Goal: Information Seeking & Learning: Check status

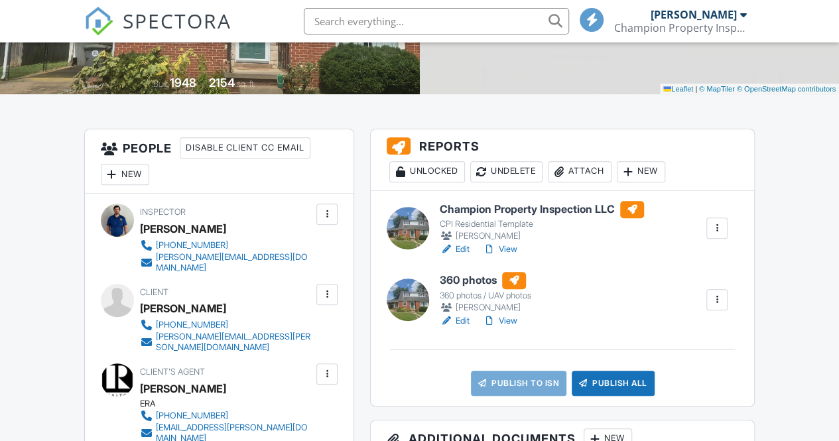
scroll to position [265, 0]
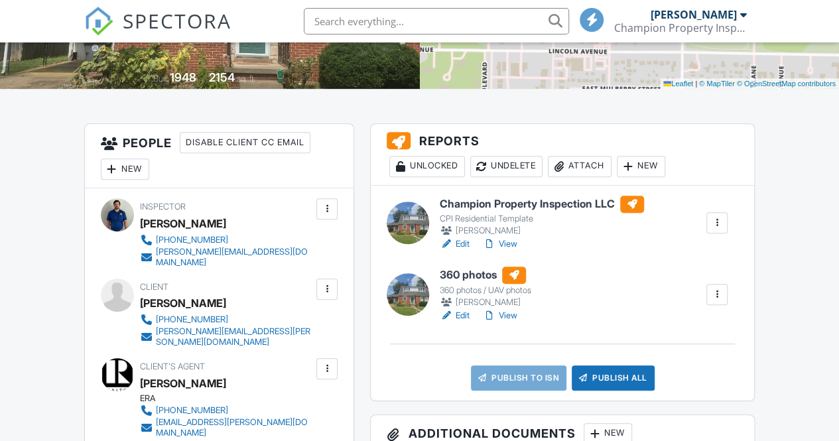
click at [456, 314] on link "Edit" at bounding box center [455, 315] width 30 height 13
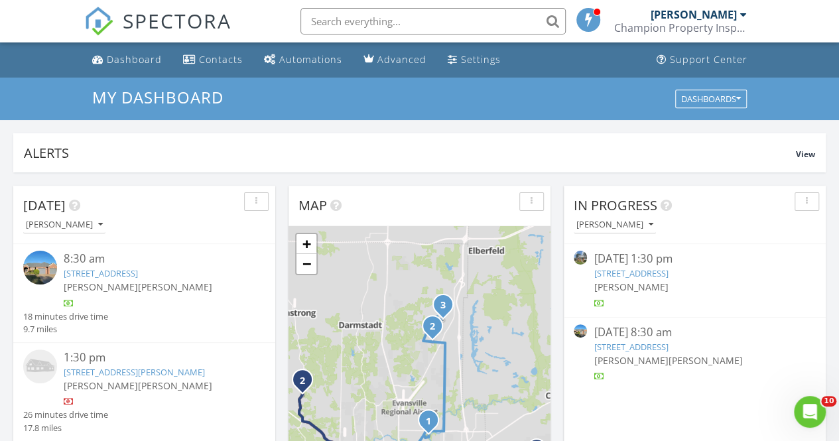
click at [668, 267] on link "[STREET_ADDRESS]" at bounding box center [631, 273] width 74 height 12
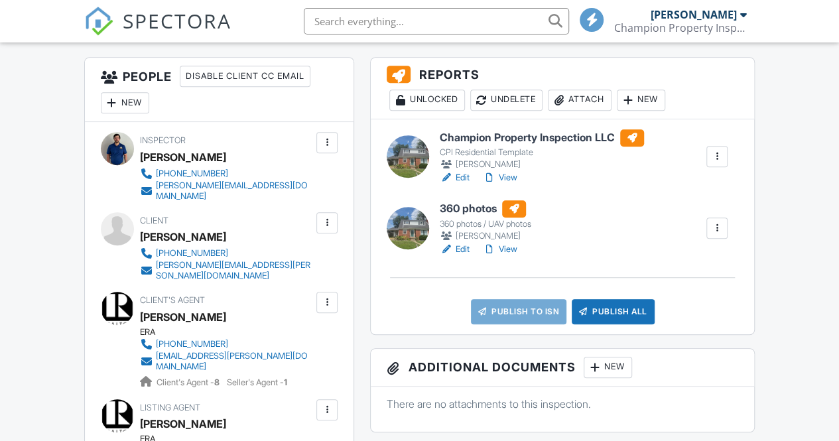
click at [462, 178] on link "Edit" at bounding box center [455, 177] width 30 height 13
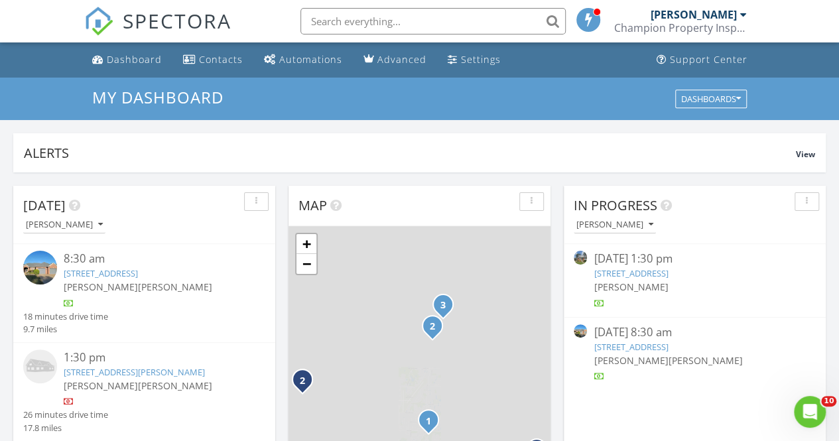
click at [668, 275] on link "[STREET_ADDRESS]" at bounding box center [631, 273] width 74 height 12
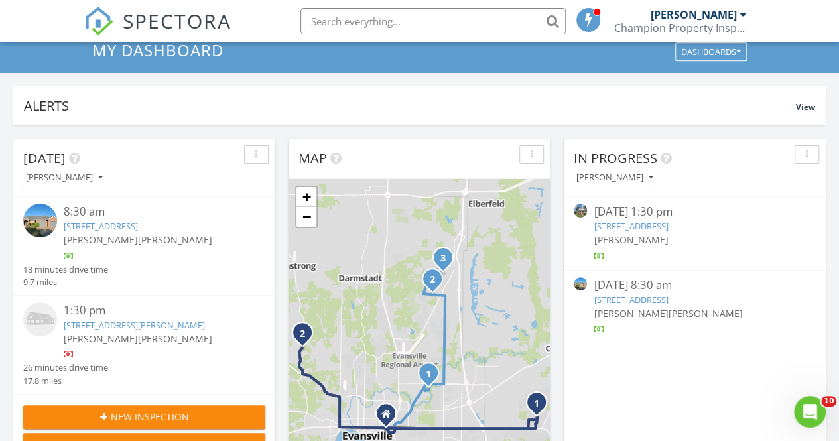
scroll to position [66, 0]
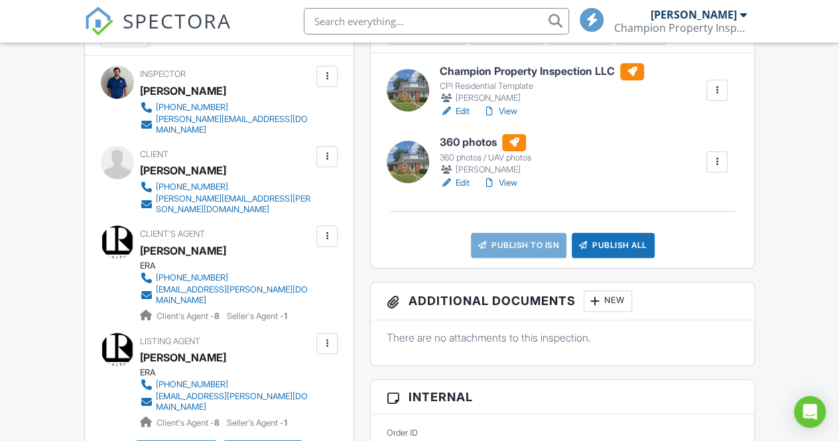
click at [456, 111] on link "Edit" at bounding box center [455, 111] width 30 height 13
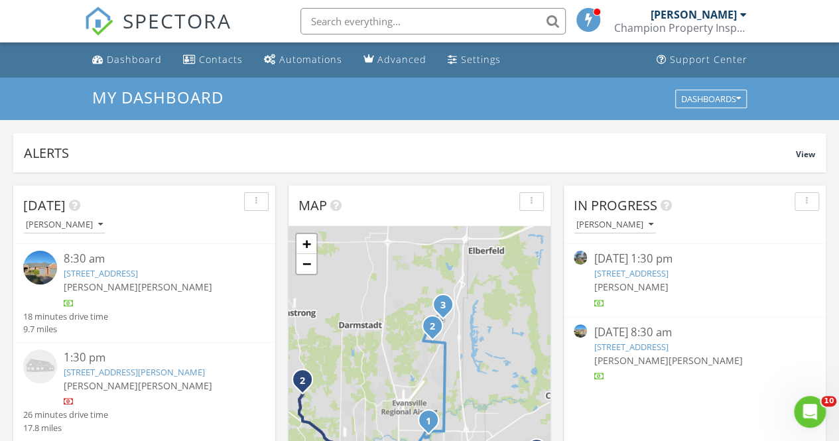
click at [654, 274] on link "3008 E Cherry, Evansville, IN 47714" at bounding box center [631, 273] width 74 height 12
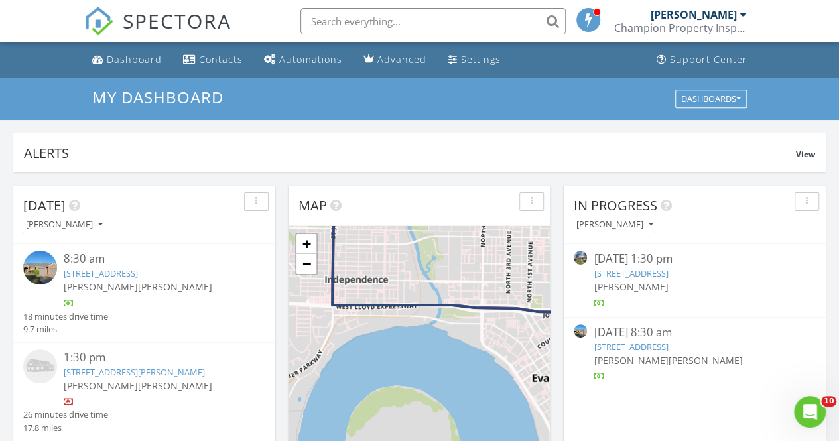
click at [668, 271] on link "3008 E Cherry, Evansville, IN 47714" at bounding box center [631, 273] width 74 height 12
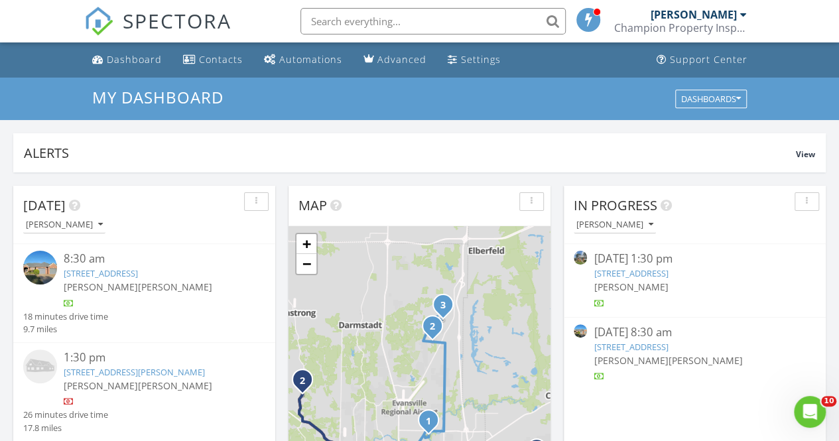
click at [668, 273] on link "3008 E Cherry, Evansville, IN 47714" at bounding box center [631, 273] width 74 height 12
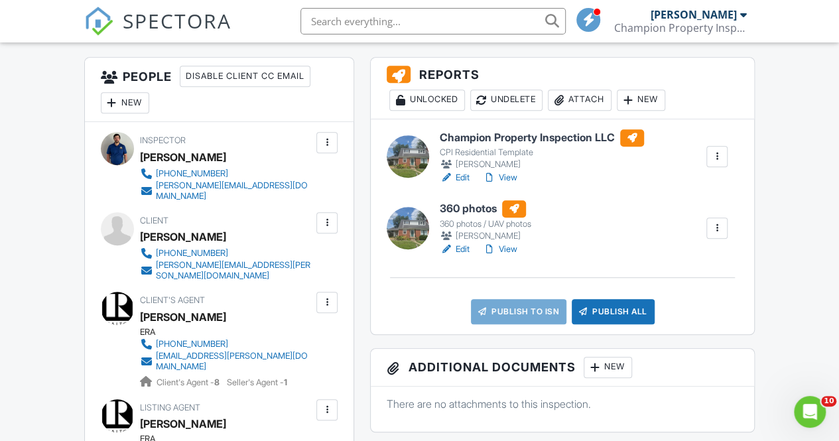
click at [500, 176] on link "View" at bounding box center [500, 177] width 34 height 13
click at [491, 178] on div at bounding box center [489, 177] width 13 height 13
click at [466, 251] on link "Edit" at bounding box center [455, 249] width 30 height 13
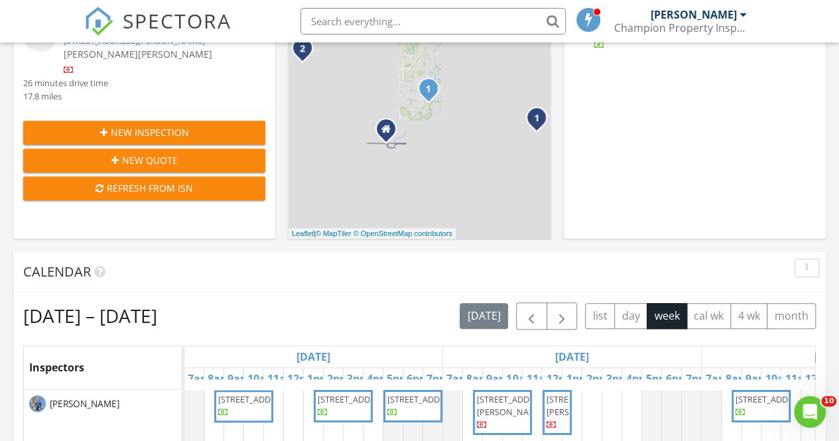
scroll to position [133, 0]
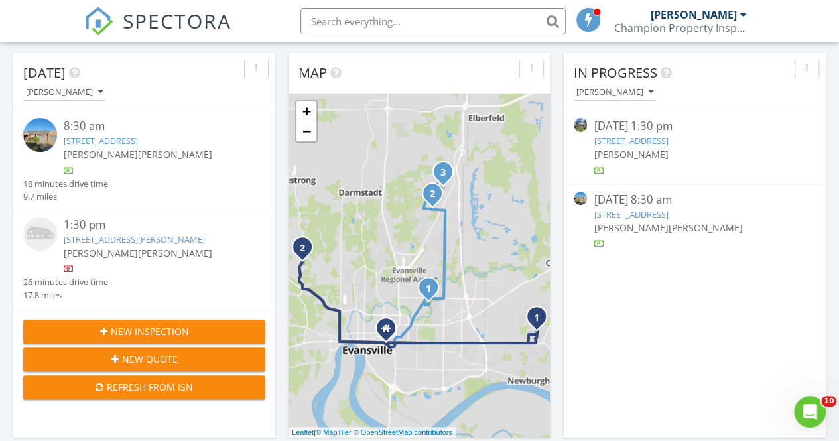
click at [668, 142] on link "3008 E Cherry, Evansville, IN 47714" at bounding box center [631, 141] width 74 height 12
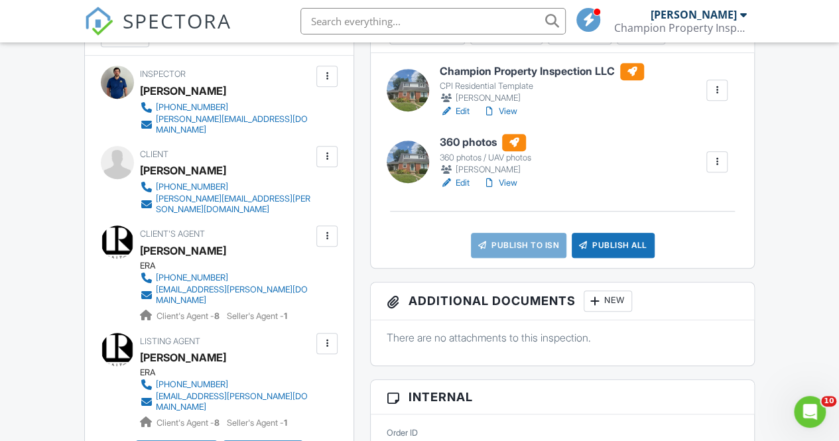
click at [458, 113] on link "Edit" at bounding box center [455, 111] width 30 height 13
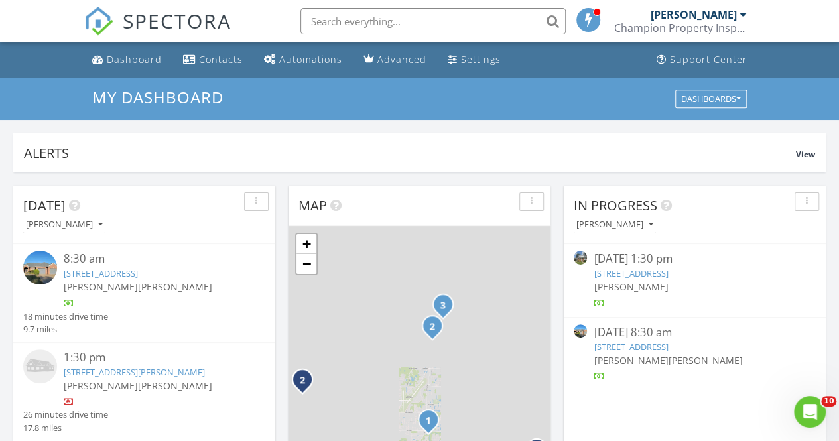
click at [668, 275] on link "[STREET_ADDRESS]" at bounding box center [631, 273] width 74 height 12
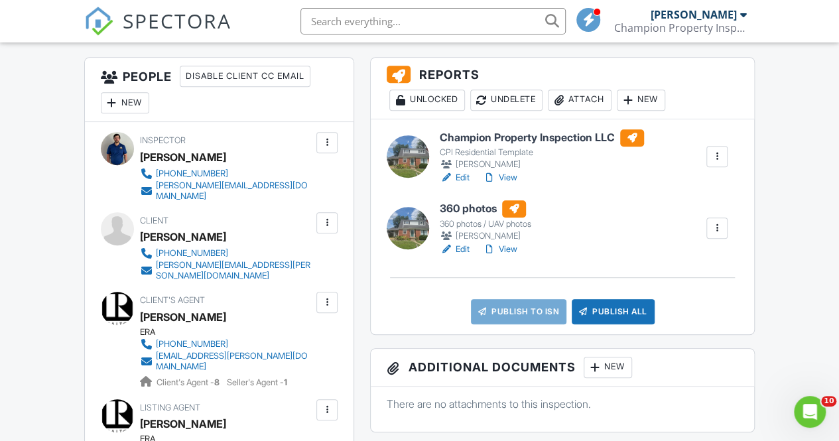
click at [113, 22] on link "SPECTORA" at bounding box center [157, 32] width 147 height 28
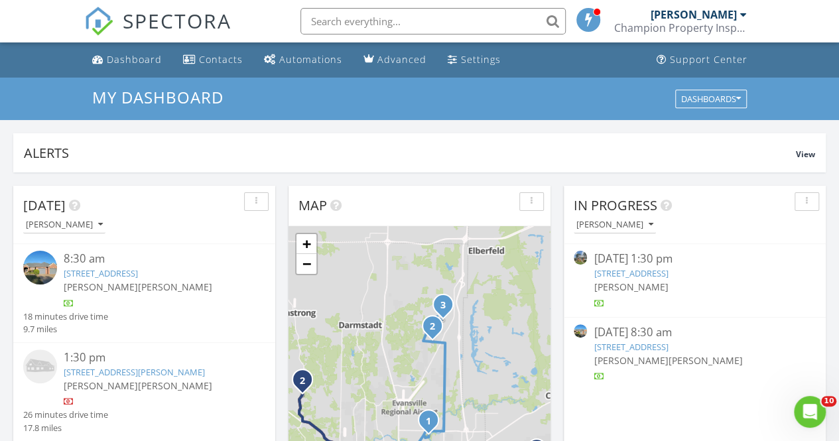
click at [668, 270] on link "[STREET_ADDRESS]" at bounding box center [631, 273] width 74 height 12
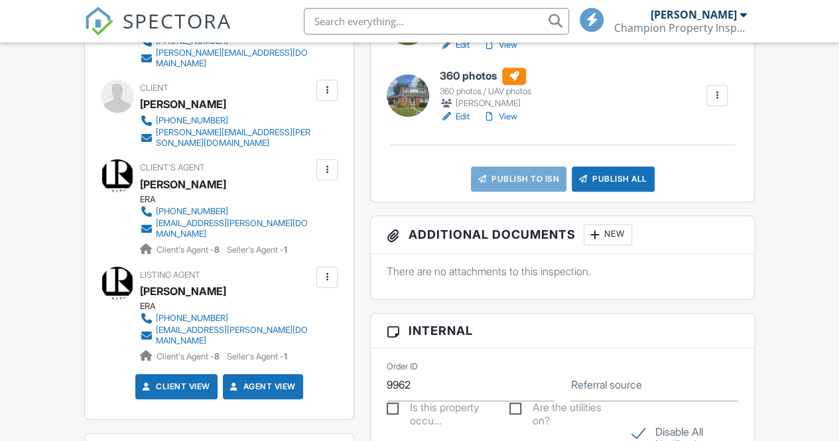
click at [513, 176] on link "Publish to ISN" at bounding box center [519, 178] width 96 height 25
click at [512, 176] on link "Publish to ISN" at bounding box center [519, 178] width 96 height 25
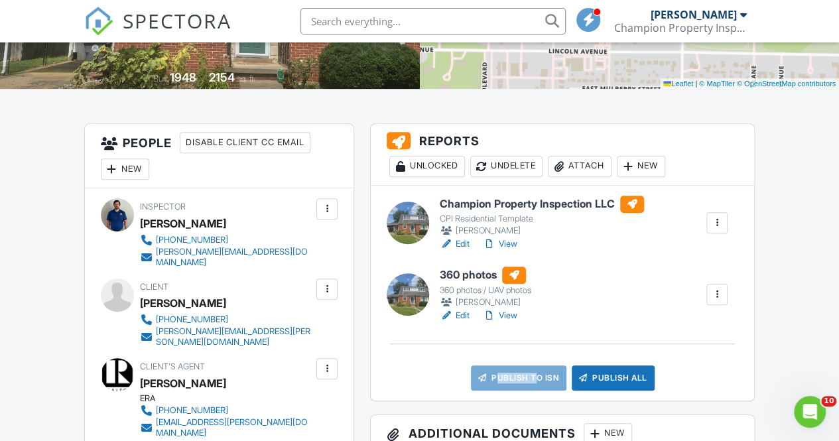
click at [500, 240] on link "View" at bounding box center [500, 243] width 34 height 13
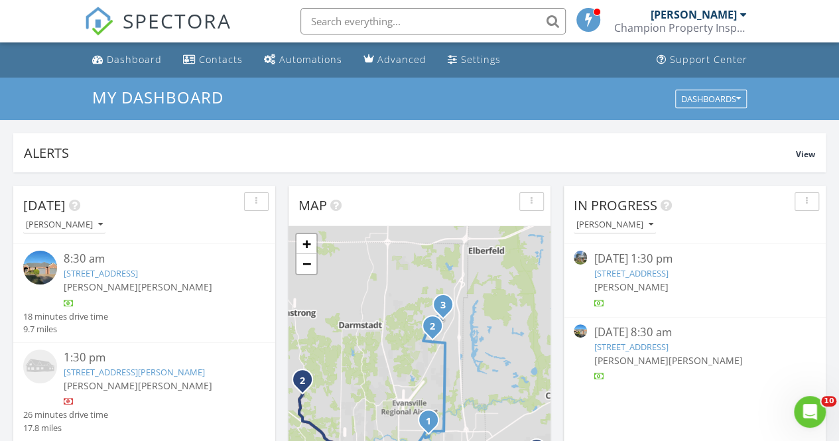
click at [667, 275] on link "[STREET_ADDRESS]" at bounding box center [631, 273] width 74 height 12
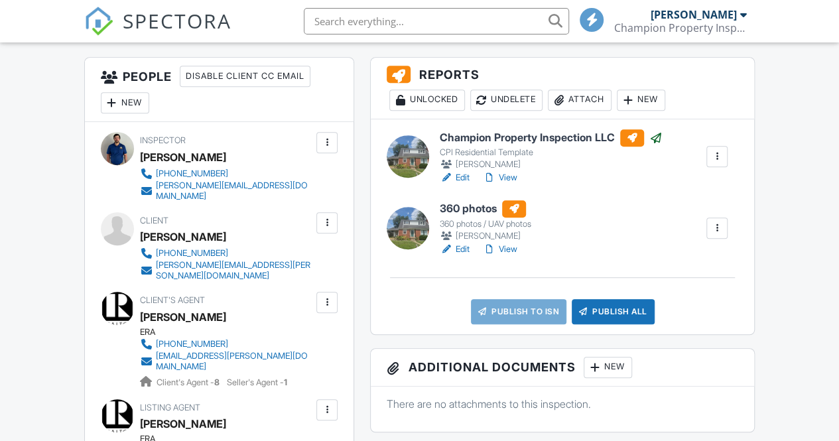
click at [529, 312] on link "Publish to ISN" at bounding box center [519, 311] width 96 height 25
click at [726, 228] on div at bounding box center [716, 228] width 21 height 21
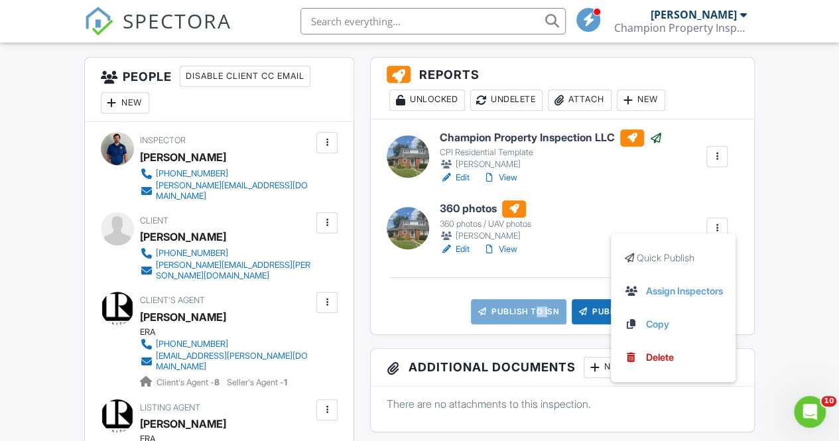
click at [505, 246] on link "View" at bounding box center [500, 249] width 34 height 13
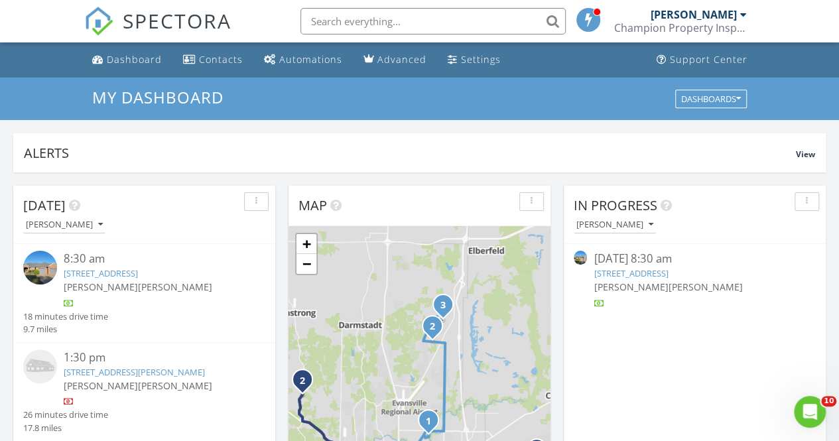
click at [318, 29] on input "text" at bounding box center [432, 21] width 265 height 27
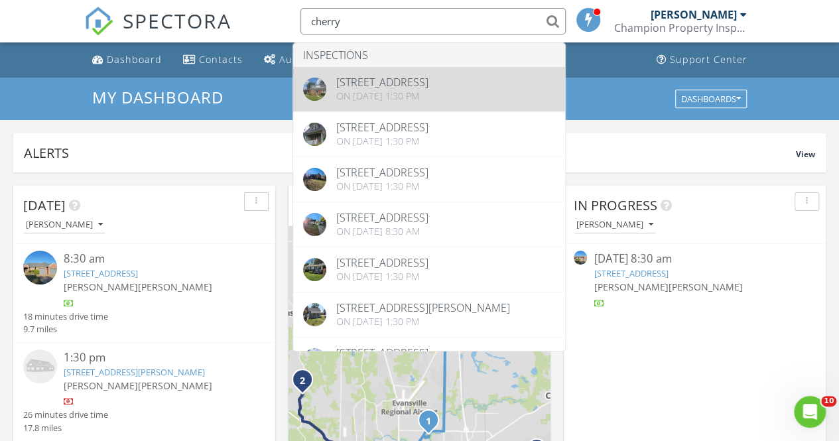
type input "cherry"
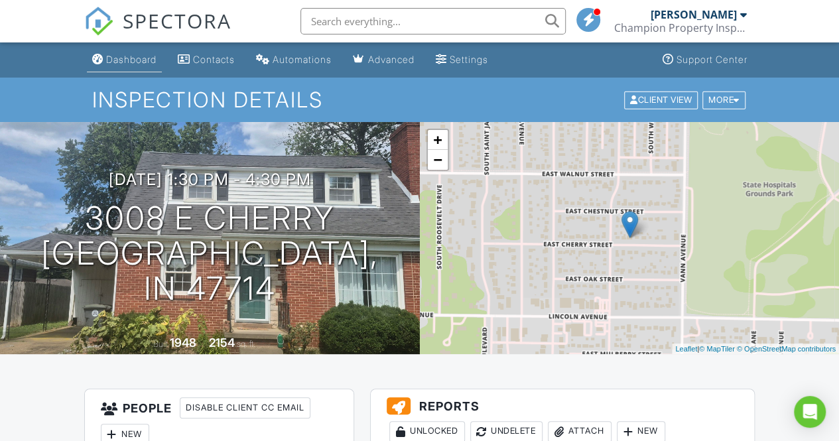
click at [118, 70] on link "Dashboard" at bounding box center [124, 60] width 75 height 25
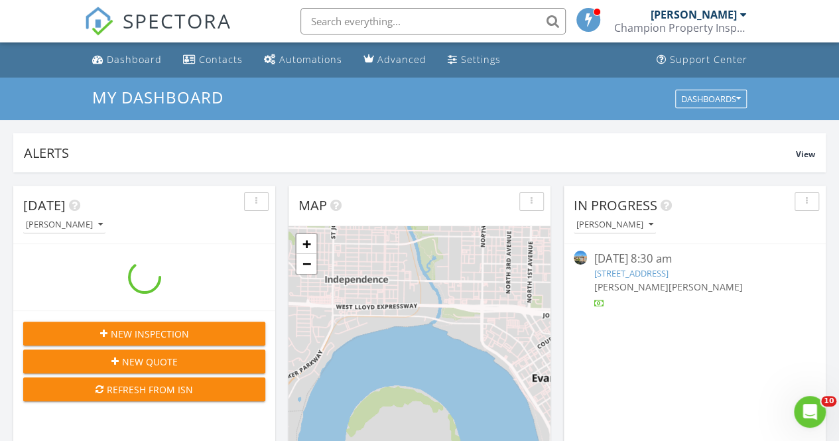
scroll to position [1227, 859]
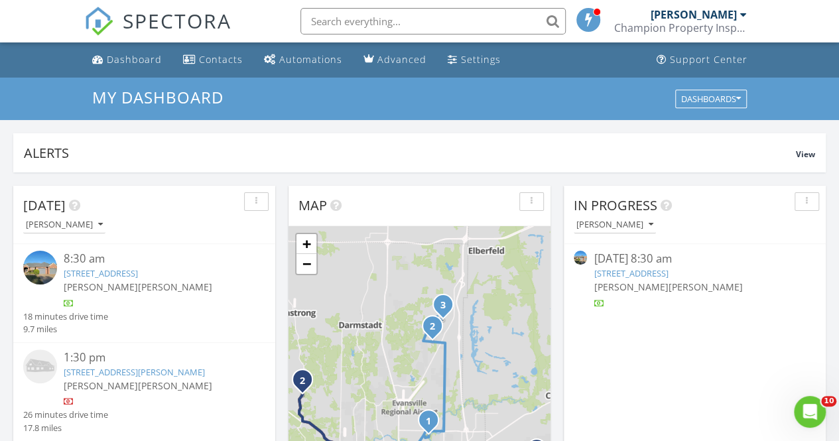
drag, startPoint x: 381, startPoint y: 21, endPoint x: 378, endPoint y: 7, distance: 13.5
click at [379, 21] on input "text" at bounding box center [432, 21] width 265 height 27
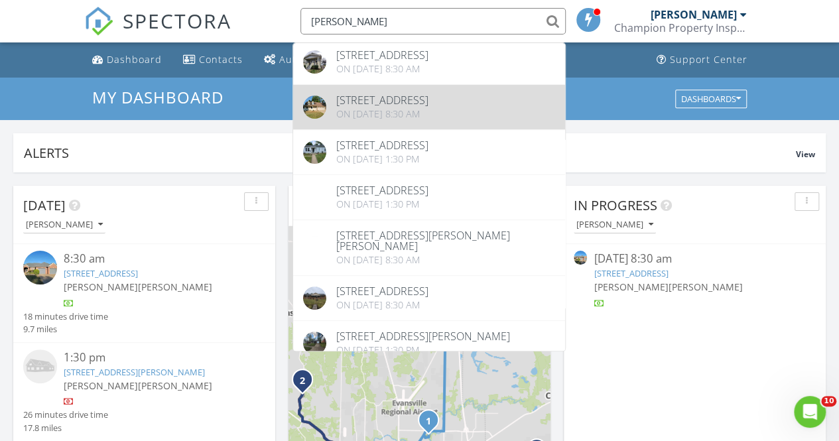
scroll to position [0, 0]
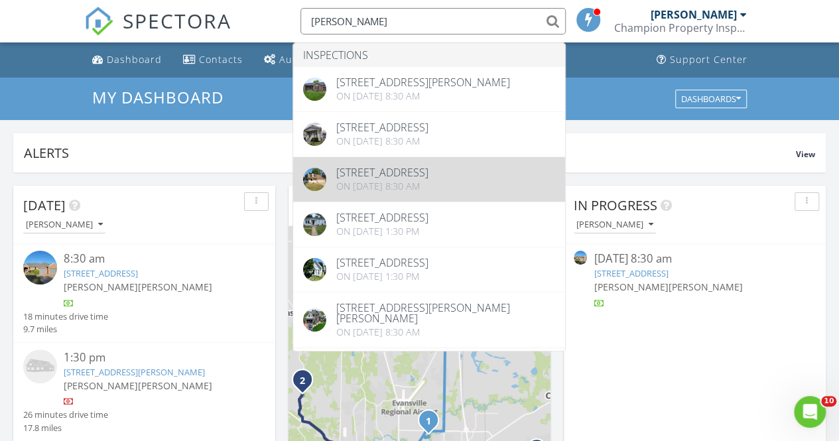
type input "[PERSON_NAME]"
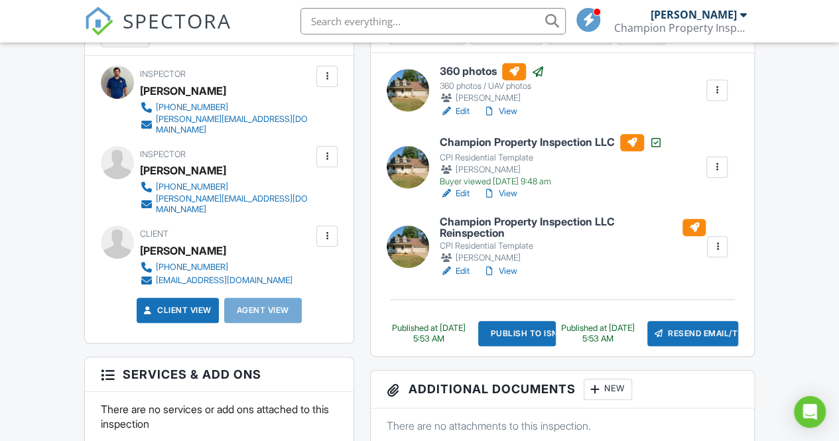
click at [498, 270] on link "View" at bounding box center [500, 271] width 34 height 13
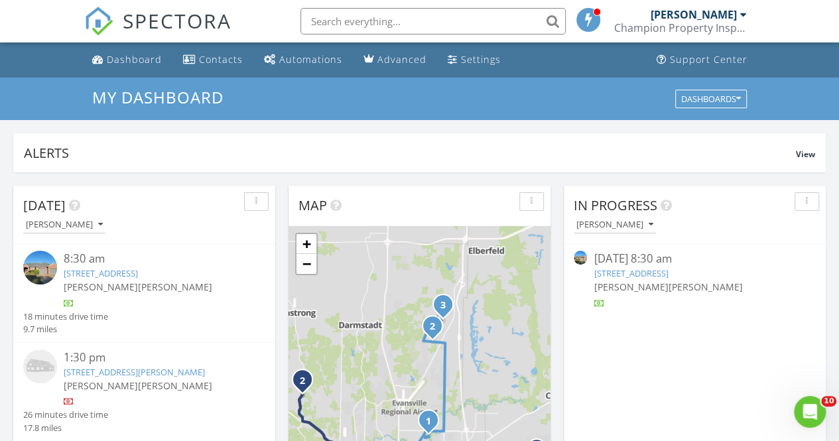
click at [460, 27] on input "text" at bounding box center [432, 21] width 265 height 27
type input "Water"
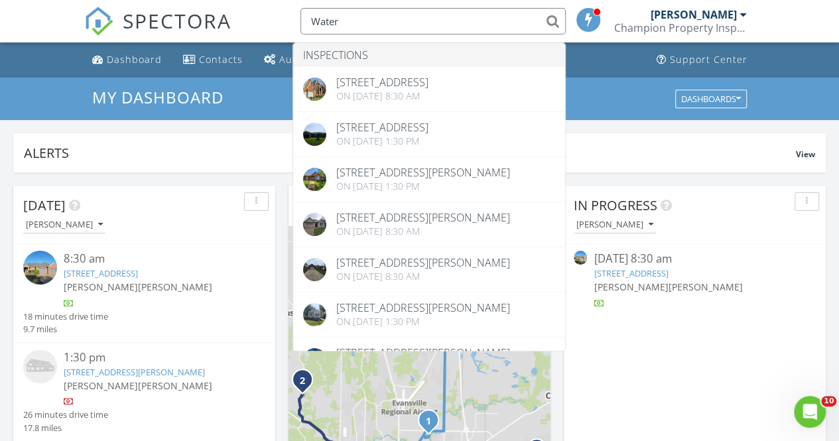
drag, startPoint x: 384, startPoint y: 25, endPoint x: 166, endPoint y: 16, distance: 217.8
click at [166, 16] on div "SPECTORA Water Inspections 1988 Waters Ridge Dr, Newburgh, IN 47630 On 07/08/20…" at bounding box center [419, 21] width 671 height 42
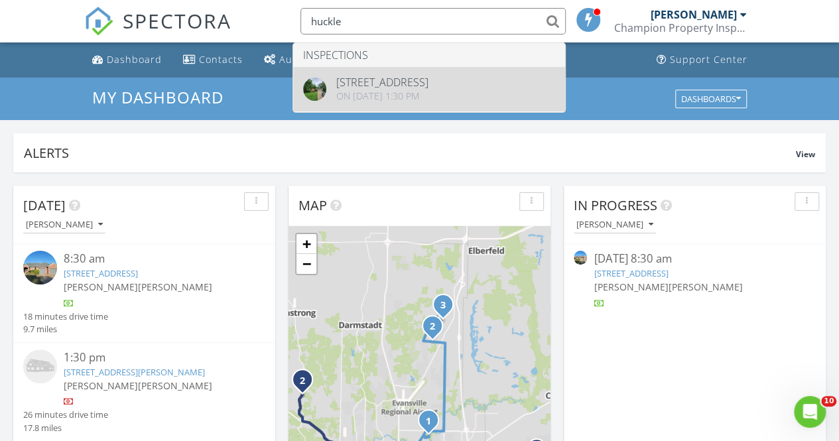
type input "huckle"
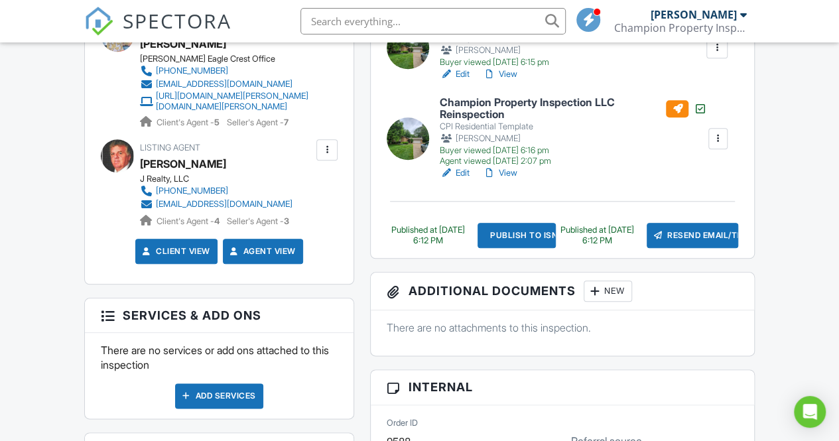
click at [507, 170] on link "View" at bounding box center [500, 172] width 34 height 13
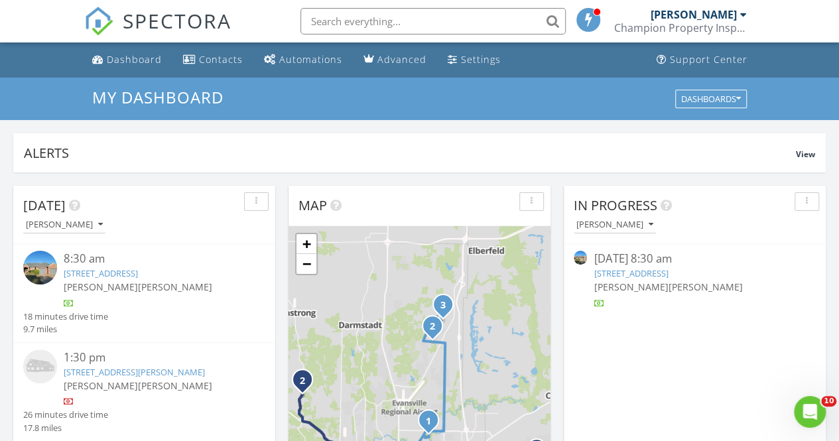
click at [612, 267] on link "3355 Eastbrooke Ct, Newburgh, IN 47630" at bounding box center [631, 273] width 74 height 12
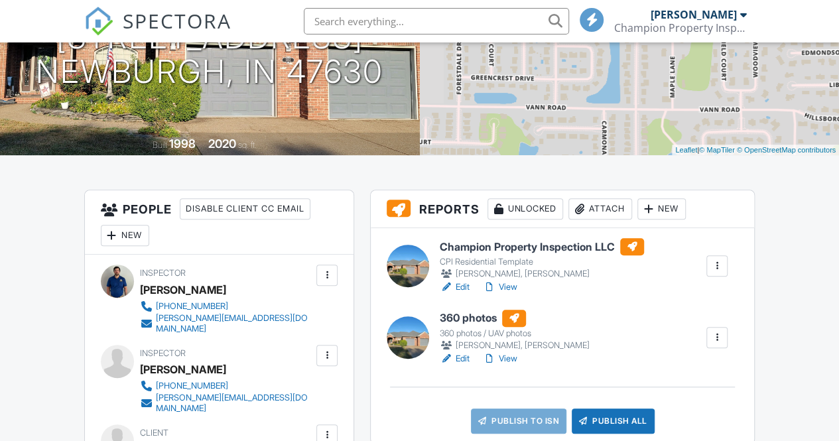
click at [468, 289] on link "Edit" at bounding box center [455, 287] width 30 height 13
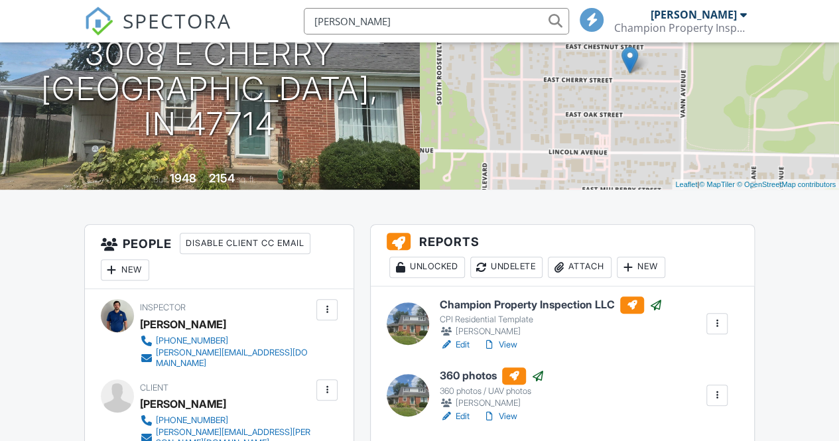
scroll to position [164, 0]
type input "ladonna"
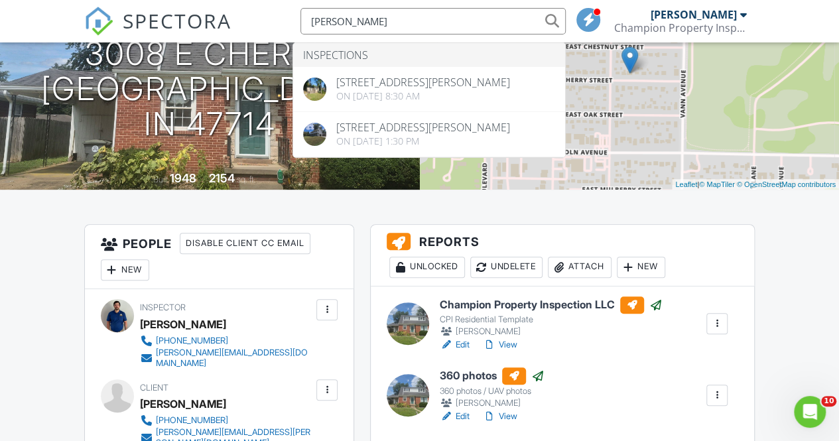
scroll to position [0, 0]
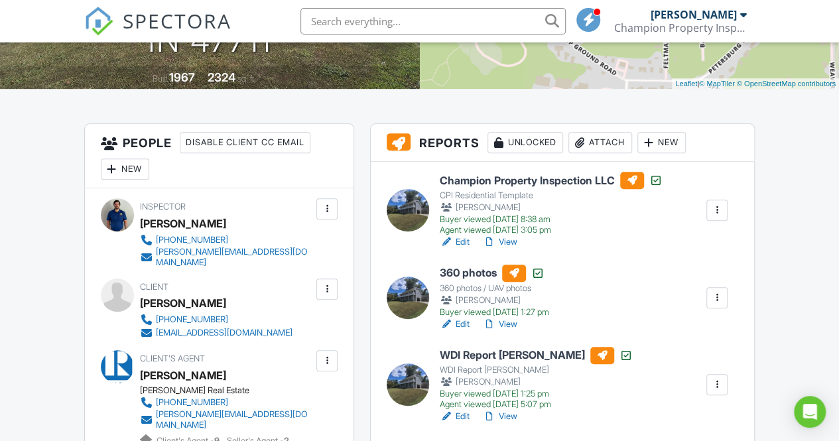
click at [499, 242] on link "View" at bounding box center [500, 241] width 34 height 13
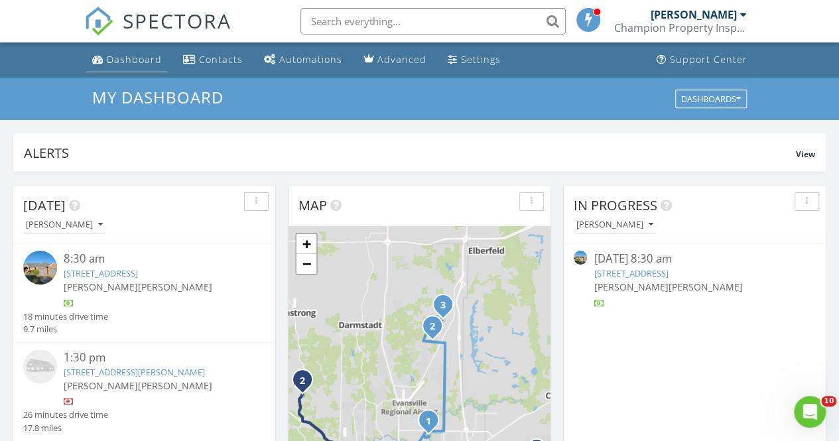
click at [103, 50] on link "Dashboard" at bounding box center [127, 60] width 80 height 25
click at [145, 31] on span "SPECTORA" at bounding box center [177, 21] width 109 height 28
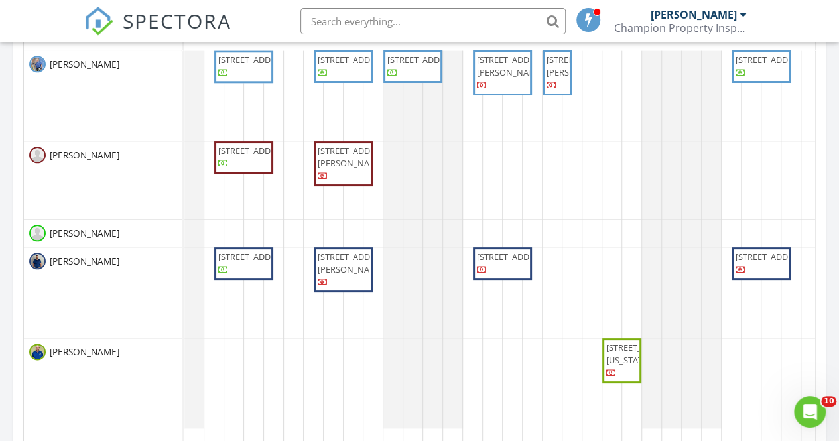
scroll to position [730, 0]
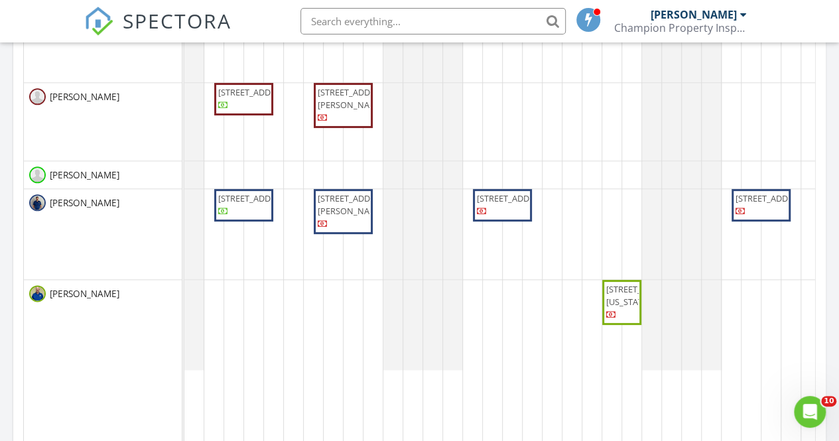
click at [411, 25] on input "text" at bounding box center [432, 21] width 265 height 27
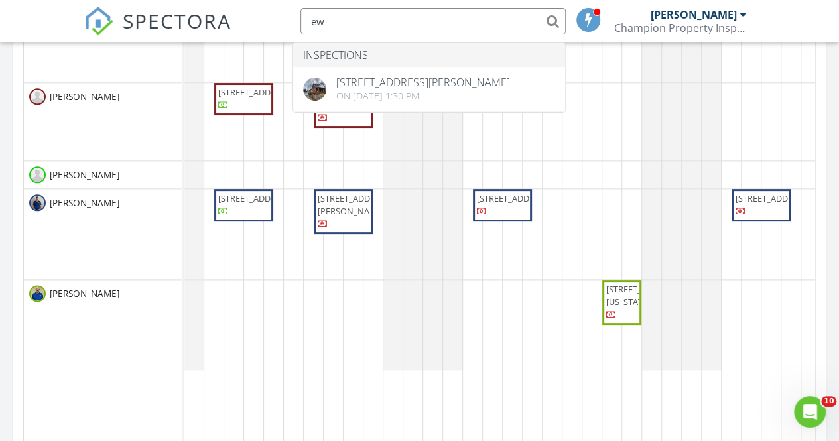
type input "e"
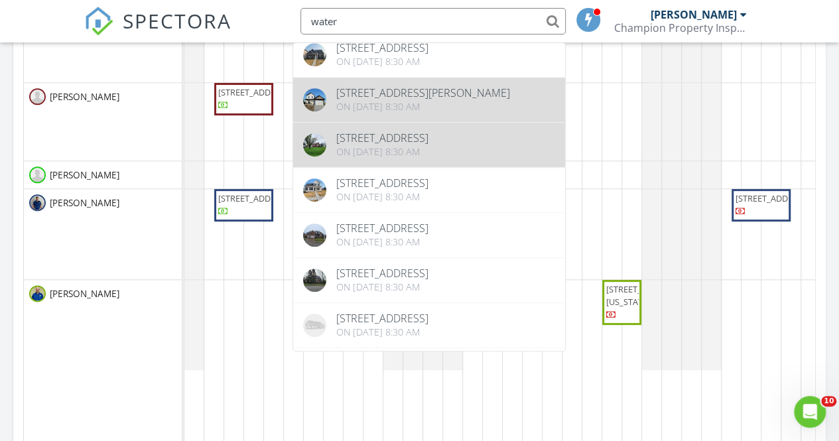
scroll to position [332, 0]
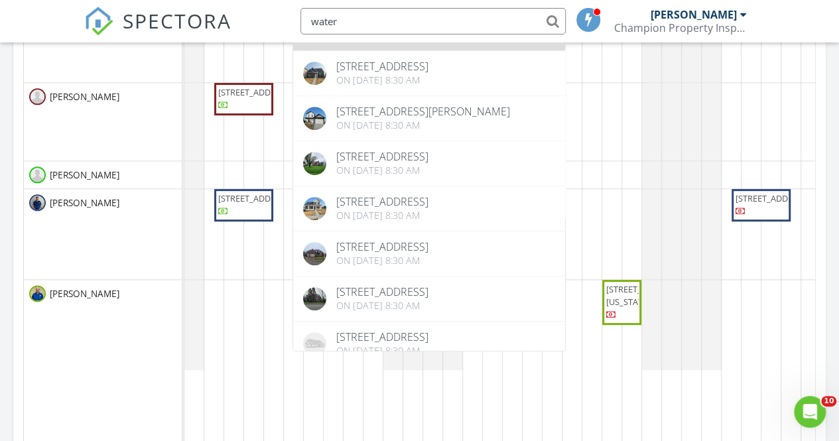
type input "water"
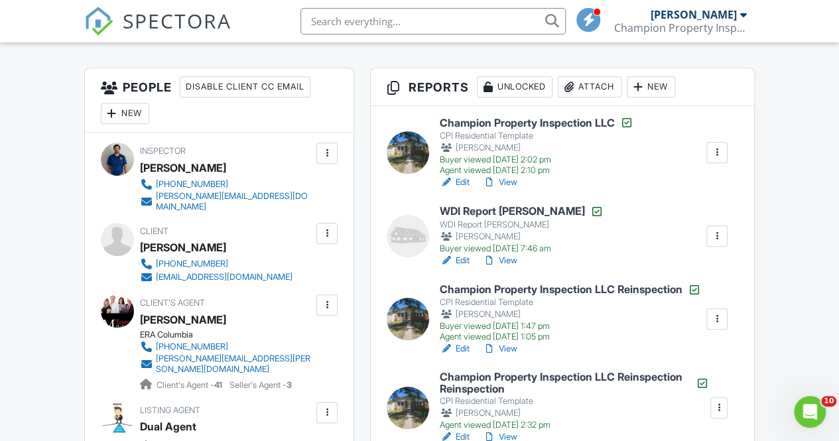
scroll to position [342, 0]
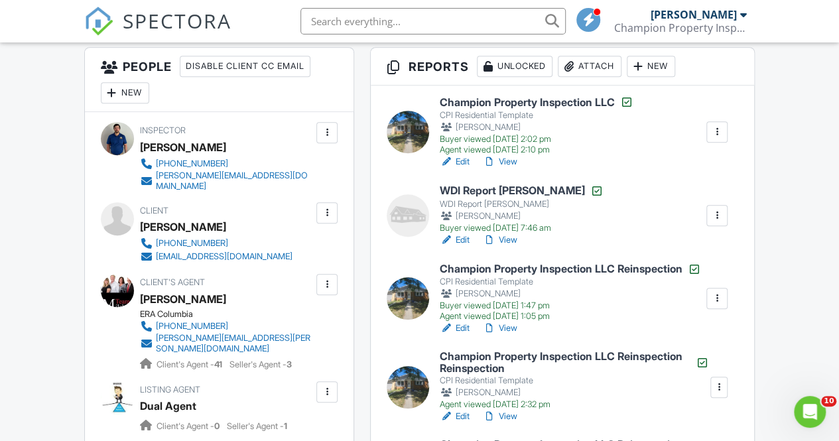
click at [520, 160] on div "Edit View" at bounding box center [537, 161] width 194 height 13
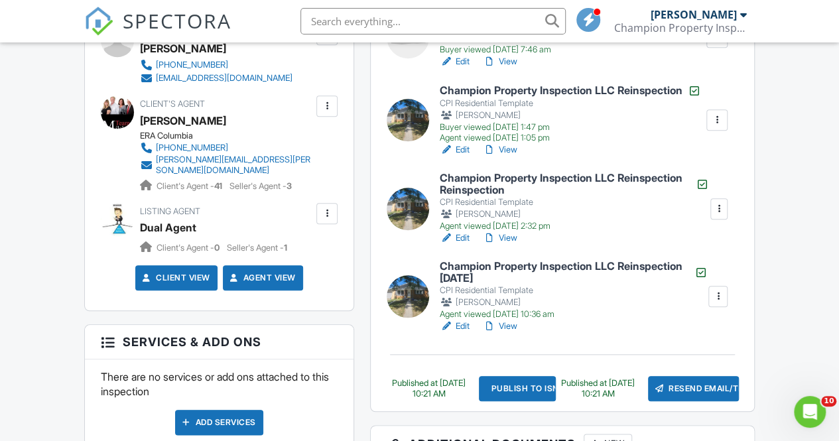
scroll to position [541, 0]
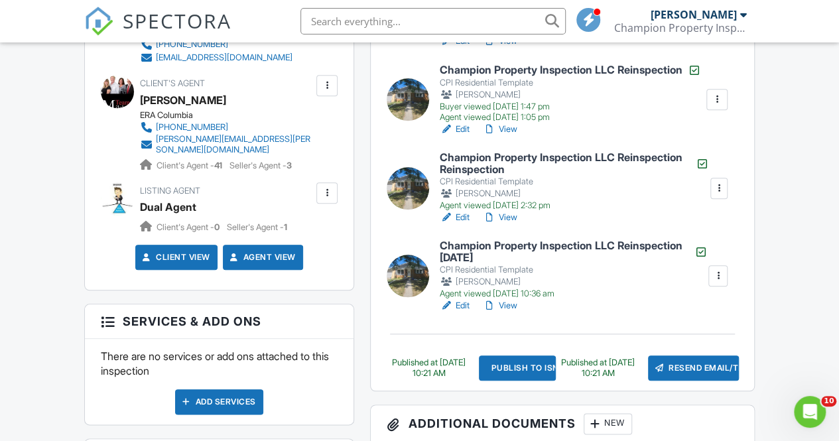
click at [509, 312] on link "View" at bounding box center [500, 305] width 34 height 13
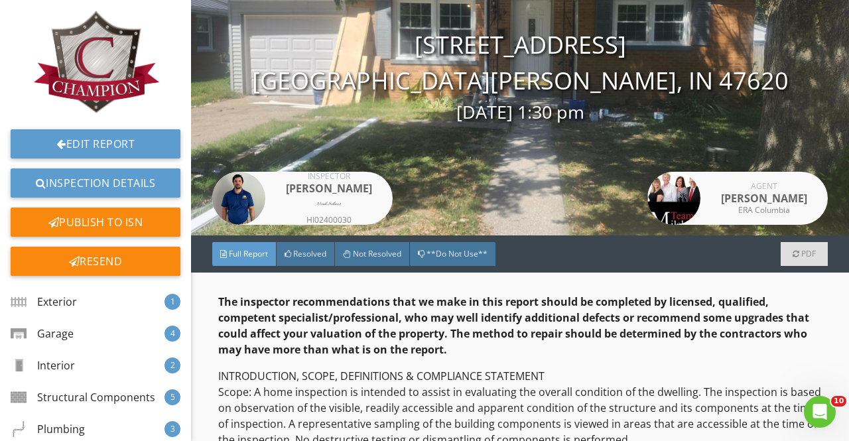
scroll to position [199, 0]
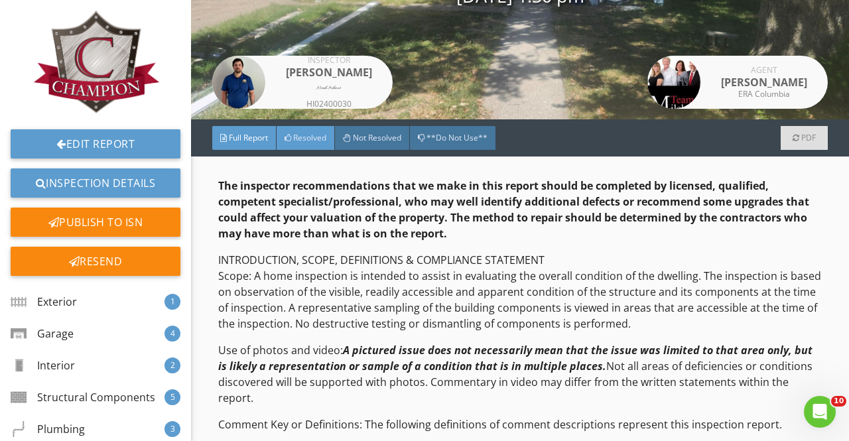
click at [326, 133] on span "Resolved" at bounding box center [309, 137] width 33 height 11
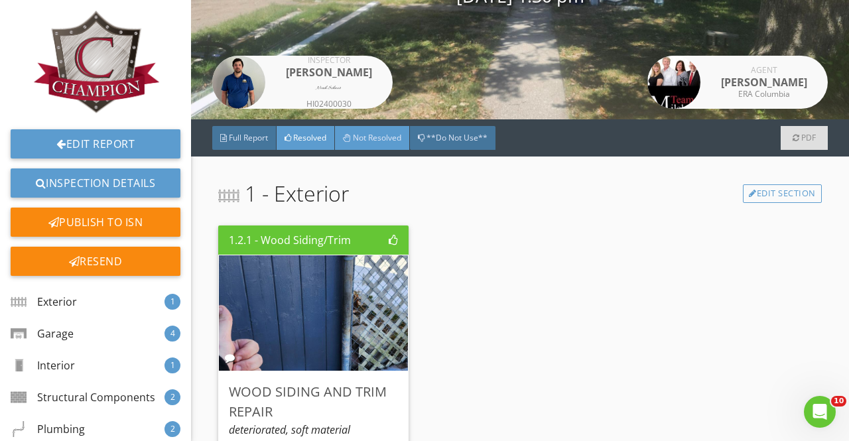
click at [348, 140] on div at bounding box center [347, 138] width 8 height 8
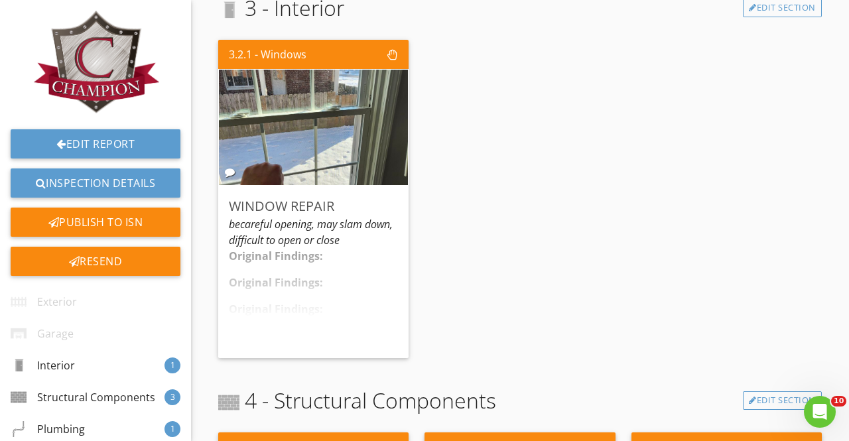
scroll to position [464, 0]
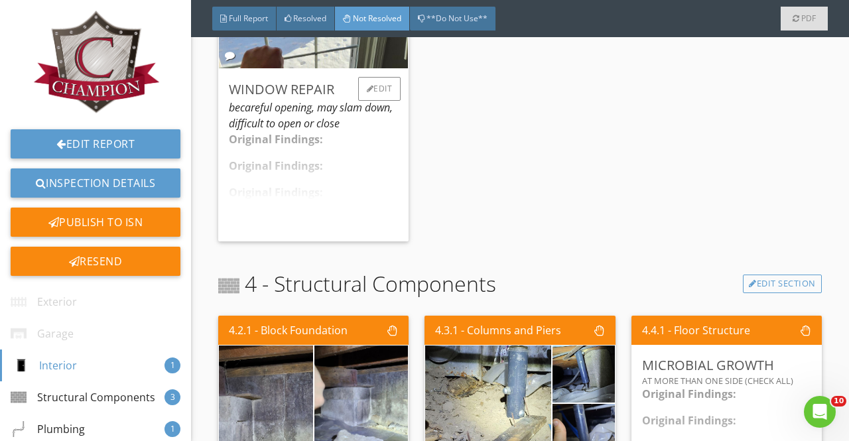
click at [345, 173] on div "Original Findings: Original Findings: Original Findings: The inspector observed…" at bounding box center [313, 180] width 169 height 99
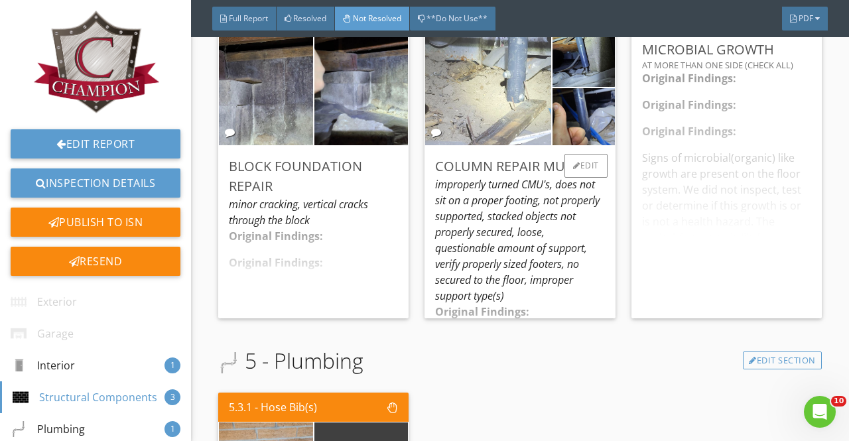
scroll to position [995, 0]
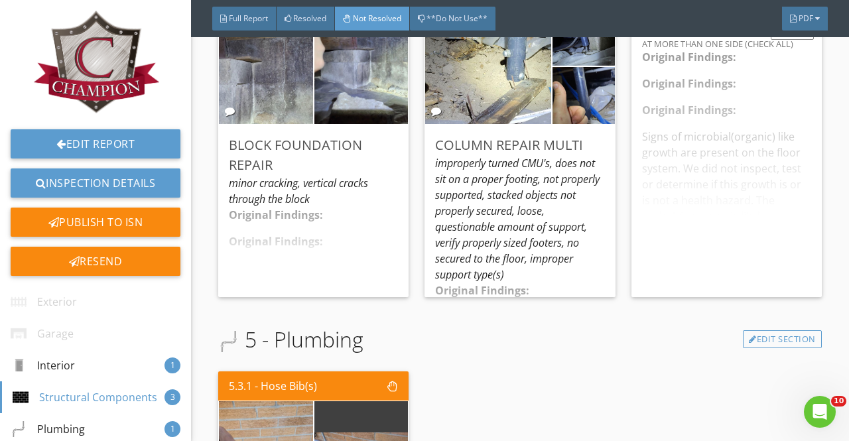
click at [746, 178] on div "Original Findings: Original Findings: Original Findings: Signs of microbial(org…" at bounding box center [726, 167] width 169 height 237
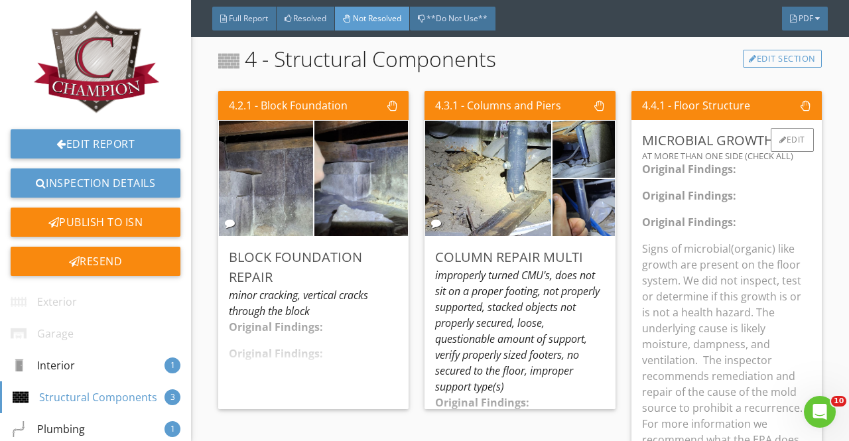
scroll to position [862, 0]
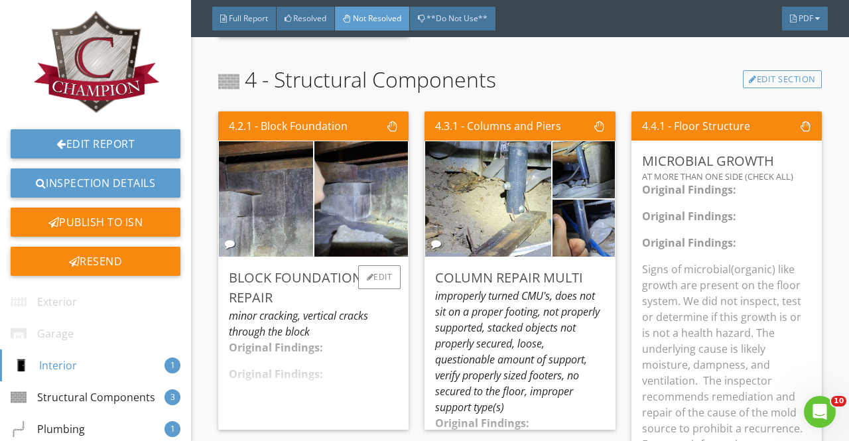
click at [318, 316] on div "minor cracking, vertical cracks through the block" at bounding box center [313, 324] width 169 height 32
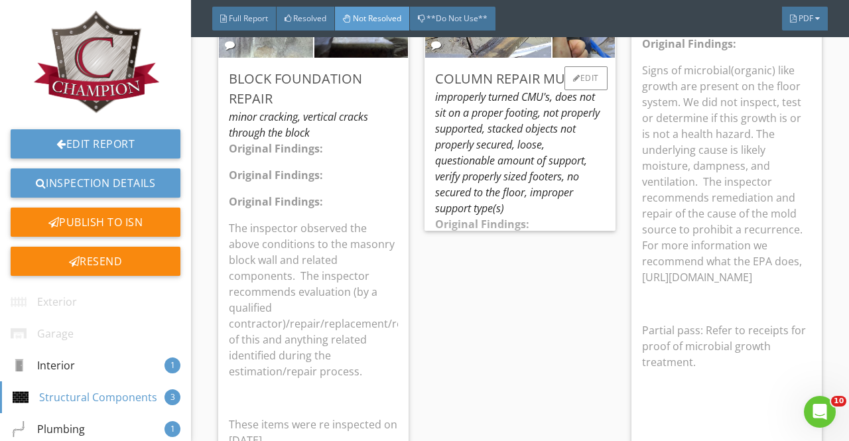
click at [488, 214] on div "improperly turned CMU's, does not sit on a proper footing, not properly support…" at bounding box center [519, 152] width 169 height 127
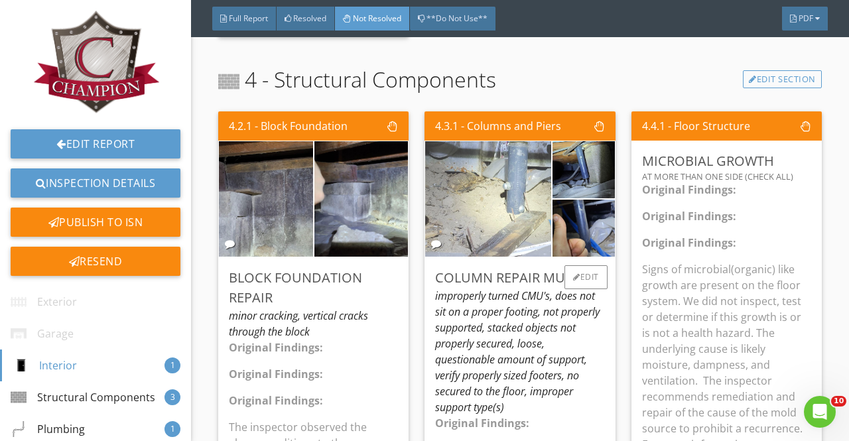
click at [509, 254] on img at bounding box center [488, 198] width 315 height 236
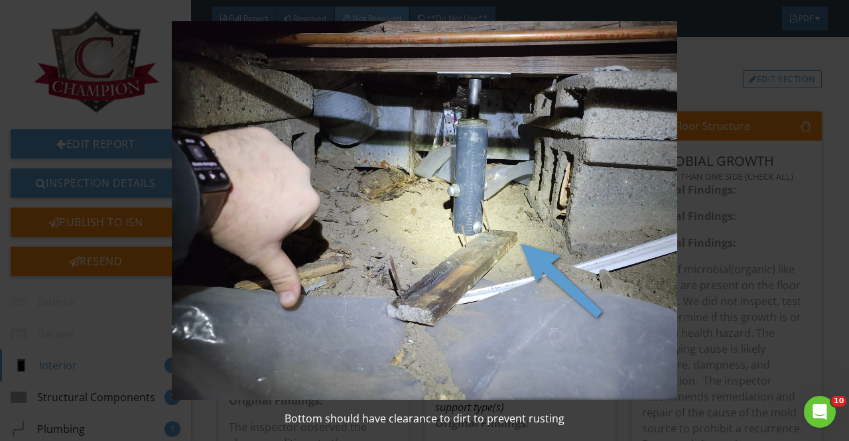
click at [582, 201] on img at bounding box center [424, 210] width 766 height 379
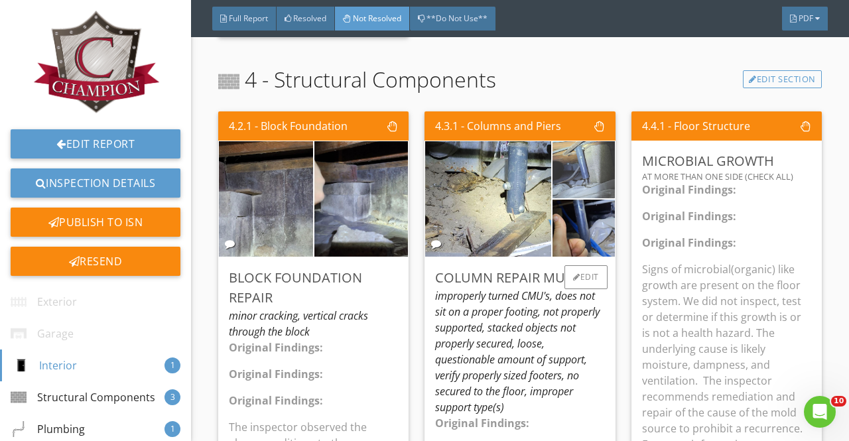
click at [590, 166] on img at bounding box center [584, 168] width 155 height 115
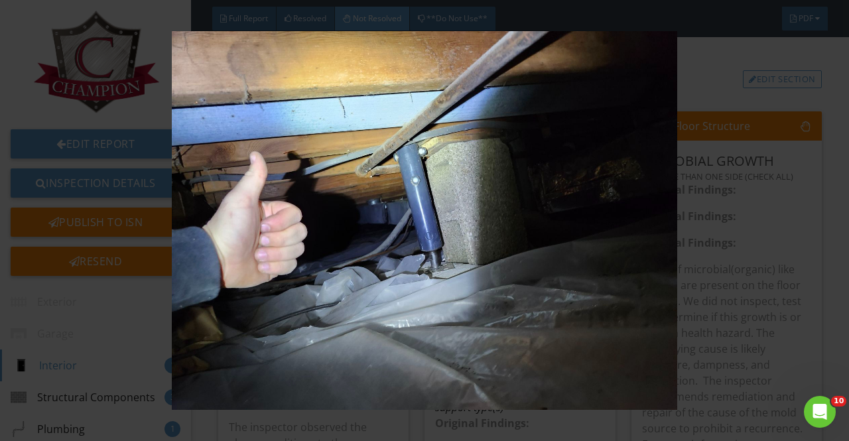
click at [746, 187] on img at bounding box center [424, 220] width 766 height 379
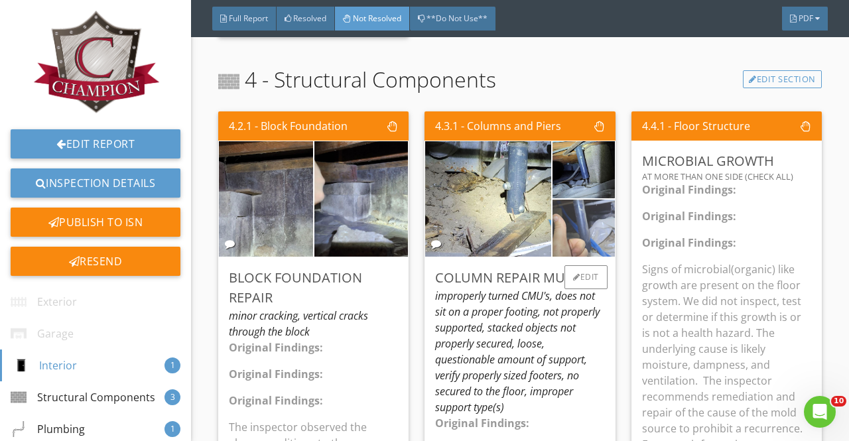
click at [585, 214] on img at bounding box center [584, 227] width 155 height 115
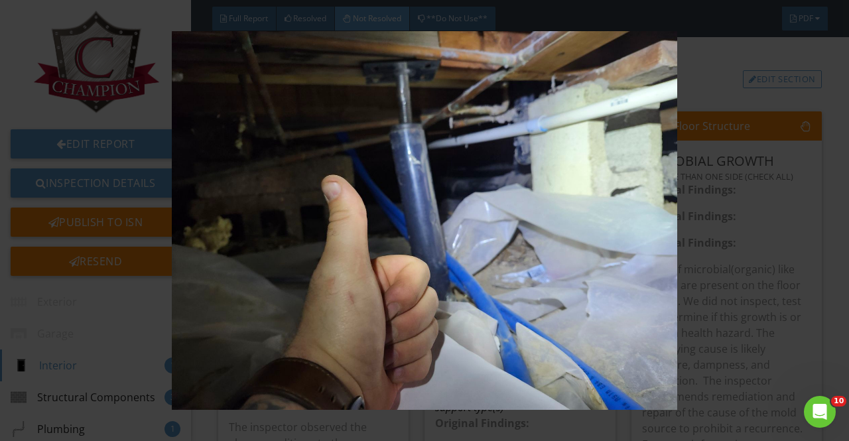
click at [740, 251] on img at bounding box center [424, 220] width 766 height 379
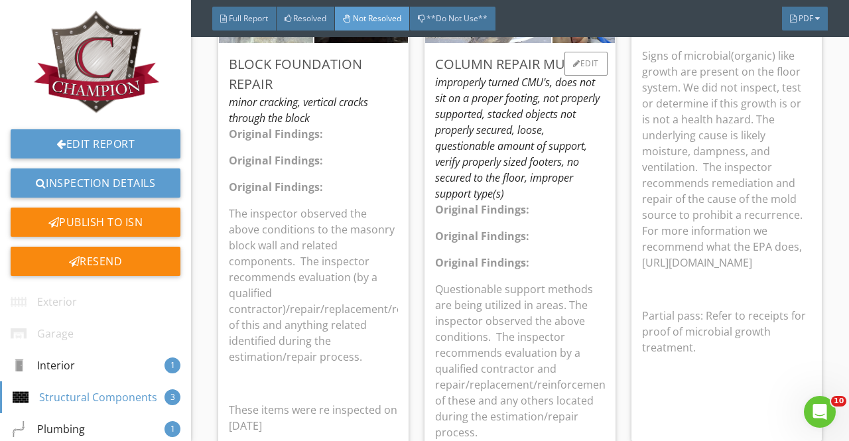
scroll to position [995, 0]
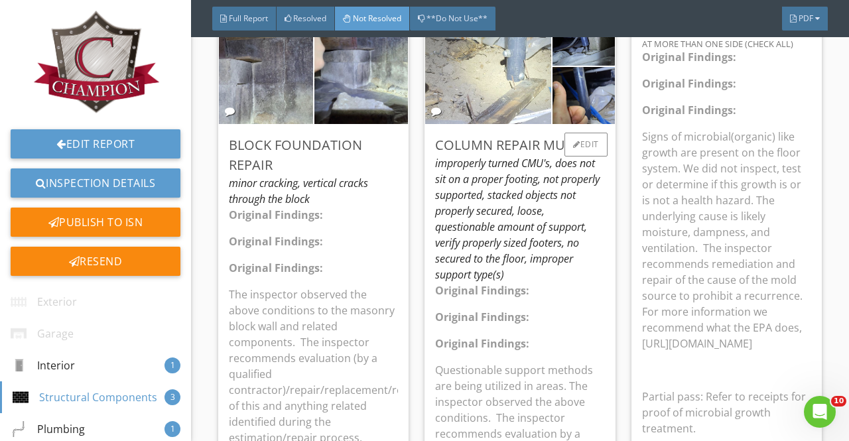
click at [516, 91] on img at bounding box center [488, 66] width 315 height 236
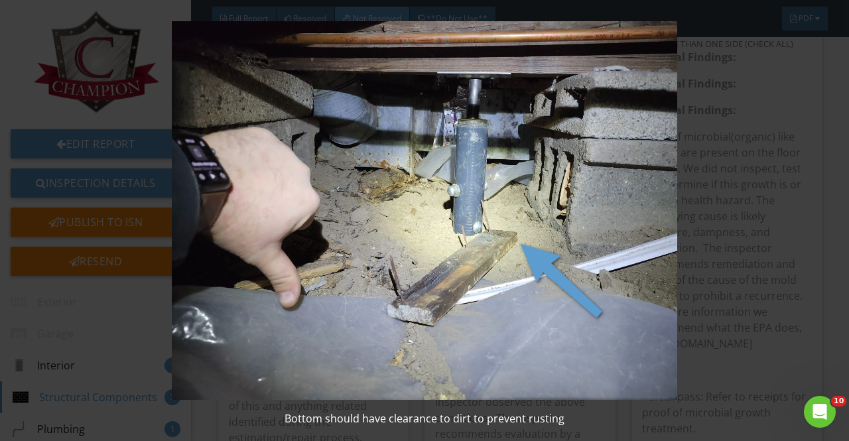
click at [788, 192] on img at bounding box center [424, 210] width 766 height 379
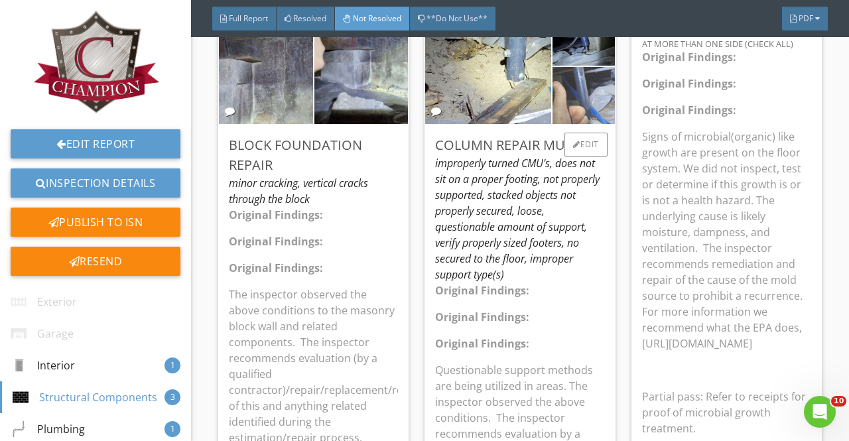
click at [582, 98] on img at bounding box center [584, 94] width 155 height 115
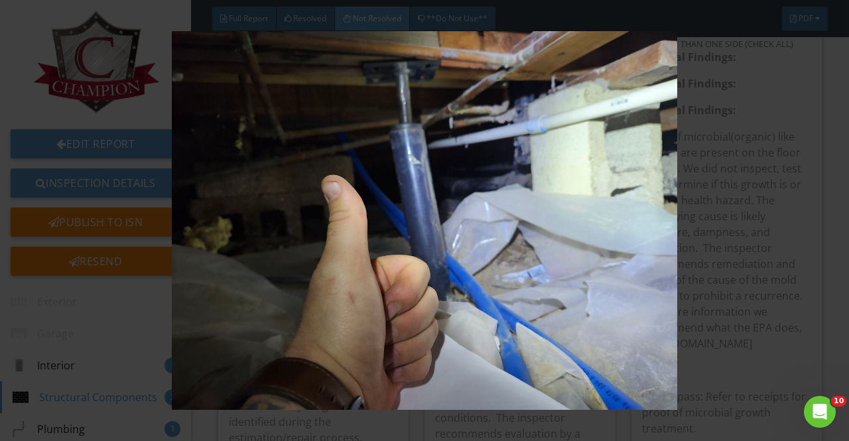
click at [793, 205] on img at bounding box center [424, 220] width 766 height 379
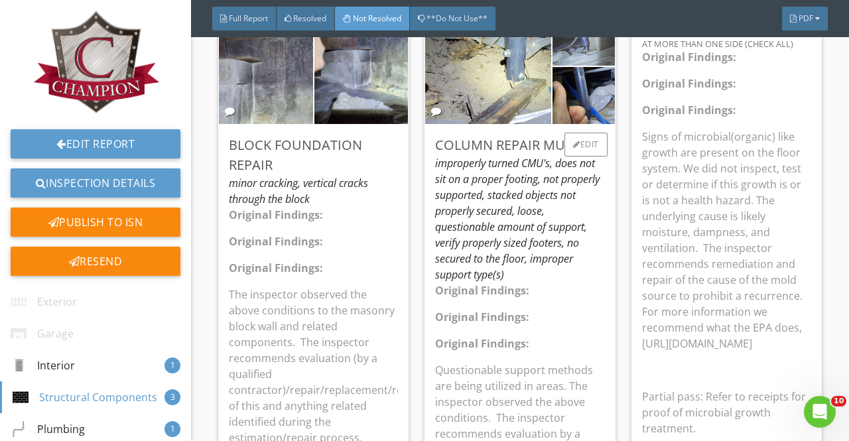
click at [576, 40] on img at bounding box center [584, 36] width 155 height 115
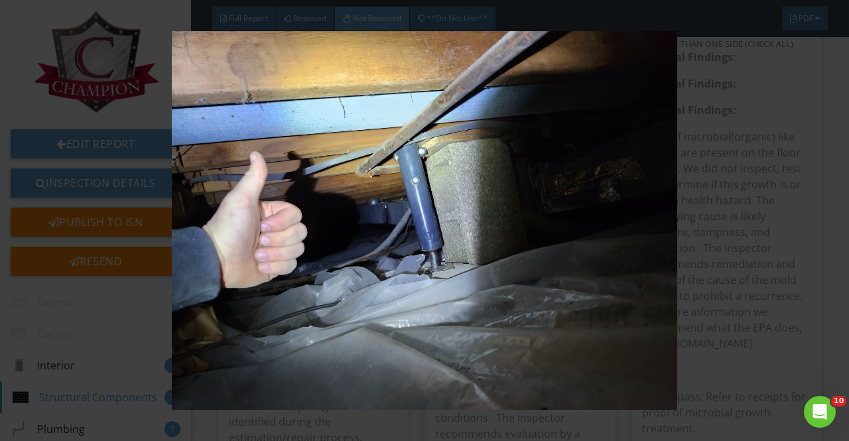
click at [740, 257] on img at bounding box center [424, 220] width 766 height 379
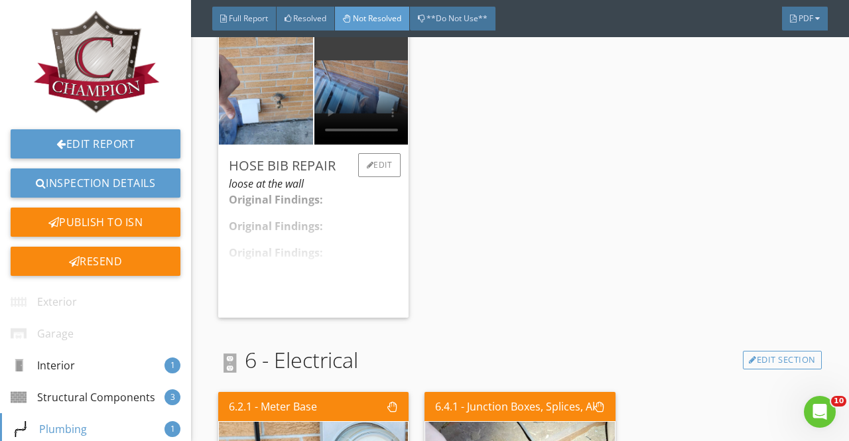
click at [346, 253] on div "Original Findings: Original Findings: Original Findings: The inspector observed…" at bounding box center [313, 249] width 169 height 115
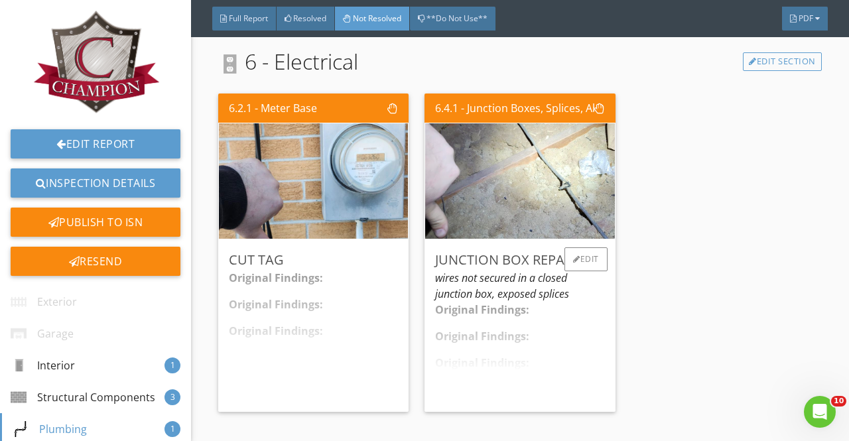
scroll to position [2255, 0]
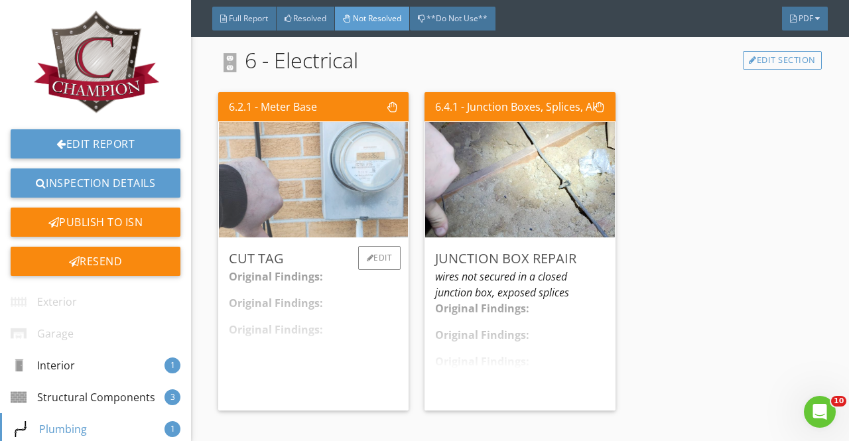
click at [324, 214] on img at bounding box center [313, 179] width 385 height 289
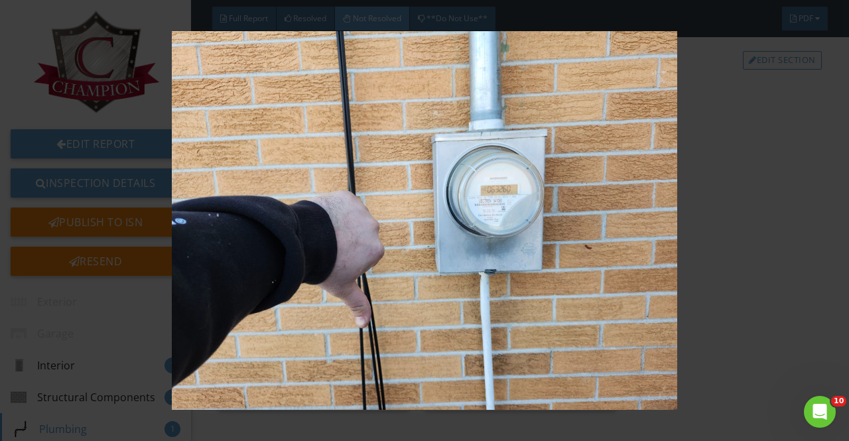
click at [807, 245] on img at bounding box center [424, 220] width 766 height 379
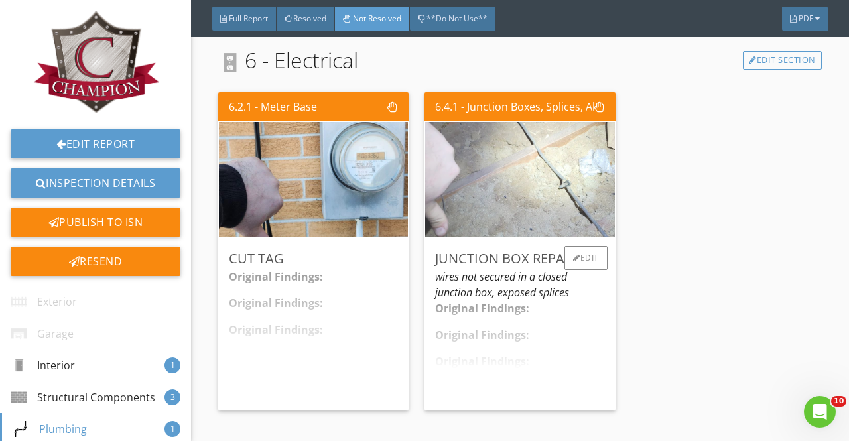
click at [485, 201] on img at bounding box center [520, 179] width 385 height 289
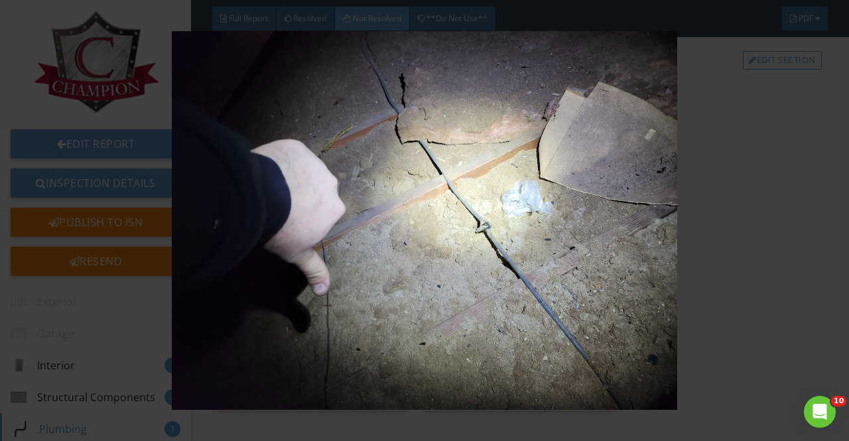
click at [811, 222] on div at bounding box center [424, 220] width 849 height 441
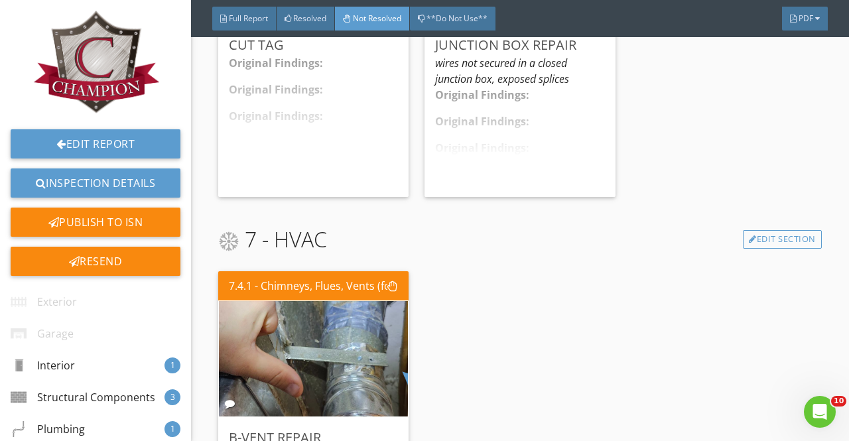
scroll to position [2587, 0]
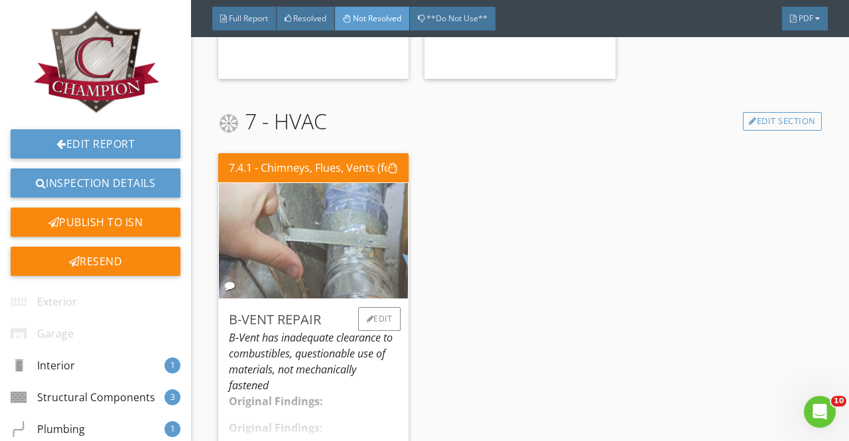
click at [324, 262] on img at bounding box center [313, 240] width 385 height 289
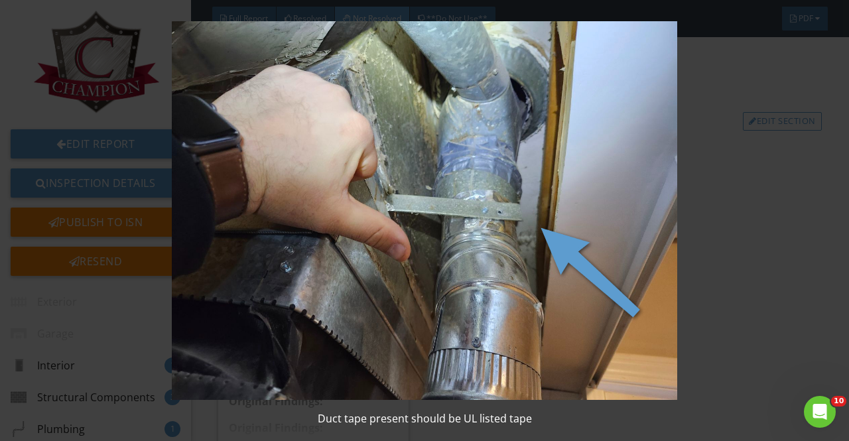
click at [820, 185] on div "Duct tape present should be UL listed tape" at bounding box center [424, 220] width 849 height 441
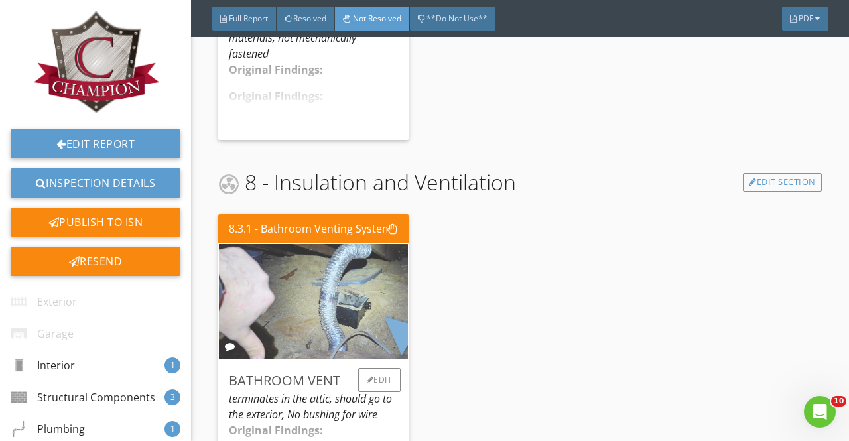
scroll to position [2985, 0]
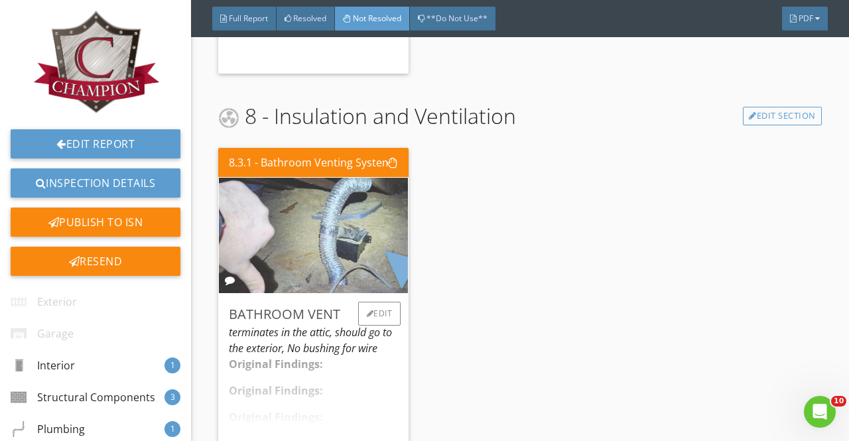
click at [365, 252] on img at bounding box center [313, 235] width 385 height 289
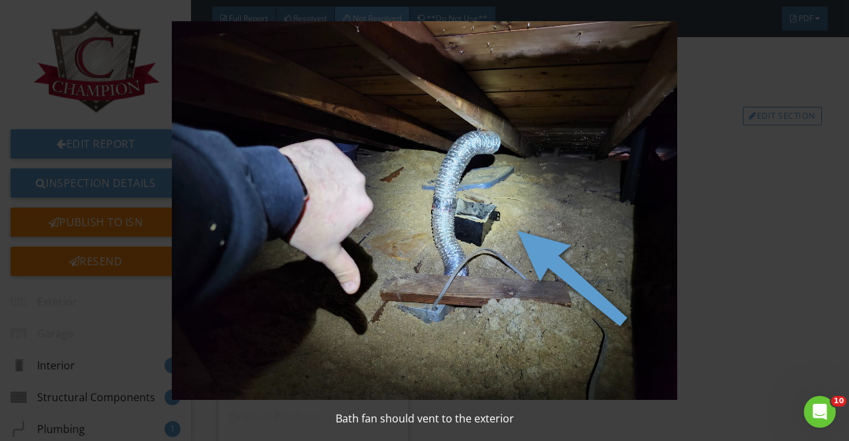
click at [724, 267] on img at bounding box center [424, 210] width 766 height 379
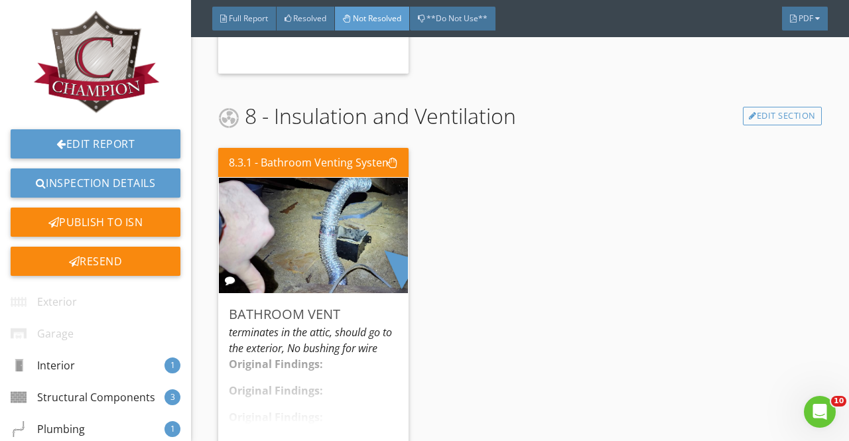
scroll to position [3025, 0]
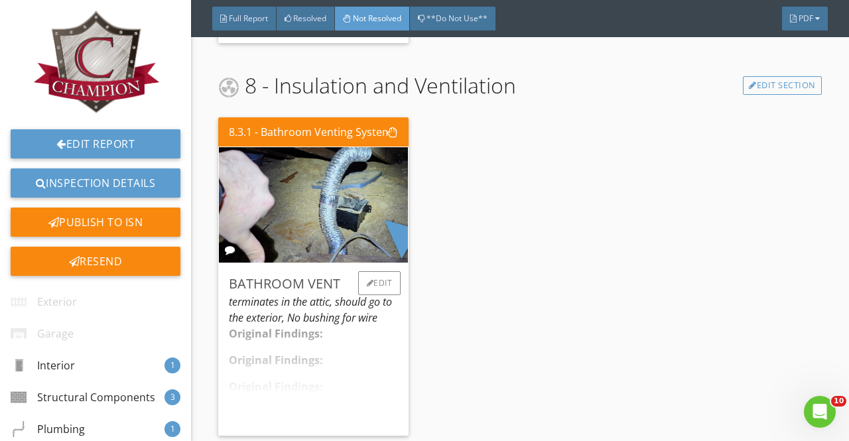
click at [322, 327] on div "Original Findings: Original Findings: Original Findings: The inspector observed…" at bounding box center [313, 375] width 169 height 99
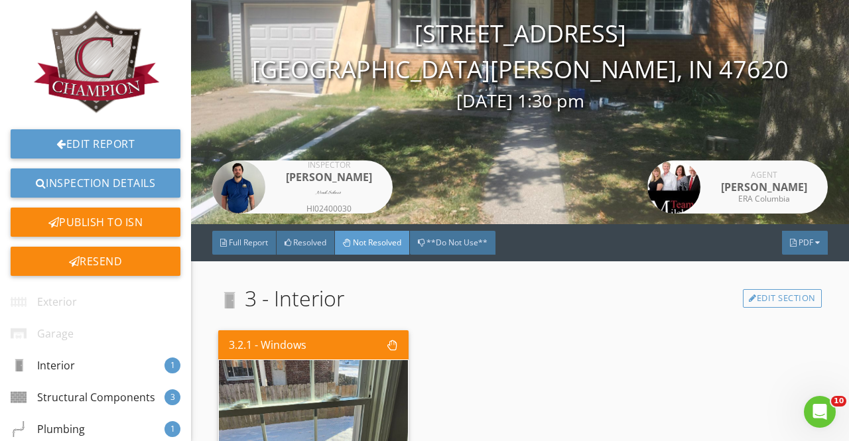
scroll to position [0, 0]
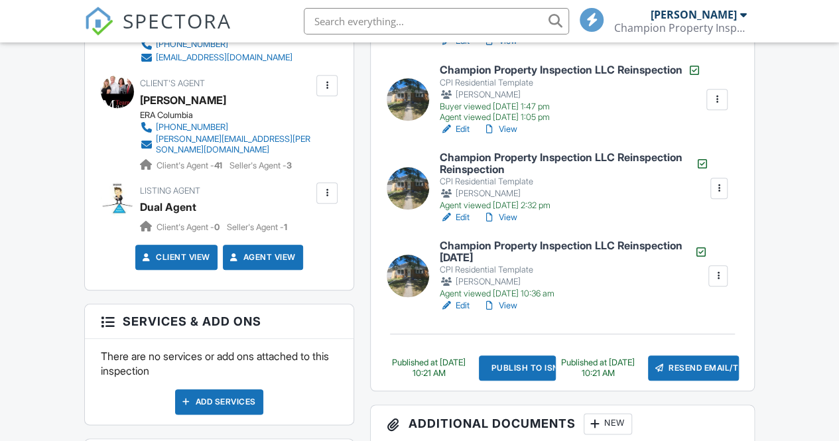
drag, startPoint x: 0, startPoint y: 0, endPoint x: 501, endPoint y: 224, distance: 549.3
click at [501, 224] on link "View" at bounding box center [500, 217] width 34 height 13
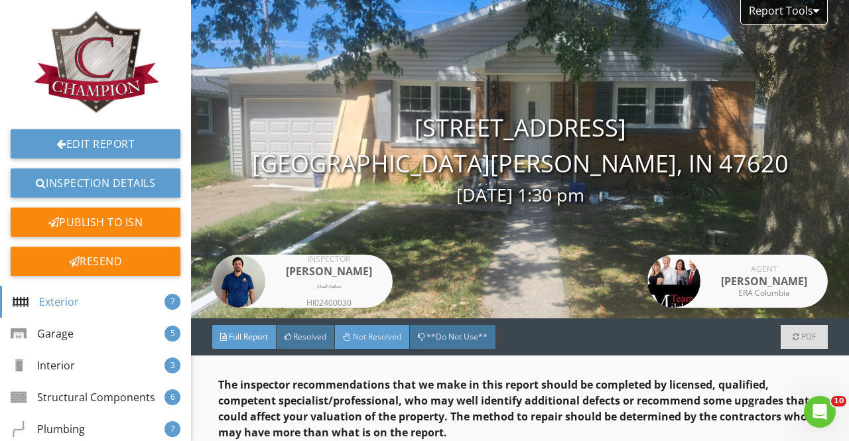
click at [339, 338] on div "Not Resolved" at bounding box center [372, 337] width 75 height 24
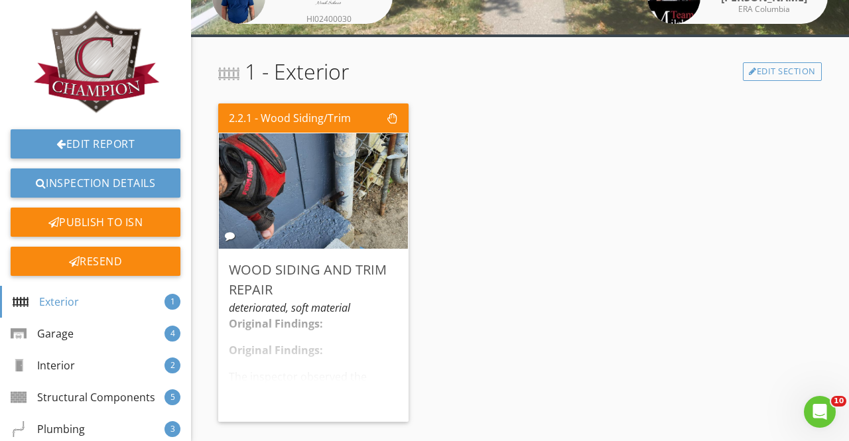
scroll to position [332, 0]
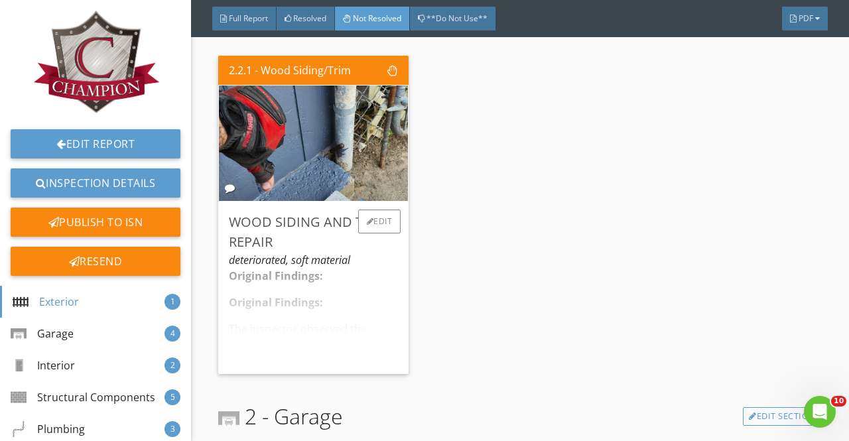
click at [257, 261] on div "deteriorated, soft material" at bounding box center [313, 260] width 169 height 16
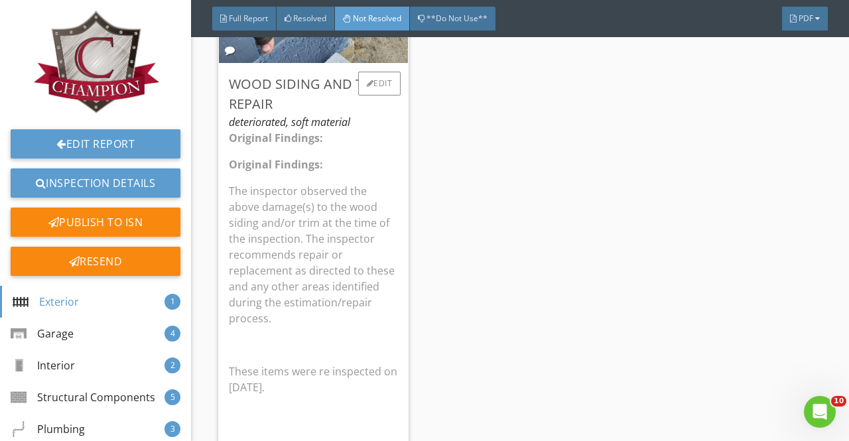
scroll to position [597, 0]
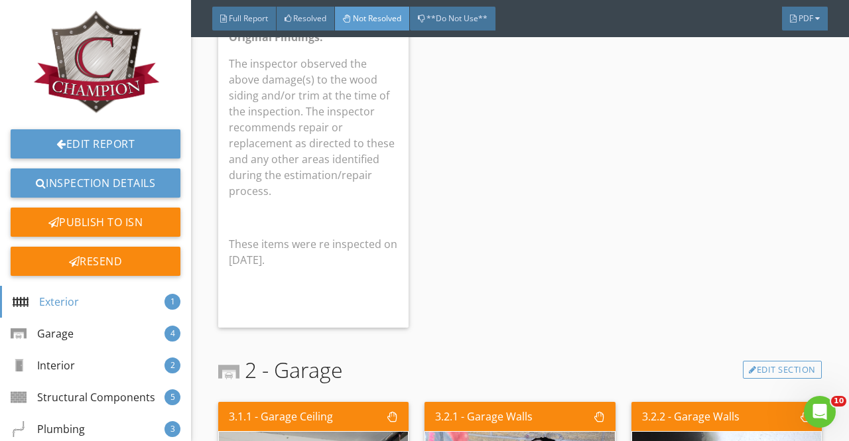
click at [483, 255] on div "2.2.1 - Wood Siding/Trim Wood Siding and Trim Repair deteriorated, soft materia…" at bounding box center [519, 59] width 603 height 548
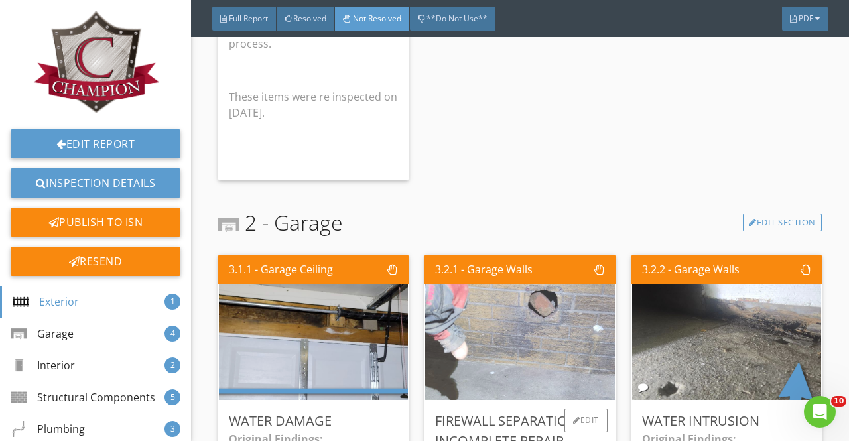
scroll to position [862, 0]
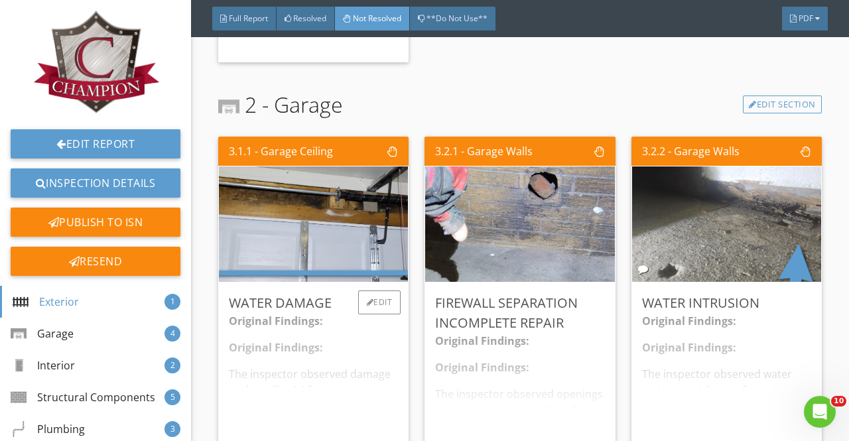
click at [307, 330] on div "Original Findings: Original Findings: The inspector observed damage to the ceil…" at bounding box center [313, 378] width 169 height 131
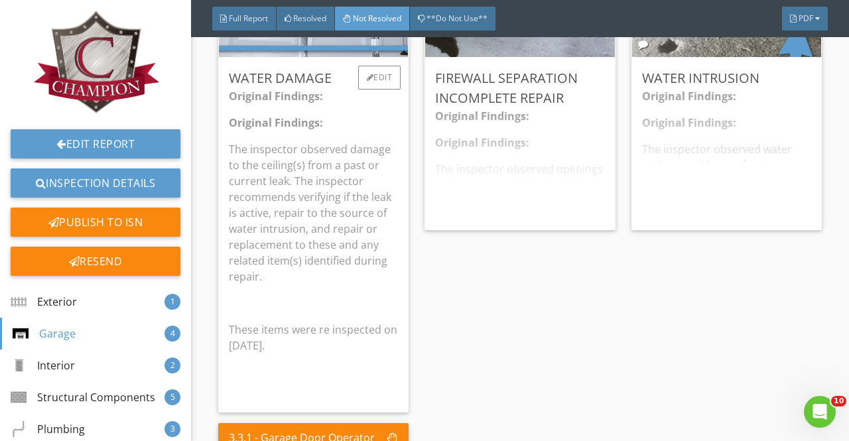
scroll to position [1128, 0]
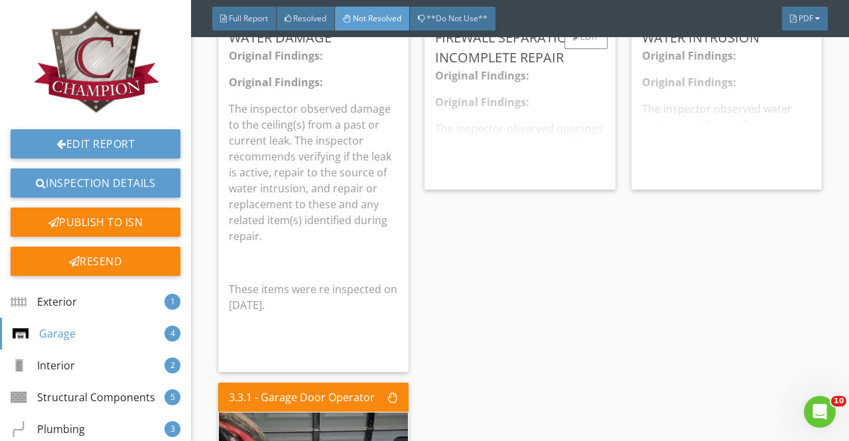
click at [546, 164] on div "Original Findings: Original Findings: The inspector observed openings in the ga…" at bounding box center [519, 123] width 169 height 111
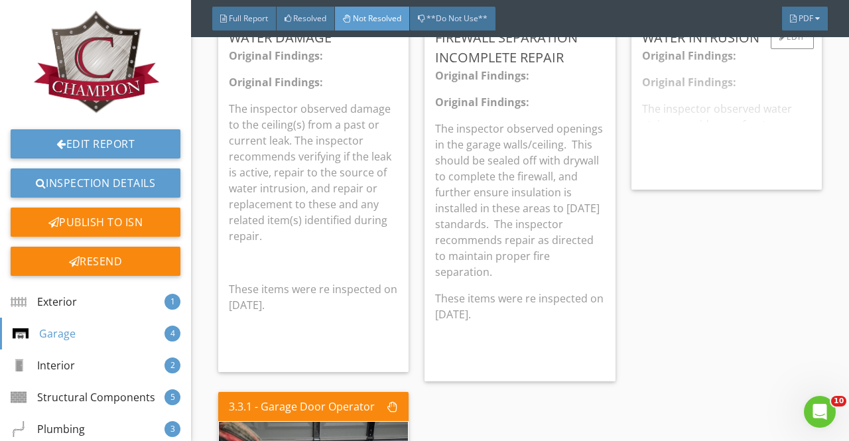
click at [730, 145] on div "Original Findings: Original Findings: The inspector observed water stains as ev…" at bounding box center [726, 113] width 169 height 131
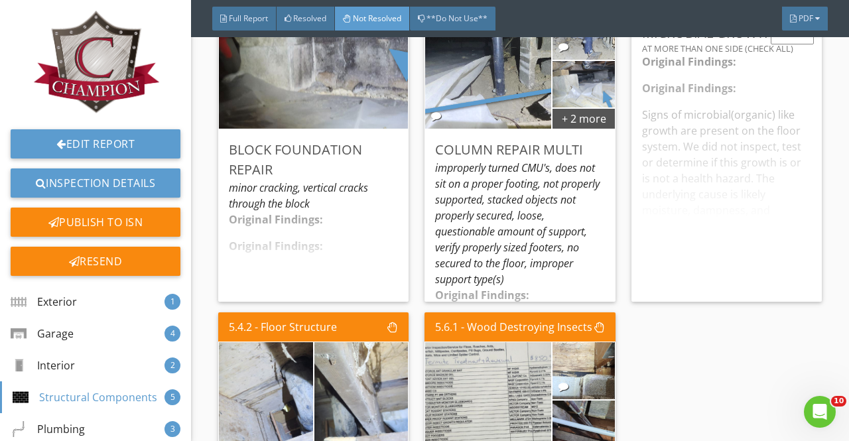
click at [712, 224] on div "Original Findings: Original Findings: Signs of microbial(organic) like growth a…" at bounding box center [726, 172] width 169 height 237
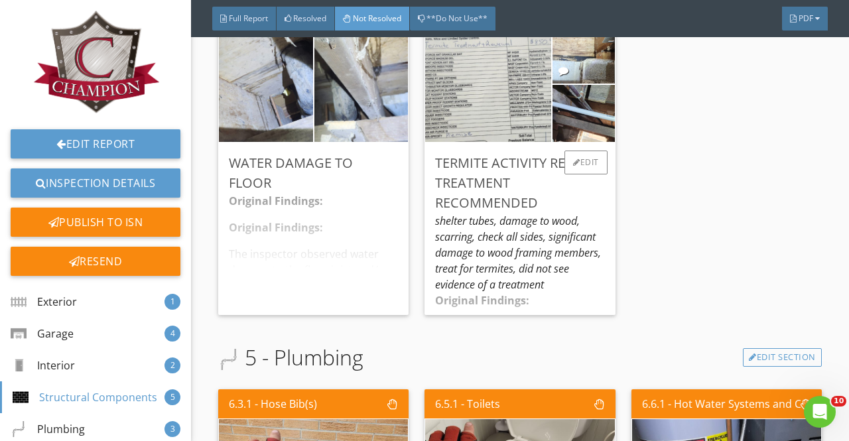
scroll to position [2587, 0]
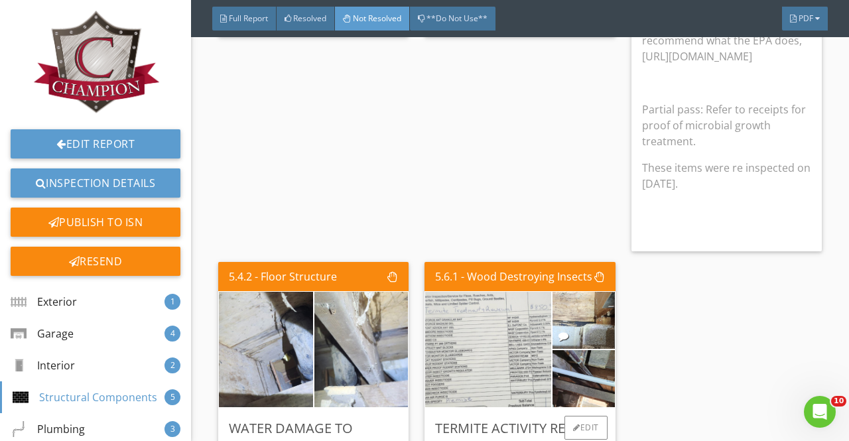
click at [475, 325] on img at bounding box center [488, 349] width 216 height 289
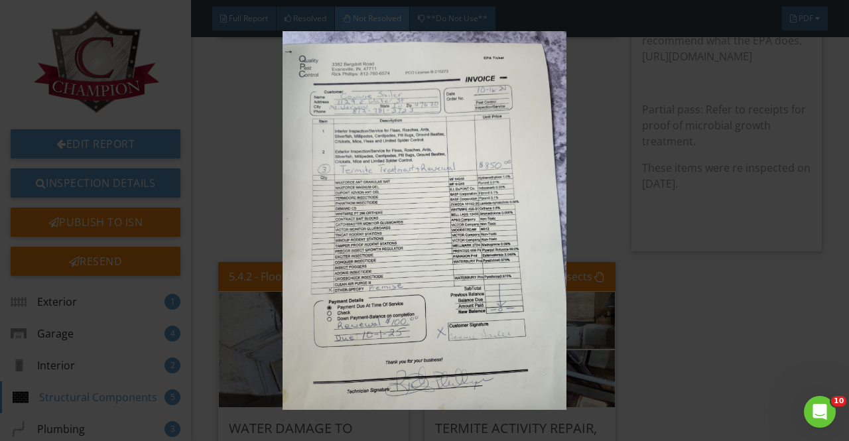
click at [677, 308] on img at bounding box center [424, 220] width 766 height 379
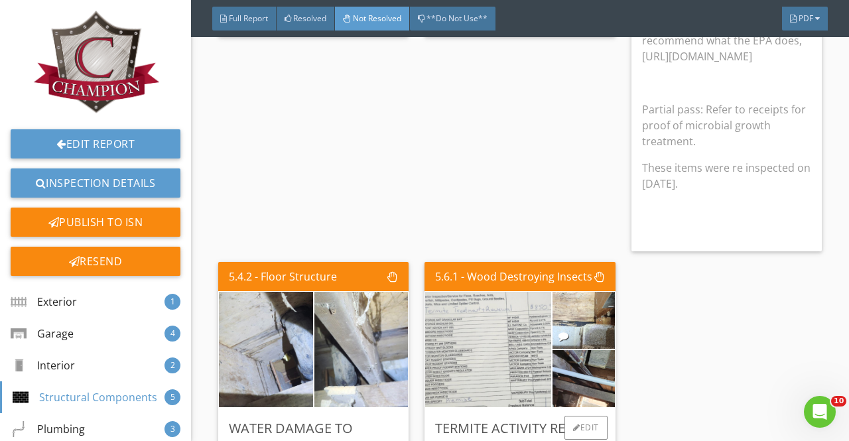
scroll to position [2852, 0]
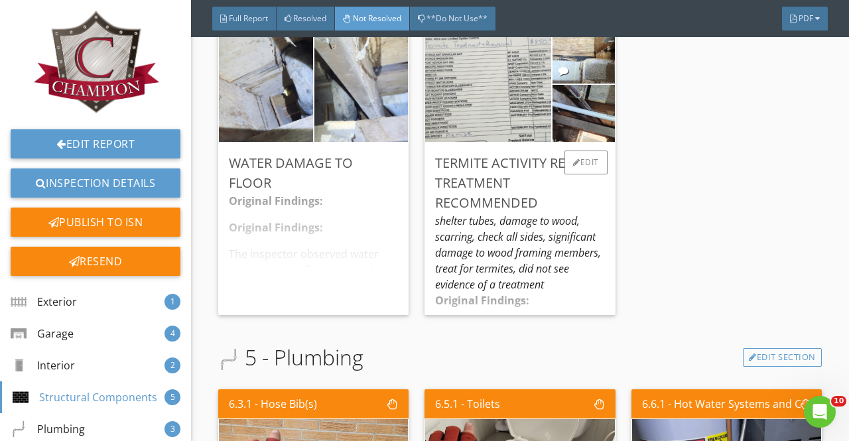
click at [533, 247] on div "shelter tubes, damage to wood, scarring, check all sides, significant damage to…" at bounding box center [519, 253] width 169 height 80
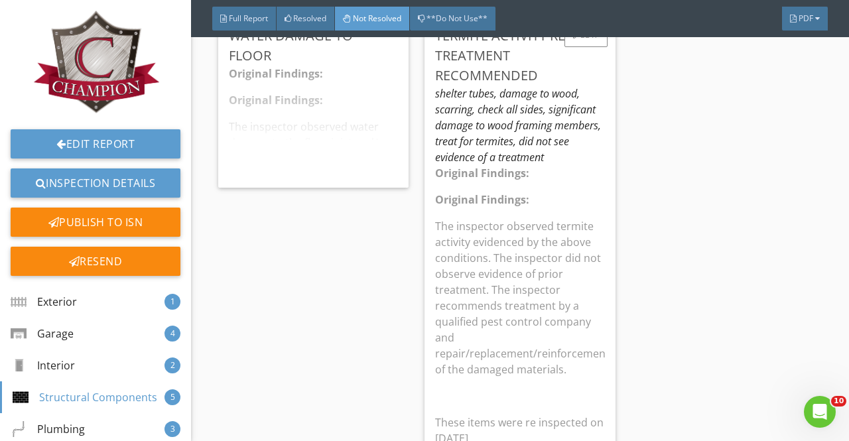
scroll to position [2786, 0]
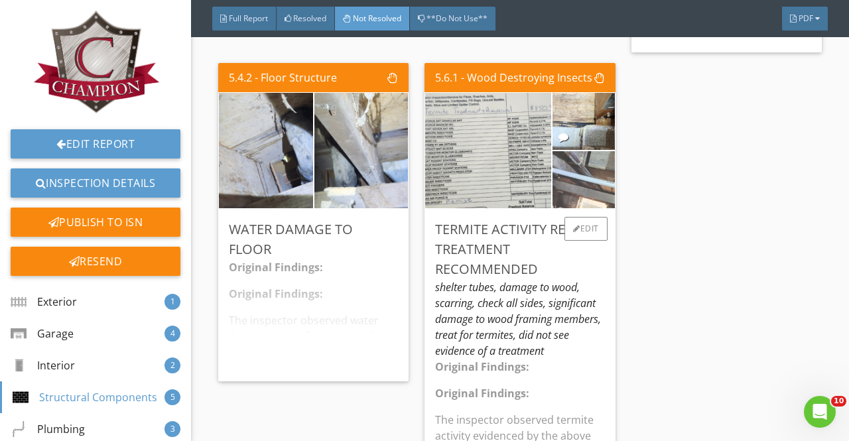
click at [579, 151] on img at bounding box center [584, 179] width 155 height 115
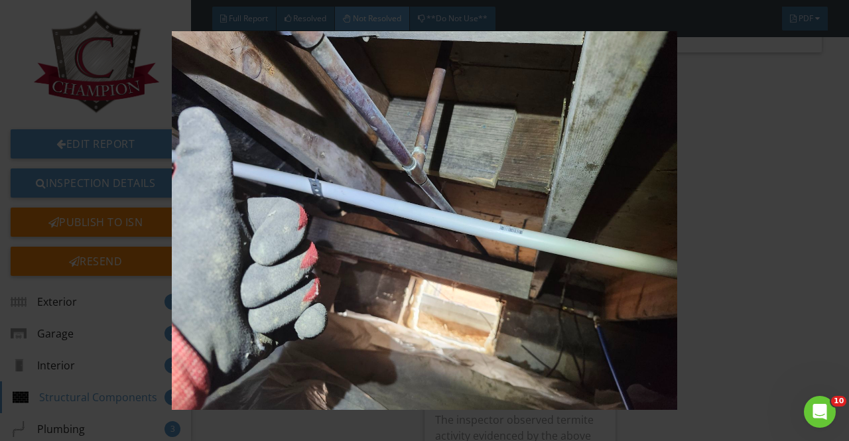
drag, startPoint x: 740, startPoint y: 213, endPoint x: 491, endPoint y: 80, distance: 281.9
click at [740, 212] on img at bounding box center [424, 220] width 766 height 379
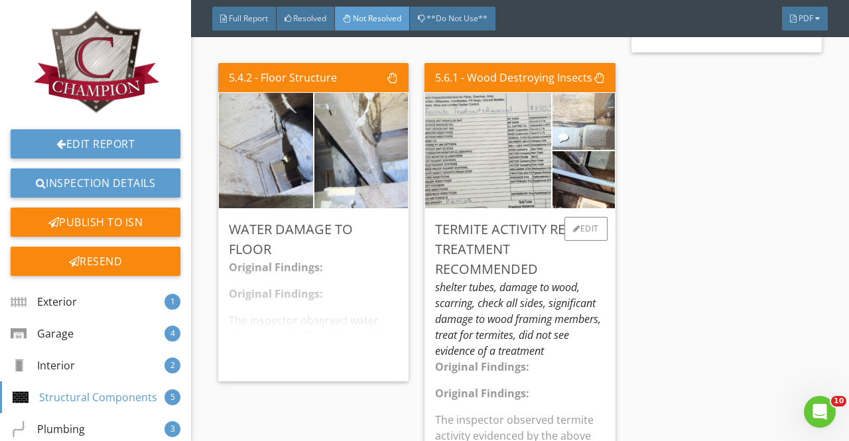
click at [570, 126] on img at bounding box center [584, 121] width 155 height 115
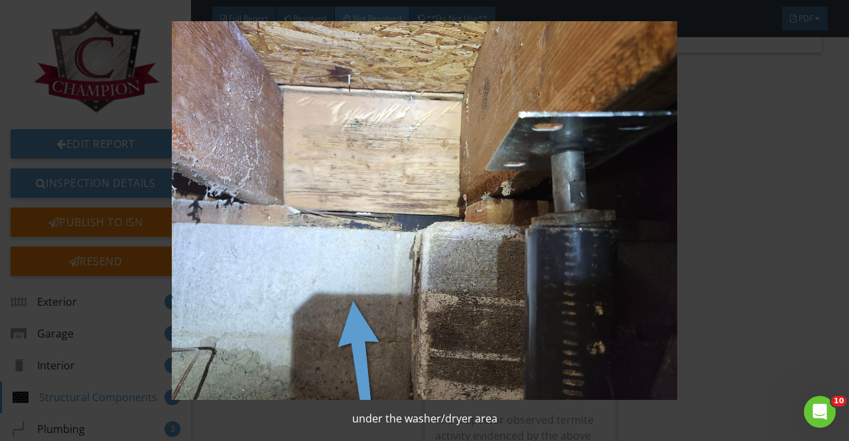
click at [691, 161] on img at bounding box center [424, 210] width 766 height 379
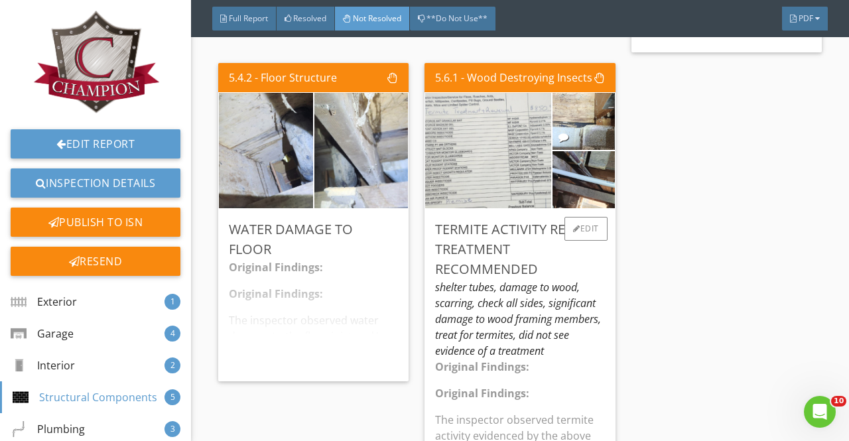
click at [473, 155] on img at bounding box center [488, 150] width 216 height 289
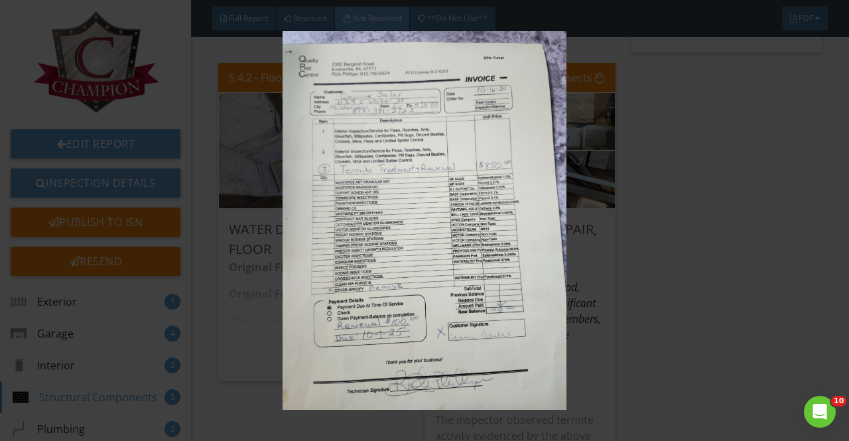
click at [708, 261] on img at bounding box center [424, 220] width 766 height 379
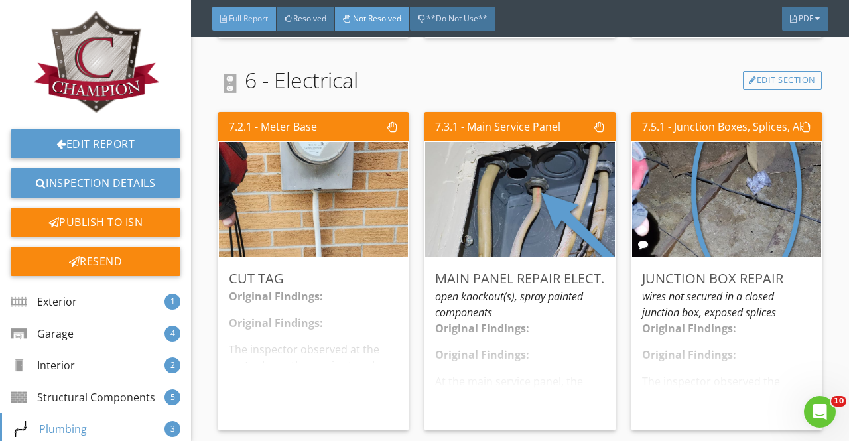
scroll to position [3635, 0]
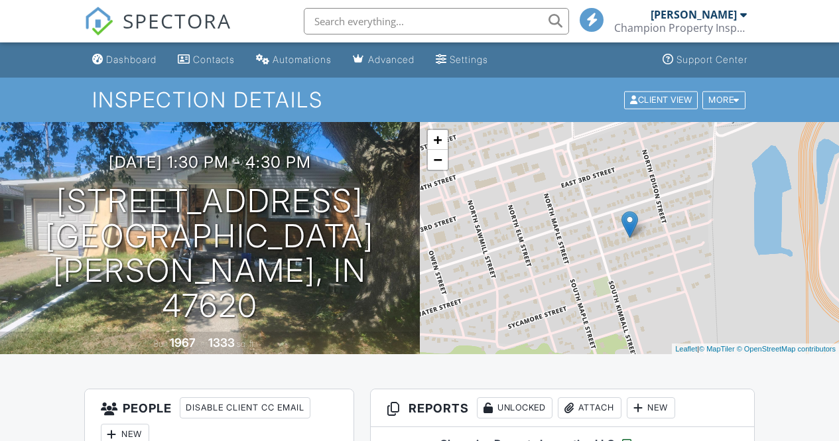
drag, startPoint x: 0, startPoint y: 0, endPoint x: 502, endPoint y: 106, distance: 513.2
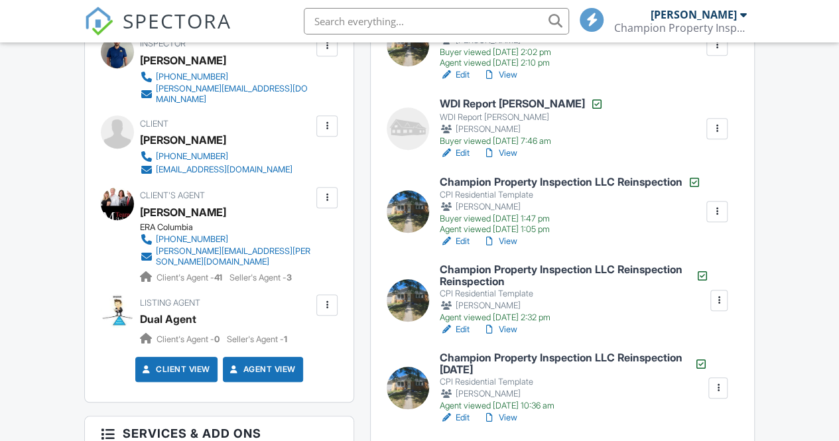
click at [516, 82] on link "View" at bounding box center [500, 74] width 34 height 13
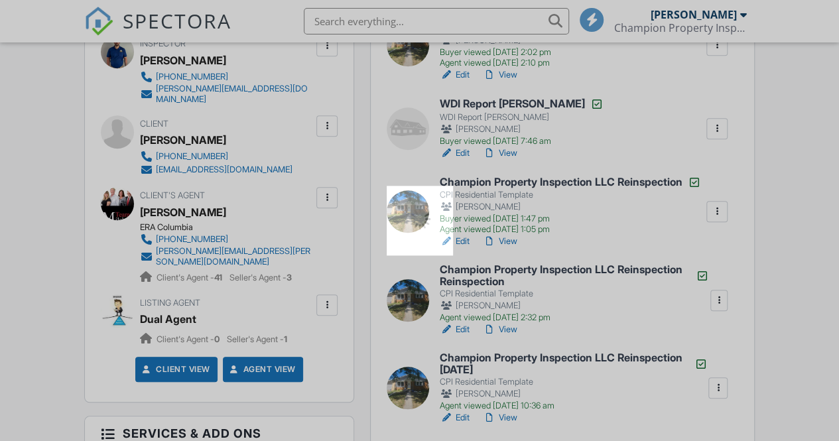
scroll to position [408, 0]
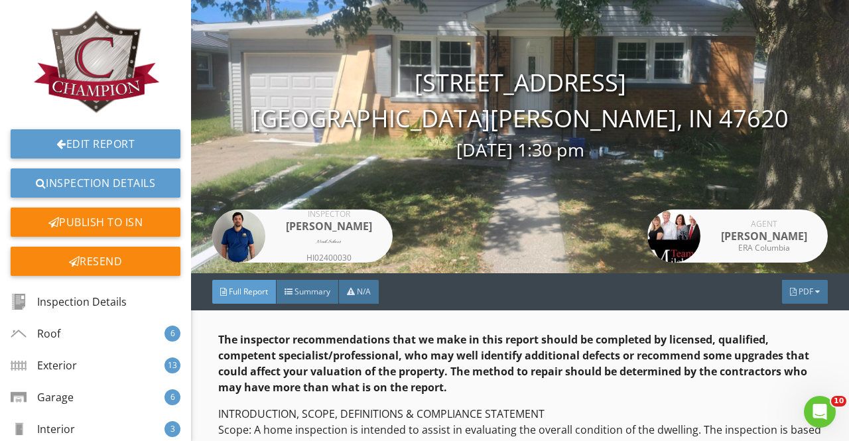
scroll to position [66, 0]
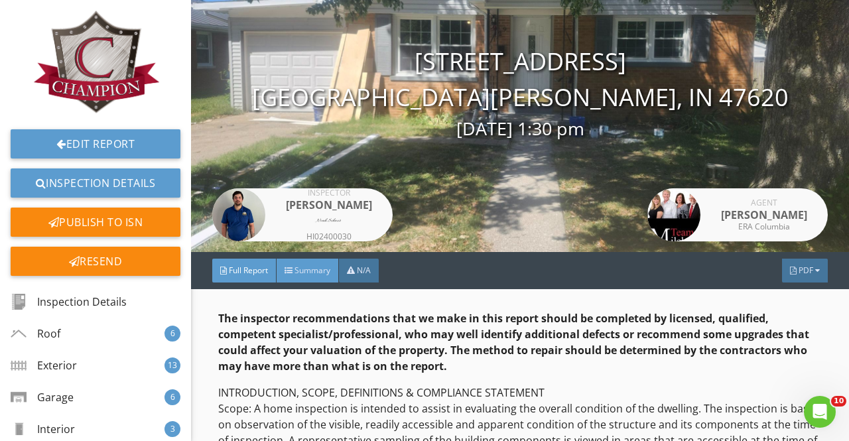
click at [279, 261] on div "Summary" at bounding box center [308, 271] width 62 height 24
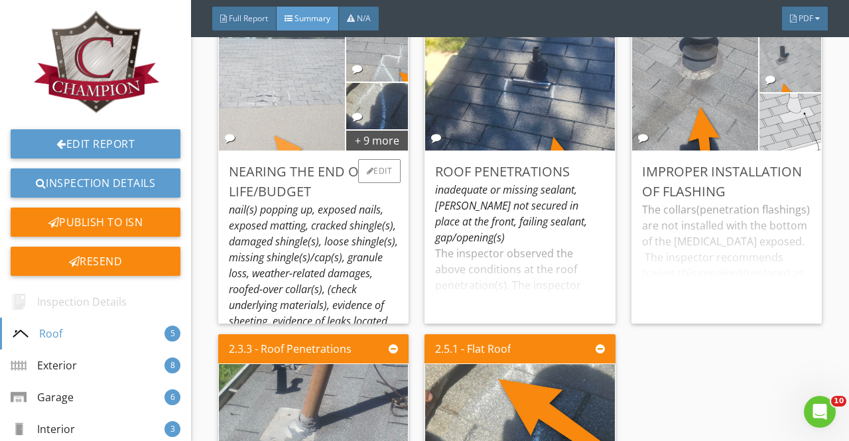
scroll to position [265, 0]
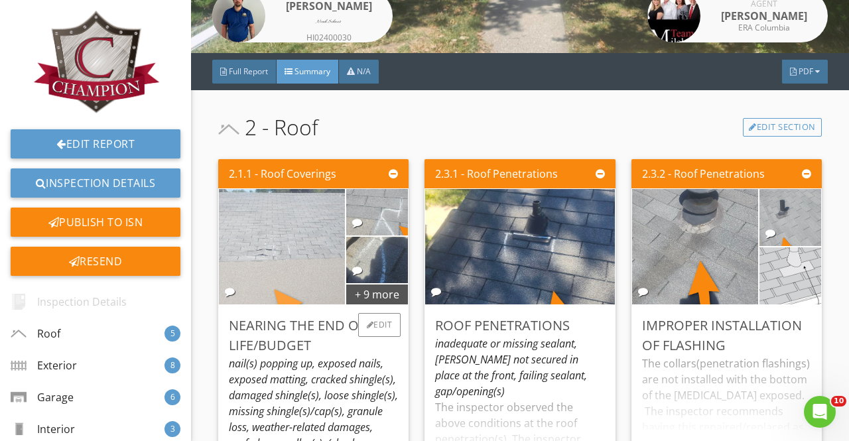
click at [279, 265] on img at bounding box center [282, 247] width 315 height 236
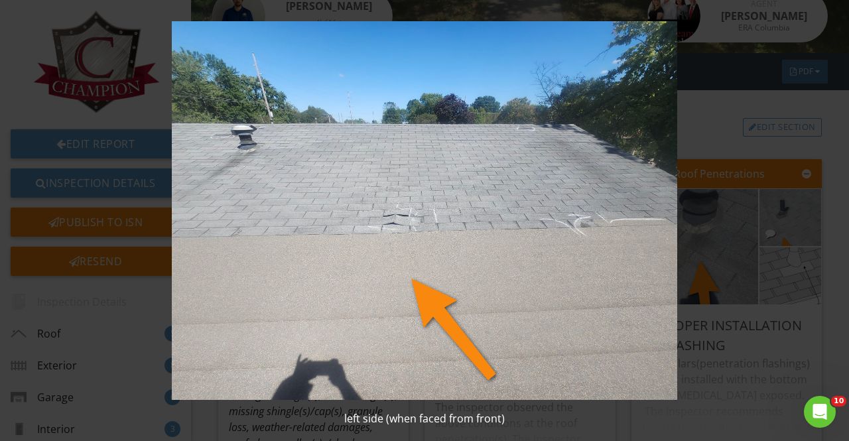
click at [730, 260] on img at bounding box center [424, 210] width 766 height 379
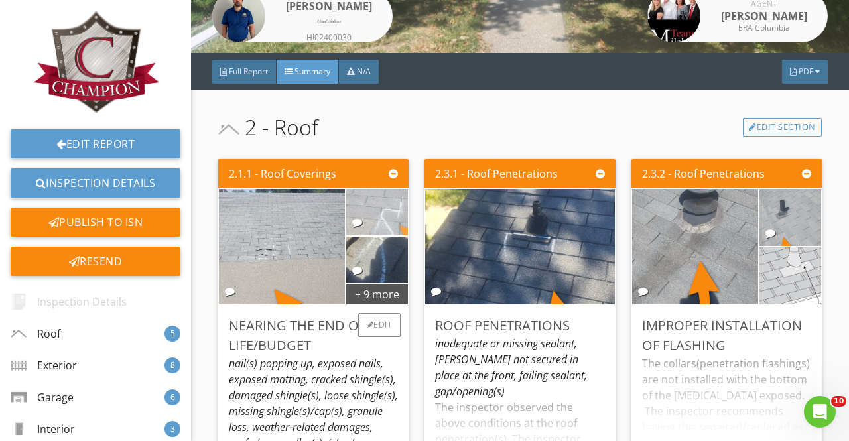
click at [393, 228] on img at bounding box center [377, 212] width 155 height 115
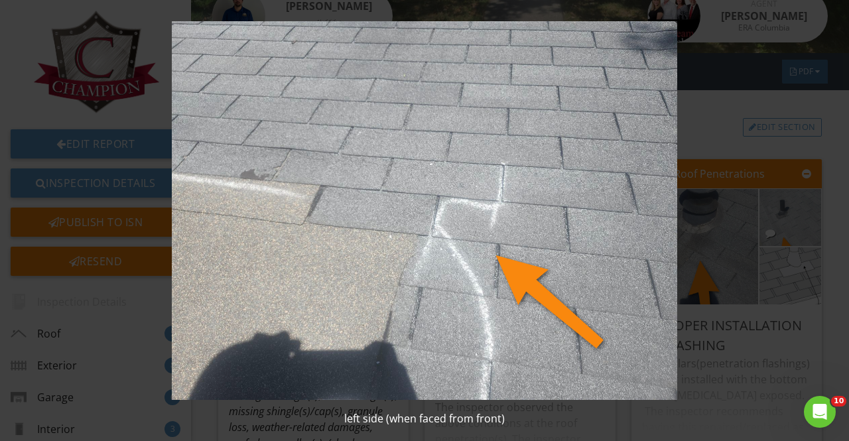
click at [781, 255] on img at bounding box center [424, 210] width 766 height 379
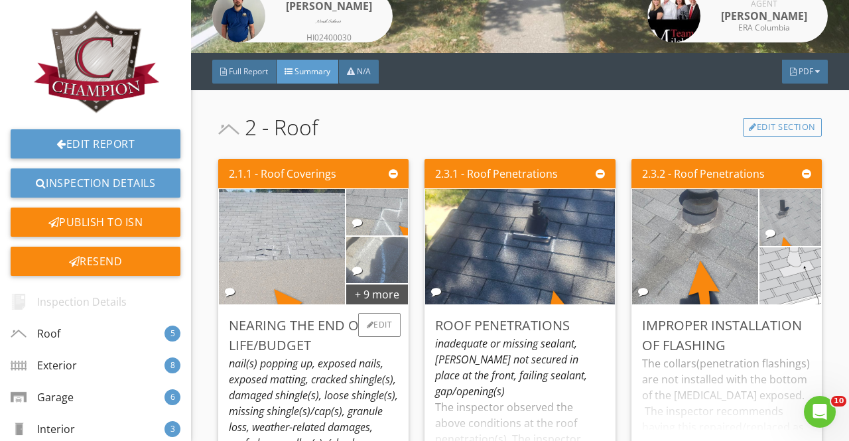
click at [386, 260] on img at bounding box center [377, 259] width 155 height 115
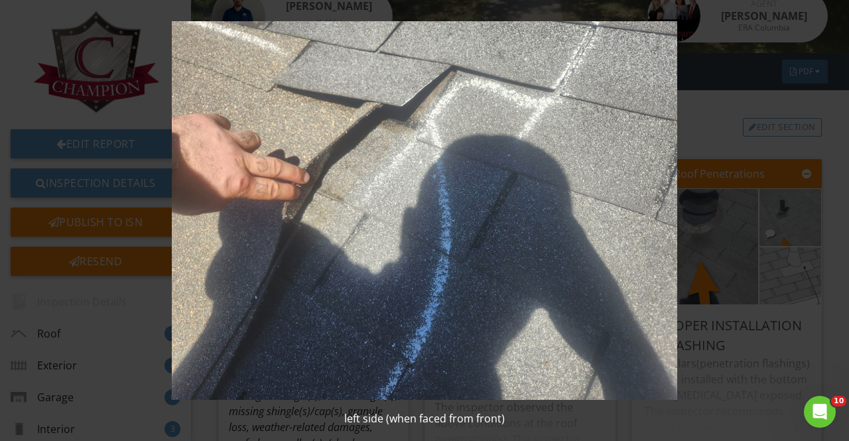
click at [717, 226] on img at bounding box center [424, 210] width 766 height 379
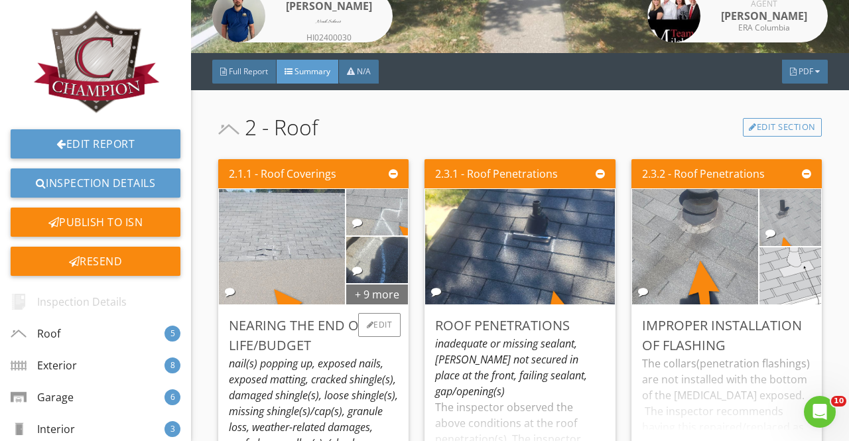
click at [384, 293] on div "+ 9 more" at bounding box center [377, 293] width 62 height 21
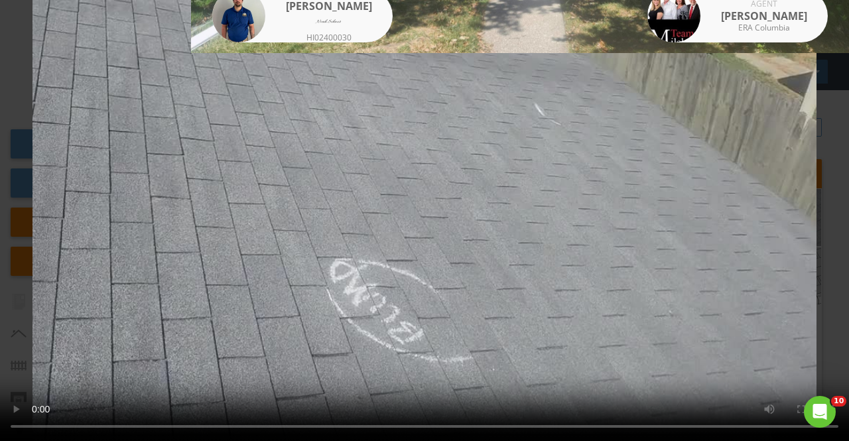
scroll to position [622, 0]
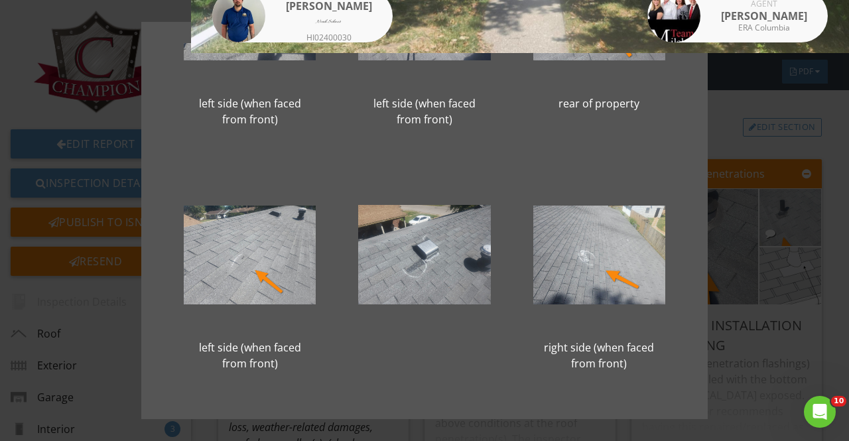
click at [719, 241] on div "left side (when faced from front) left side (when faced from front) left side (…" at bounding box center [424, 220] width 849 height 441
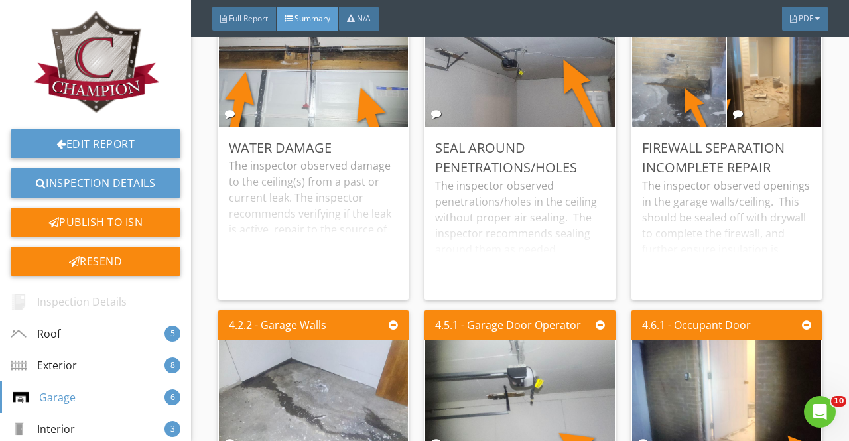
scroll to position [2255, 0]
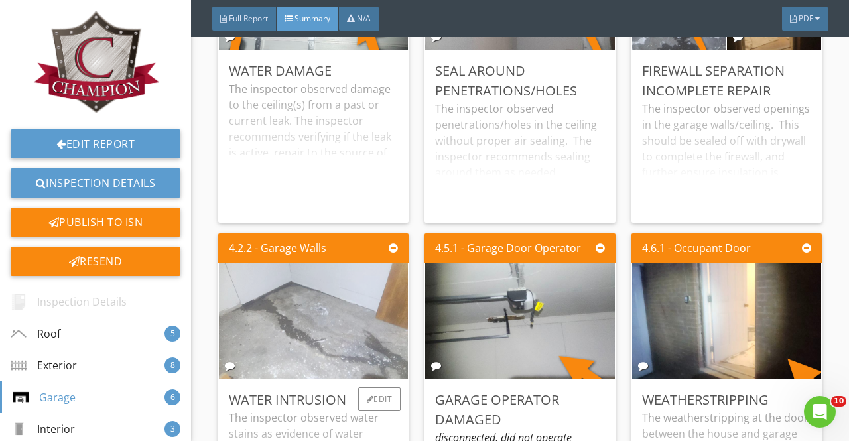
click at [360, 298] on img at bounding box center [313, 321] width 385 height 289
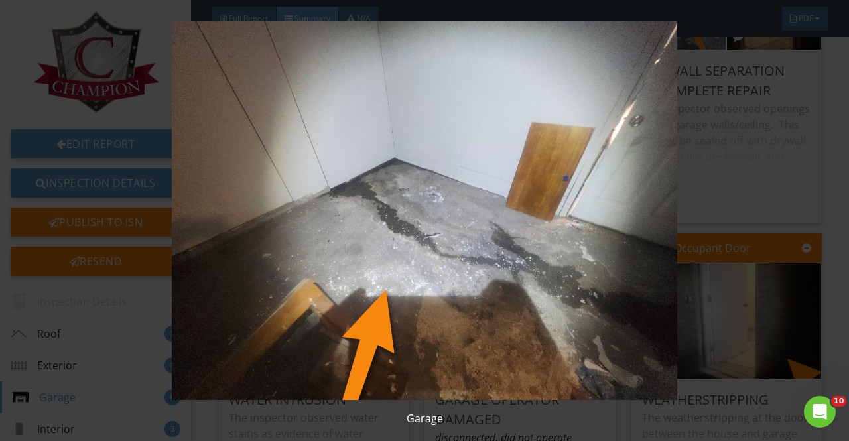
click at [838, 188] on div "Garage" at bounding box center [424, 220] width 849 height 441
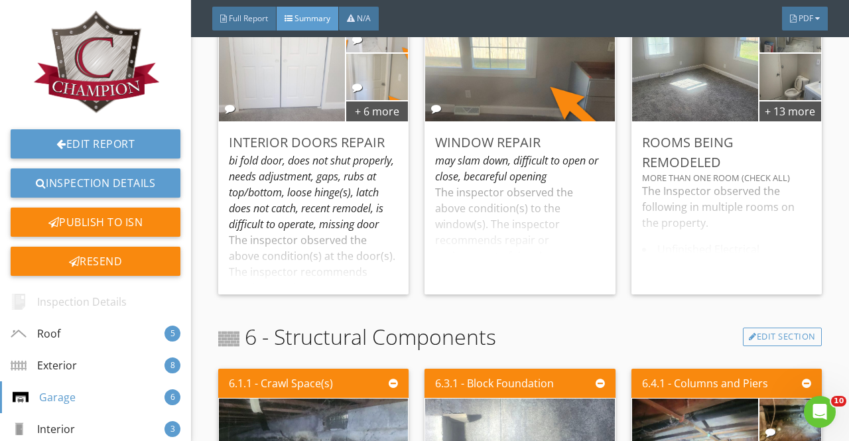
scroll to position [2786, 0]
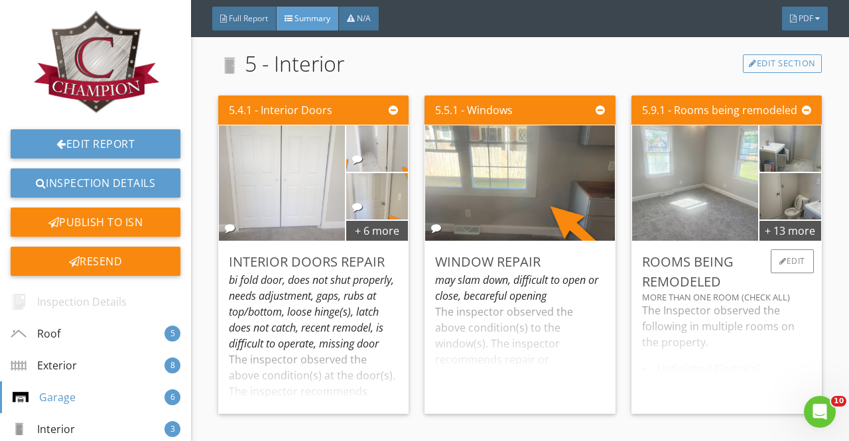
click at [726, 188] on img at bounding box center [694, 183] width 315 height 236
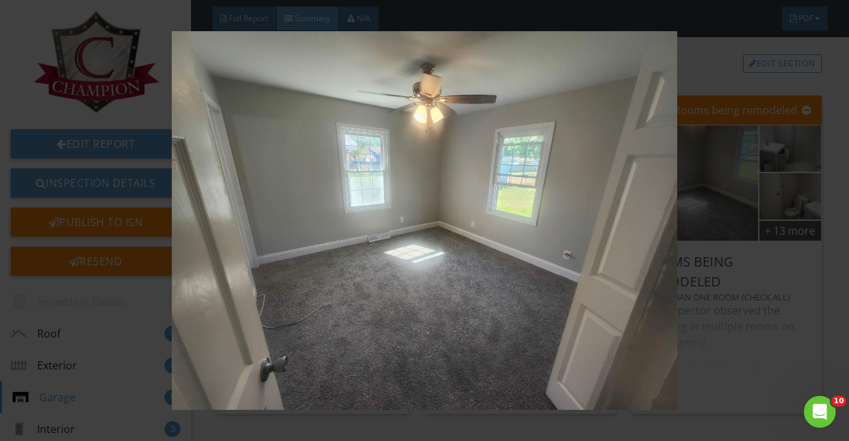
click at [728, 222] on img at bounding box center [424, 220] width 766 height 379
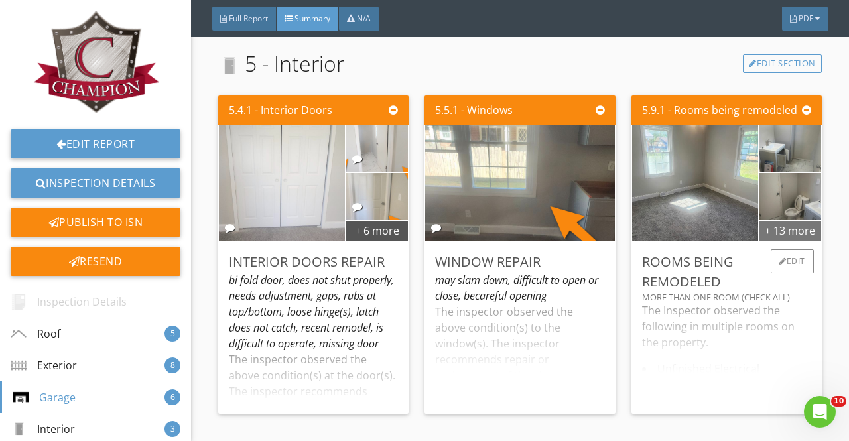
click at [776, 224] on div "+ 13 more" at bounding box center [790, 230] width 62 height 21
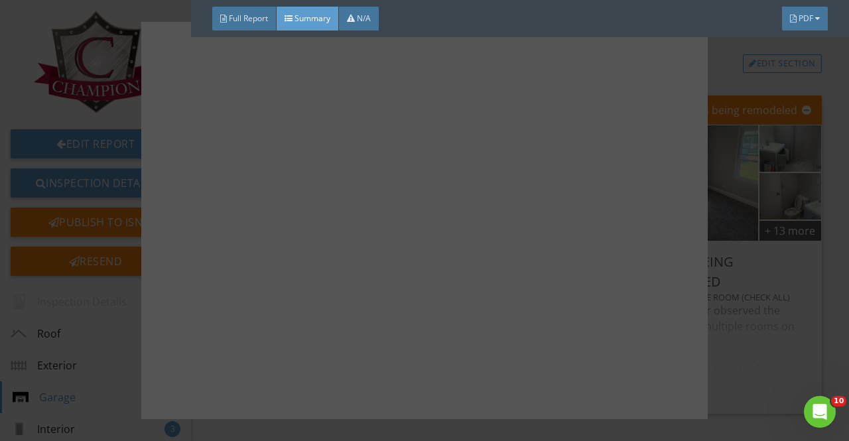
scroll to position [398, 0]
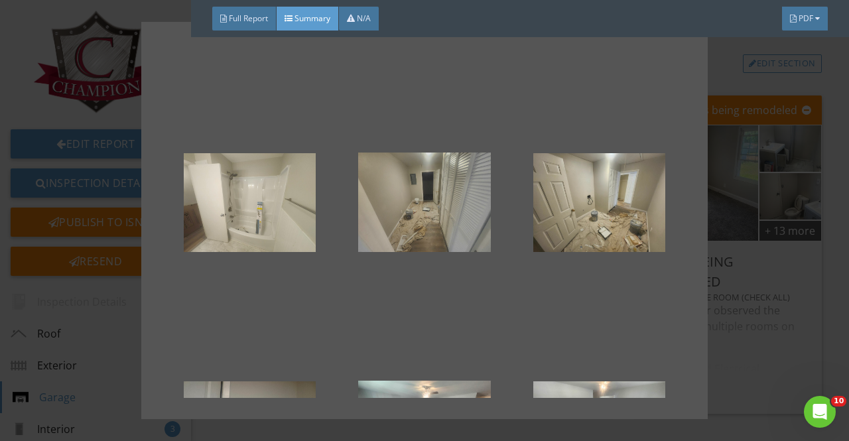
click at [443, 225] on div at bounding box center [424, 202] width 132 height 159
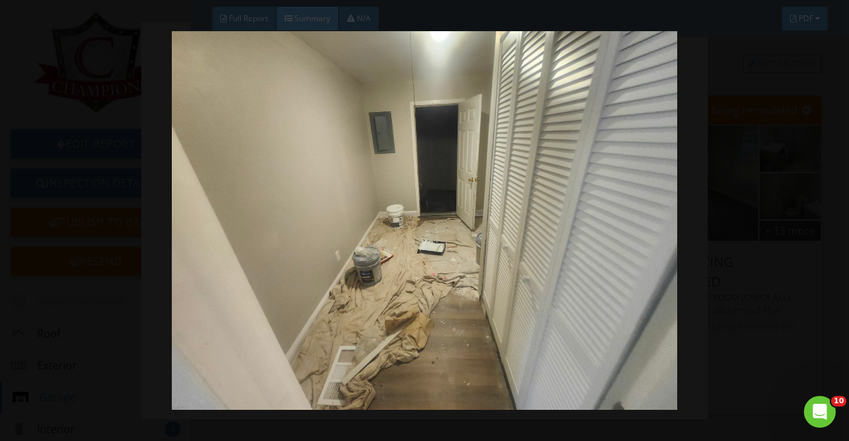
click at [794, 202] on img at bounding box center [424, 220] width 766 height 379
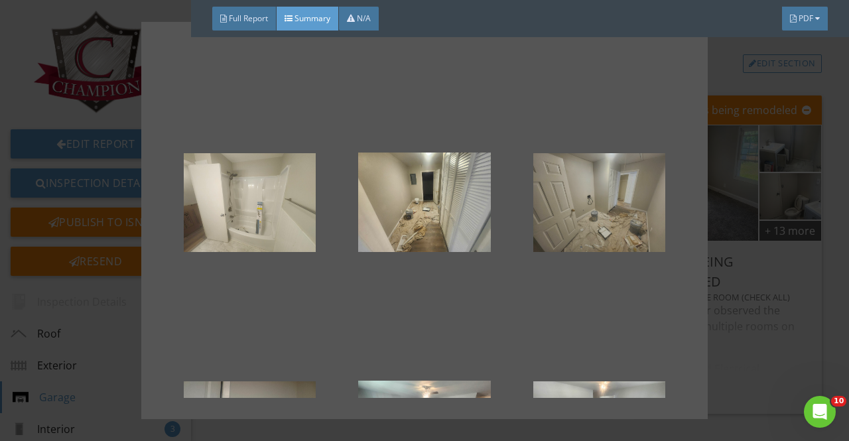
click at [612, 231] on div at bounding box center [599, 202] width 132 height 159
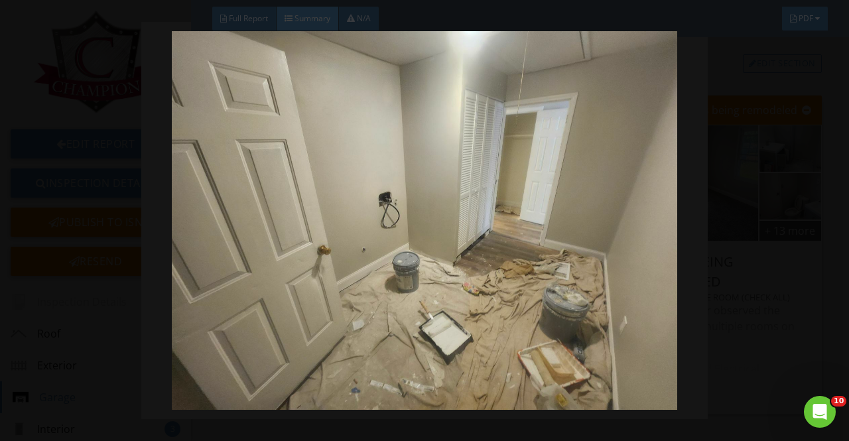
click at [755, 231] on img at bounding box center [424, 220] width 766 height 379
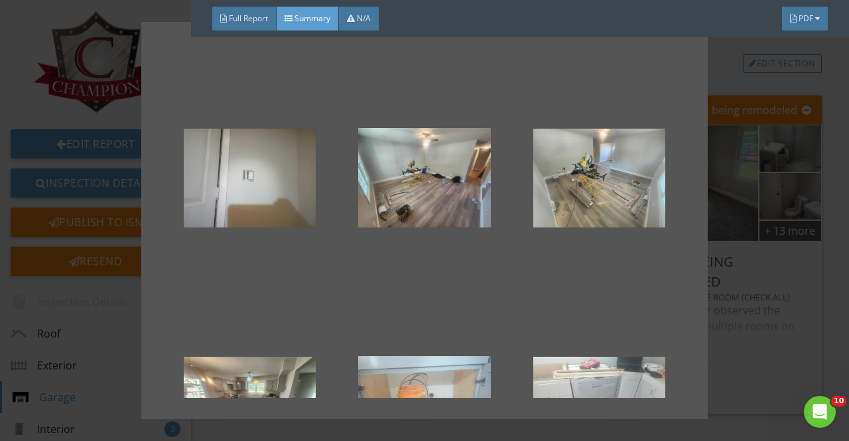
scroll to position [663, 0]
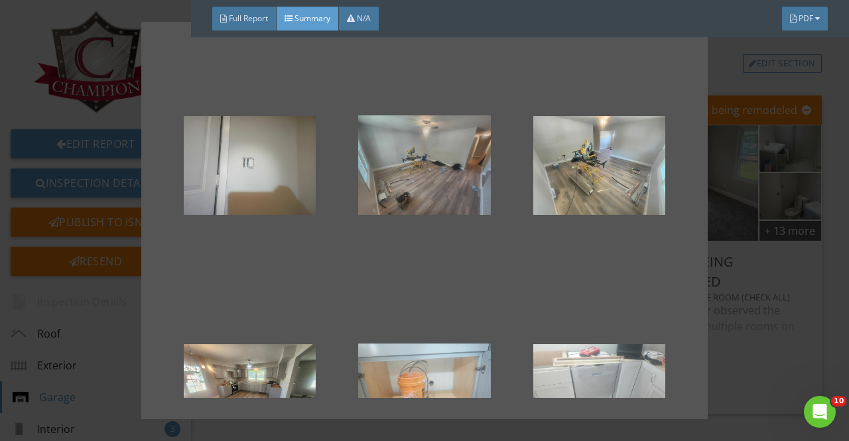
click at [438, 183] on div at bounding box center [424, 165] width 132 height 159
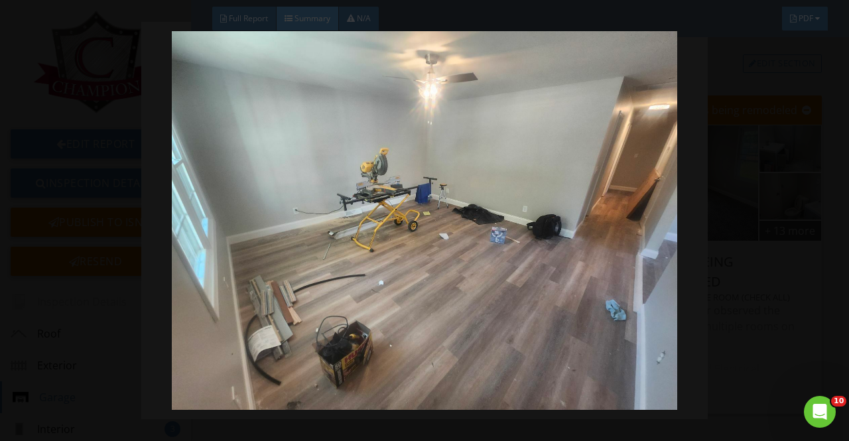
click at [798, 231] on img at bounding box center [424, 220] width 766 height 379
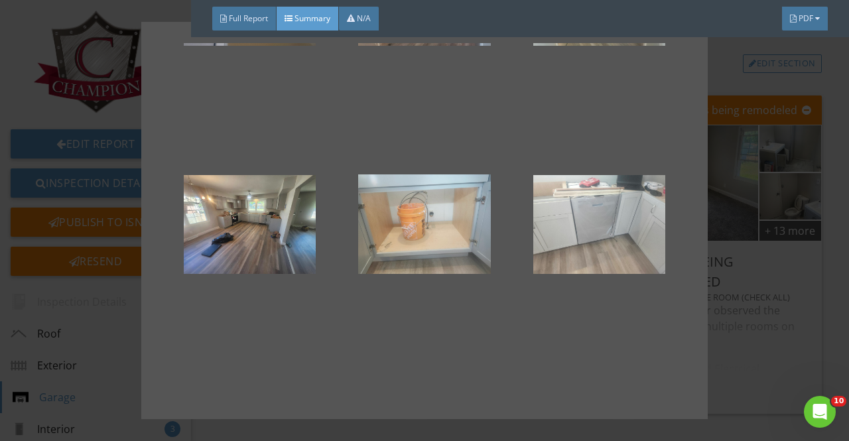
scroll to position [862, 0]
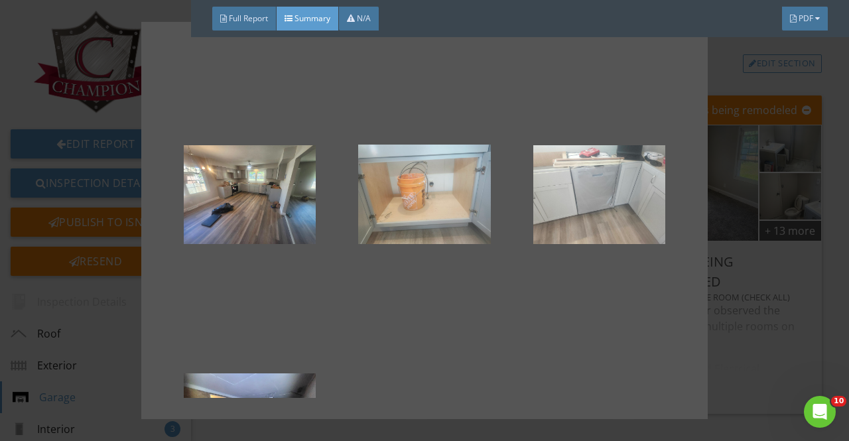
click at [763, 236] on div at bounding box center [424, 220] width 849 height 441
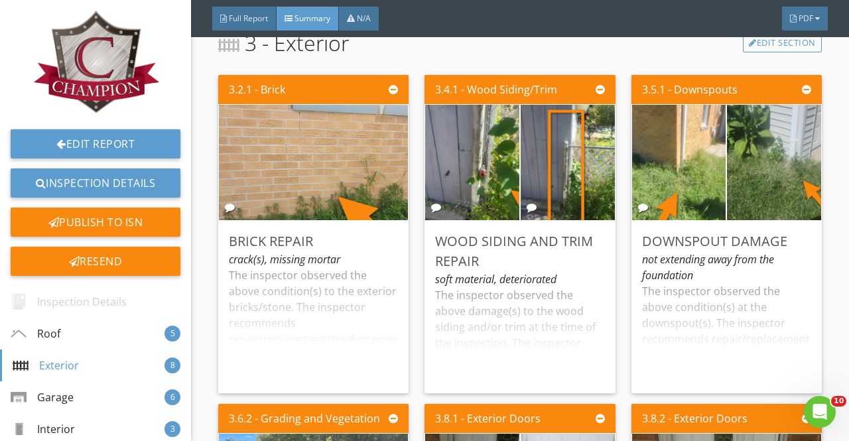
scroll to position [1194, 0]
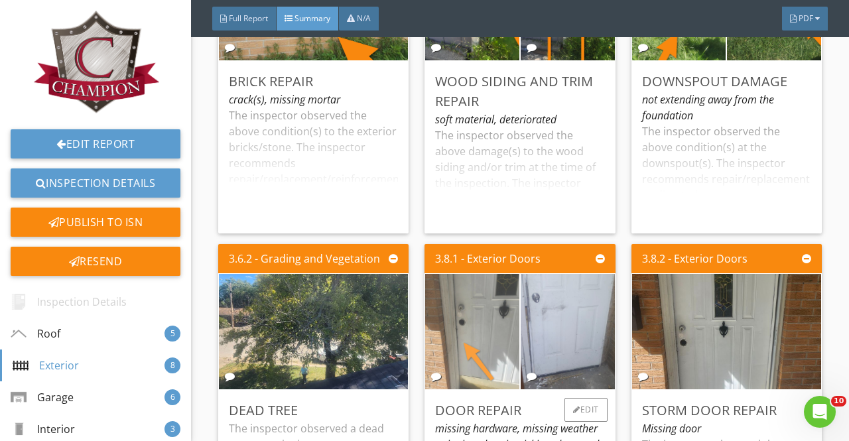
click at [483, 310] on img at bounding box center [472, 331] width 235 height 176
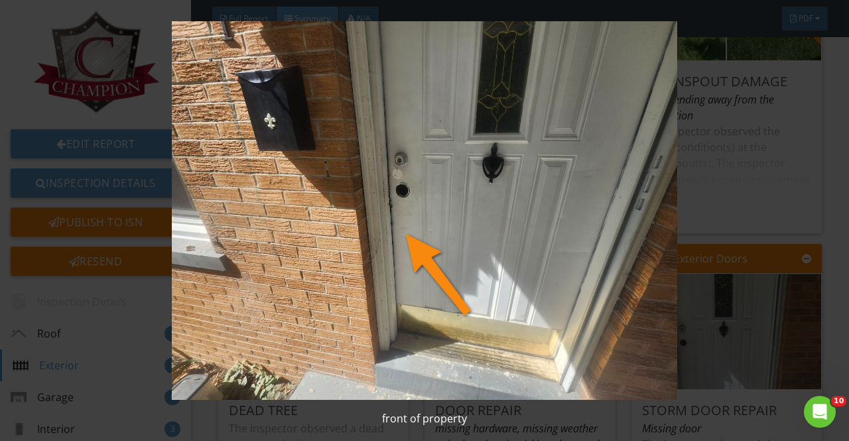
click at [778, 259] on img at bounding box center [424, 210] width 766 height 379
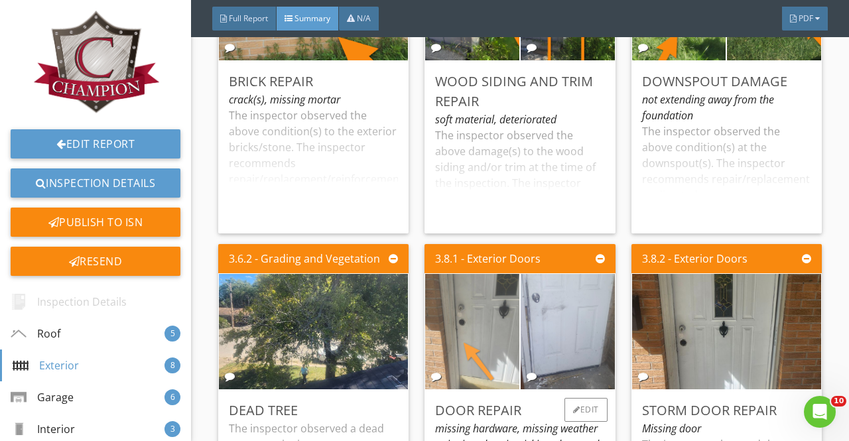
click at [493, 302] on img at bounding box center [472, 331] width 235 height 176
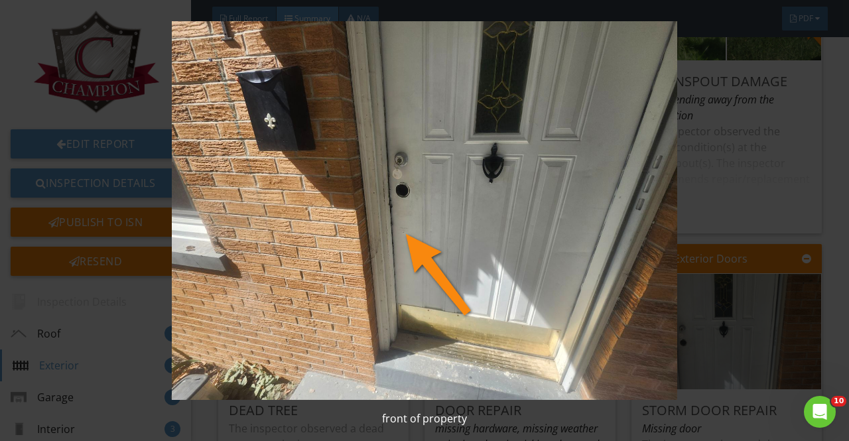
click at [738, 219] on img at bounding box center [424, 210] width 766 height 379
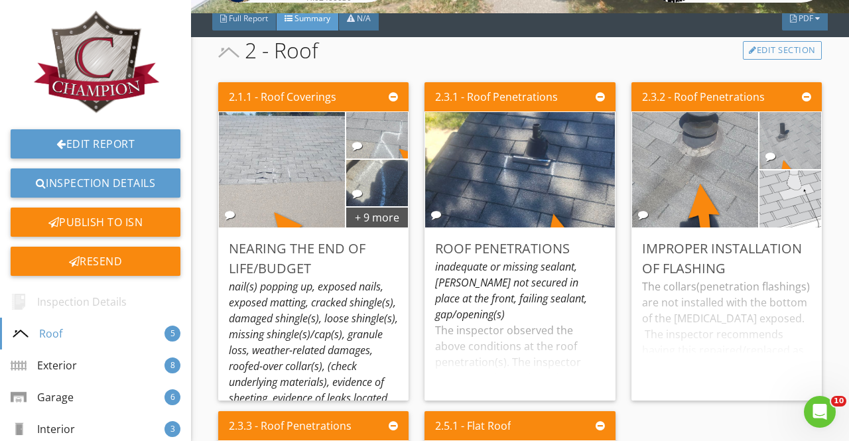
scroll to position [133, 0]
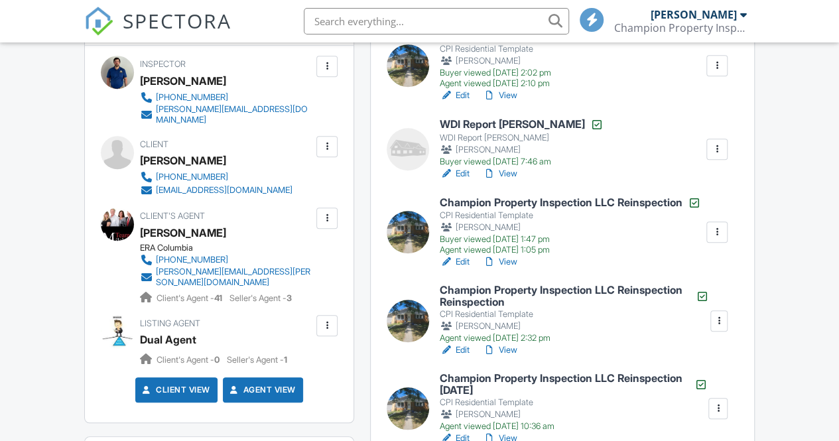
scroll to position [408, 0]
click at [506, 269] on link "View" at bounding box center [500, 261] width 34 height 13
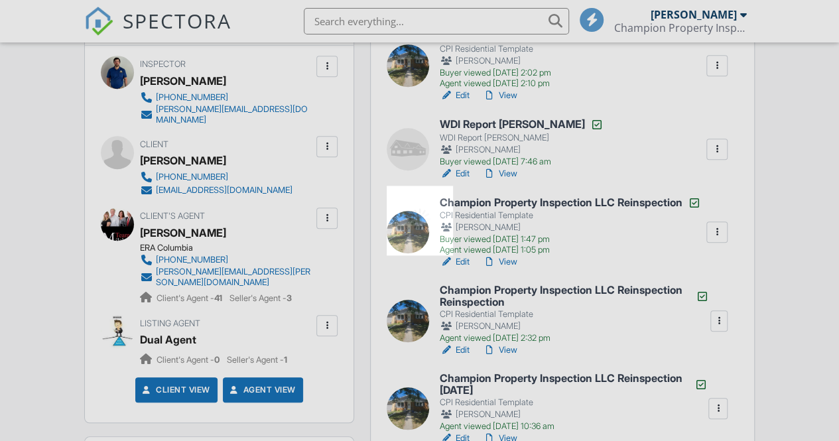
scroll to position [0, 0]
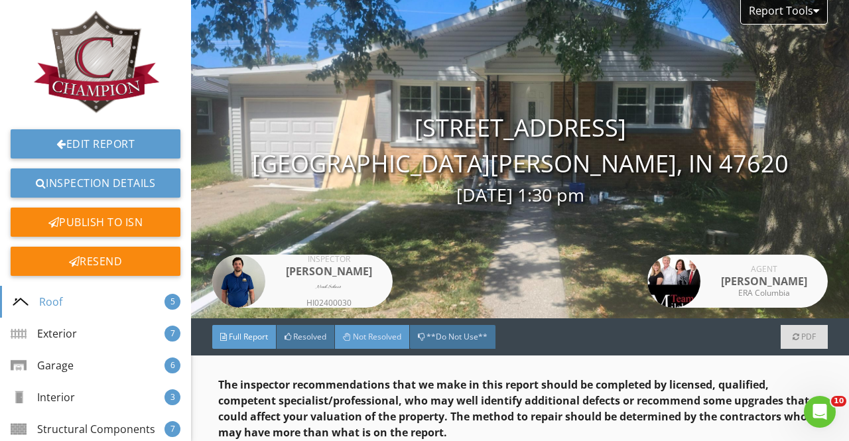
click at [375, 334] on span "Not Resolved" at bounding box center [377, 336] width 48 height 11
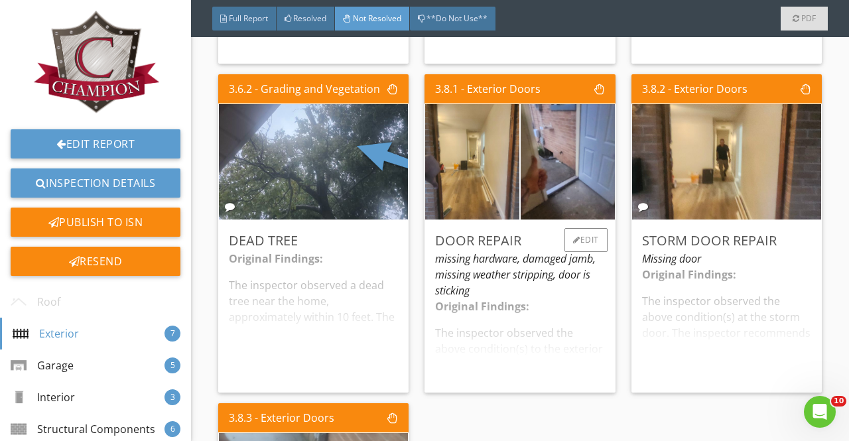
scroll to position [663, 0]
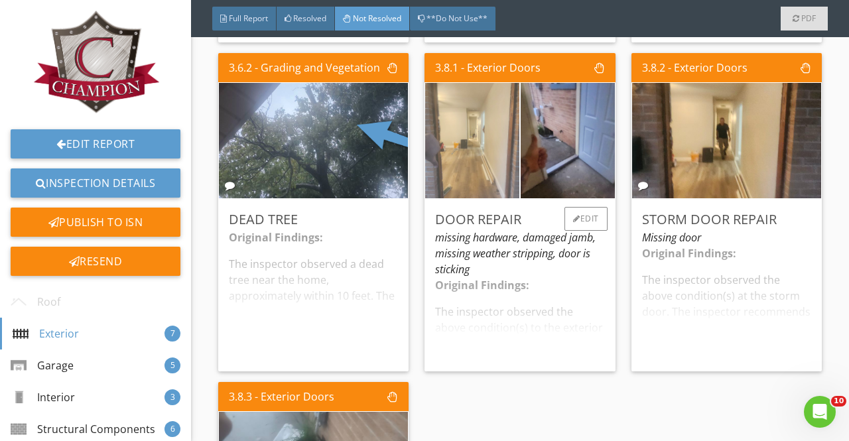
click at [471, 168] on img at bounding box center [472, 140] width 235 height 176
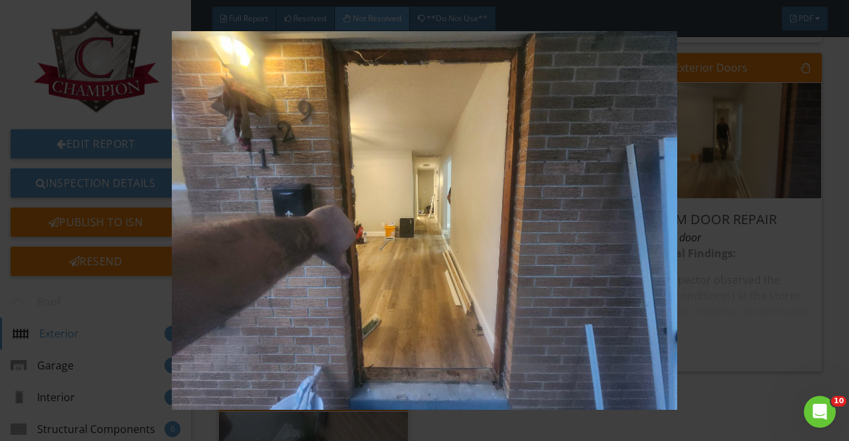
click at [826, 238] on div at bounding box center [424, 220] width 849 height 441
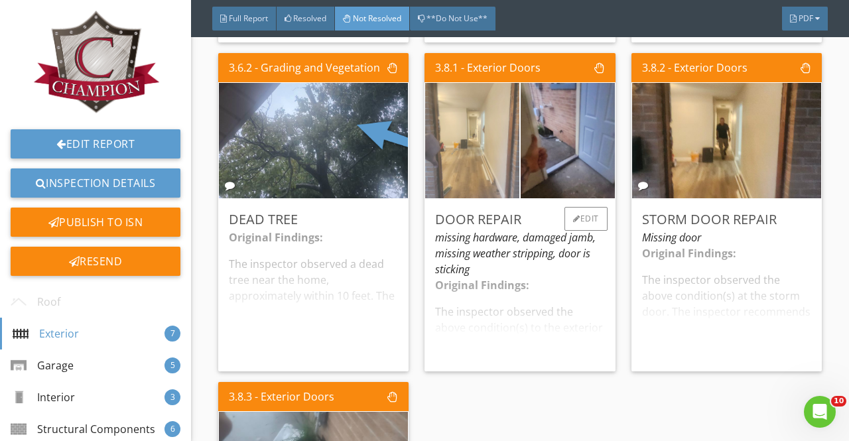
click at [481, 147] on img at bounding box center [472, 140] width 235 height 176
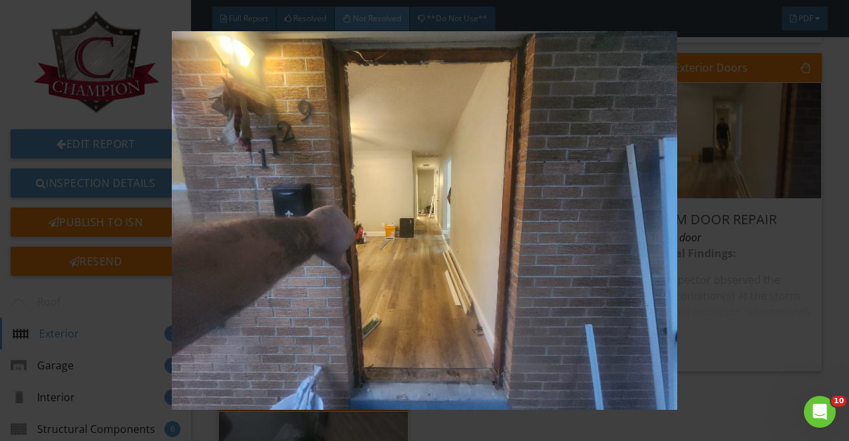
click at [780, 327] on img at bounding box center [424, 220] width 766 height 379
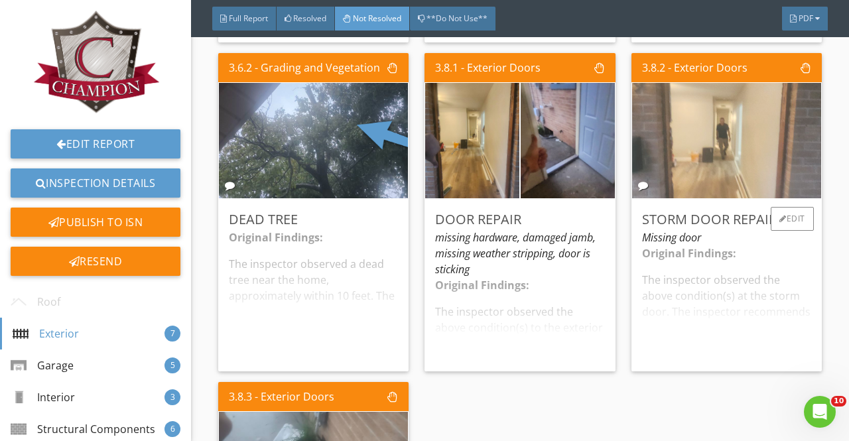
click at [730, 145] on img at bounding box center [726, 141] width 385 height 289
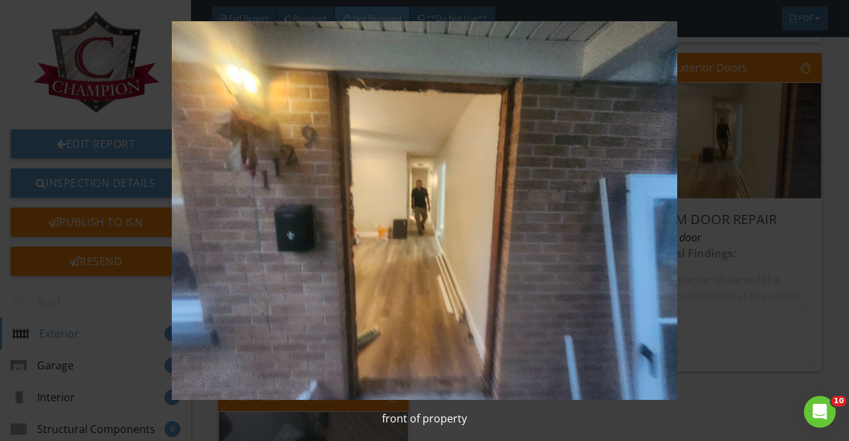
click at [708, 238] on img at bounding box center [424, 210] width 766 height 379
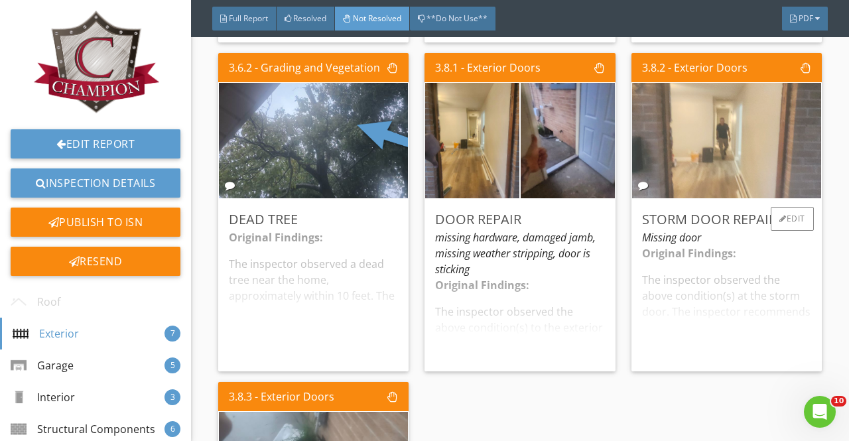
click at [716, 155] on img at bounding box center [726, 141] width 385 height 289
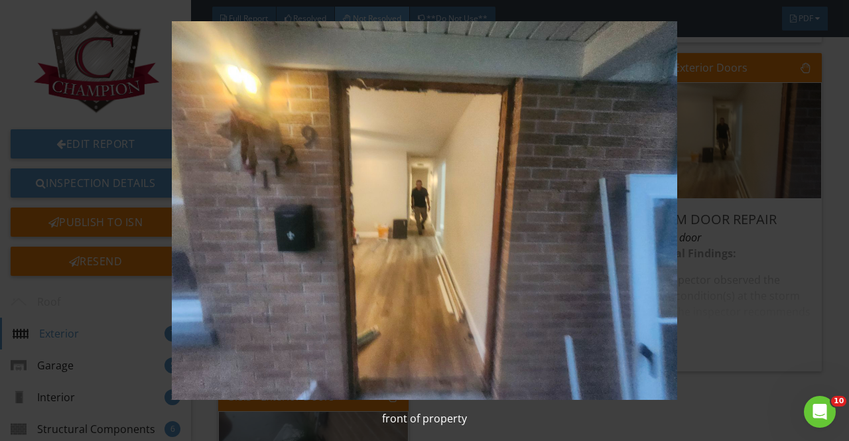
click at [771, 306] on img at bounding box center [424, 210] width 766 height 379
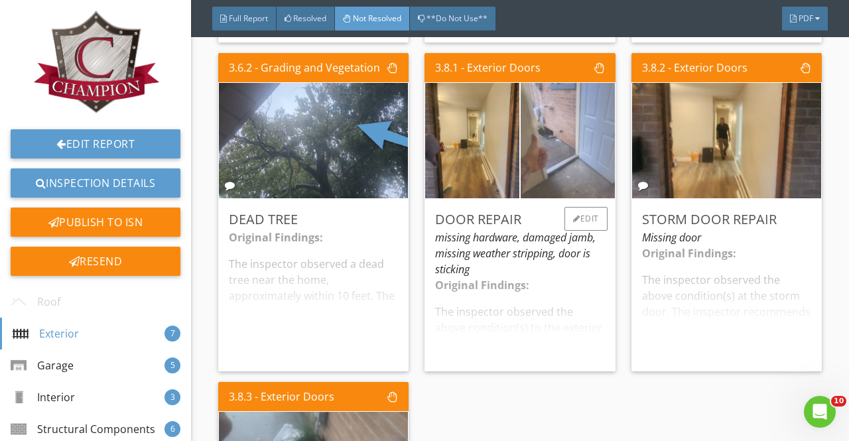
click at [552, 146] on img at bounding box center [567, 140] width 235 height 176
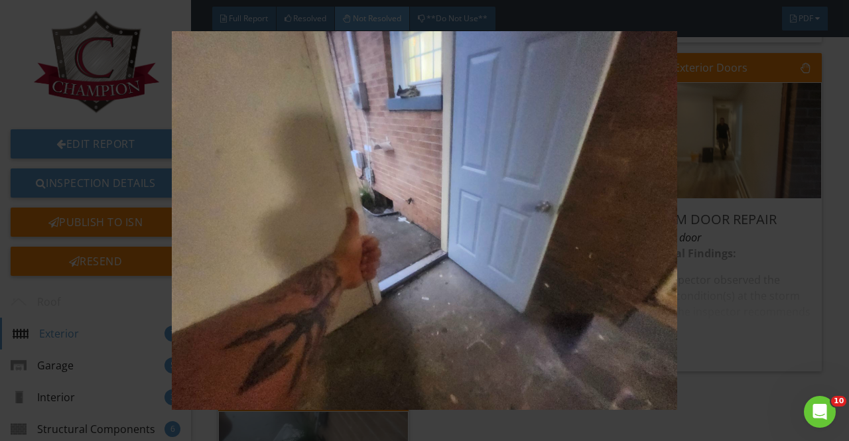
click at [838, 259] on div at bounding box center [424, 220] width 849 height 441
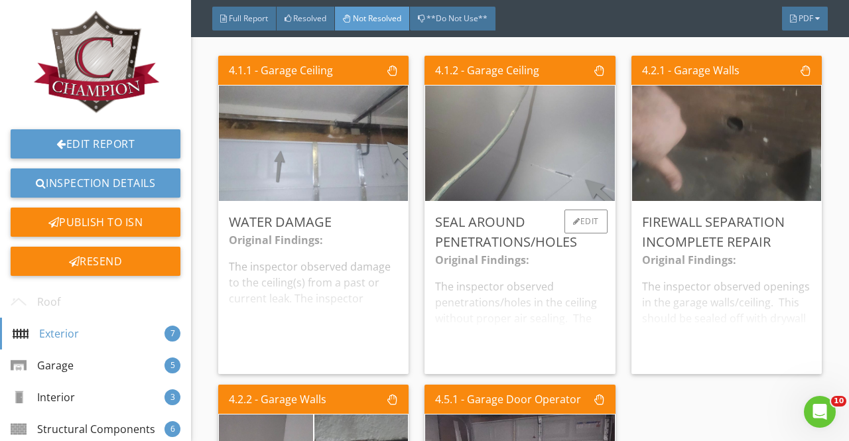
scroll to position [1459, 0]
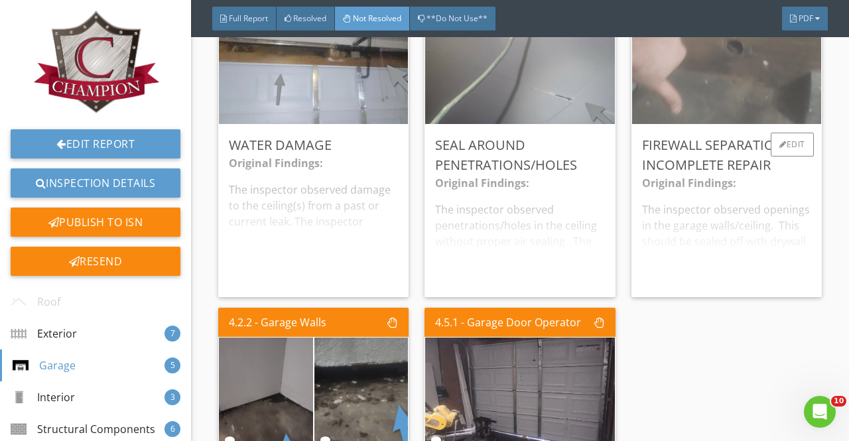
click at [742, 83] on img at bounding box center [726, 66] width 385 height 289
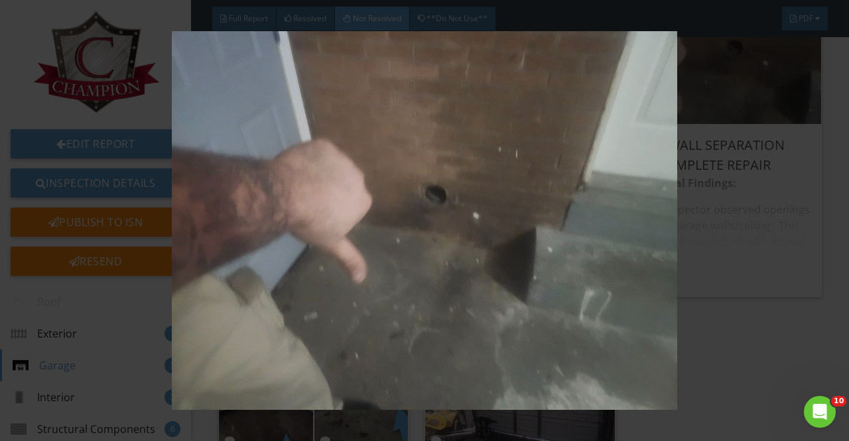
click at [821, 176] on div at bounding box center [424, 220] width 849 height 441
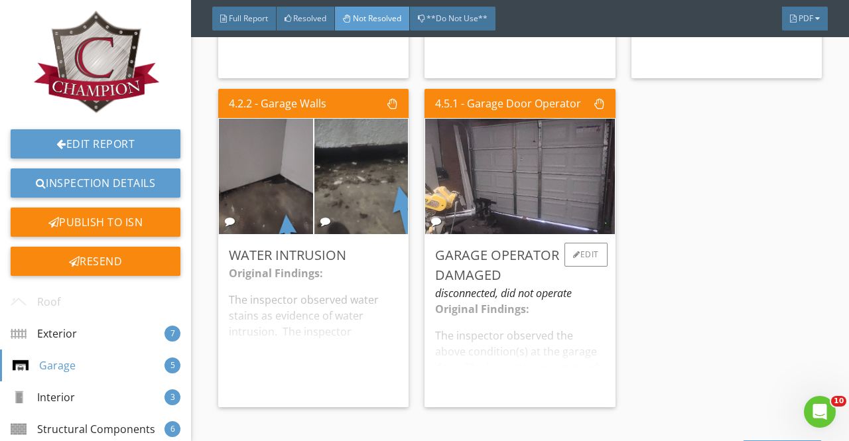
scroll to position [1791, 0]
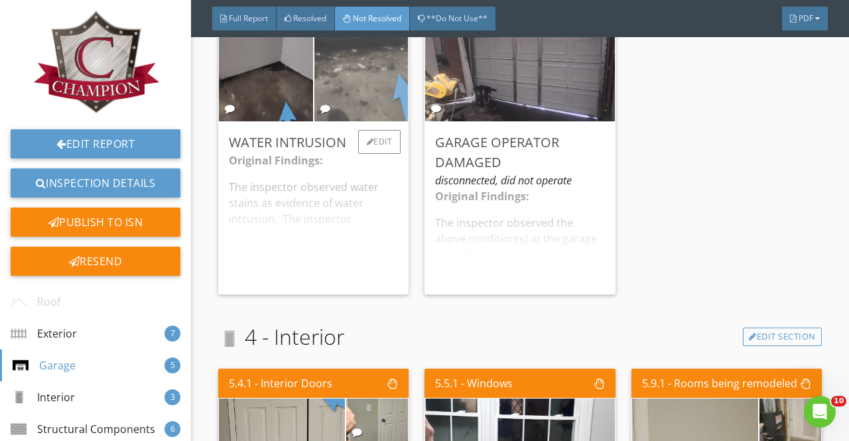
click at [380, 80] on img at bounding box center [361, 63] width 235 height 176
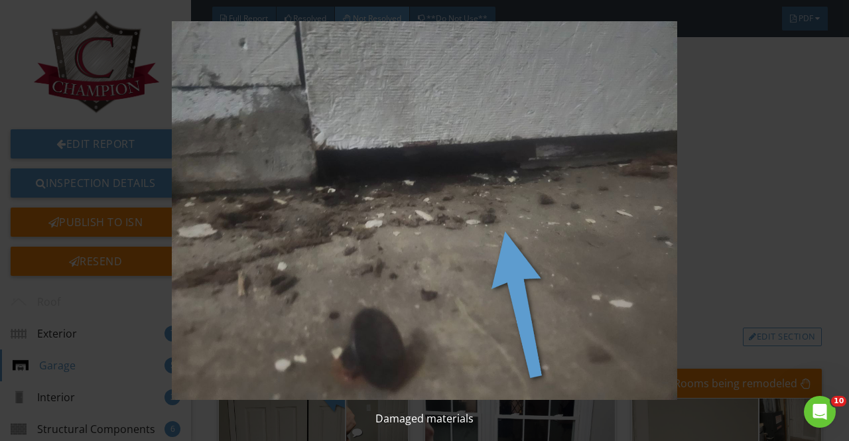
click at [785, 189] on img at bounding box center [424, 210] width 766 height 379
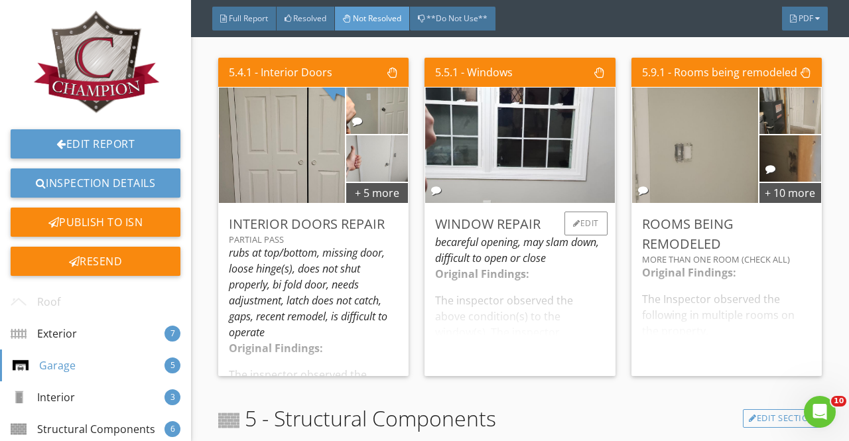
scroll to position [2123, 0]
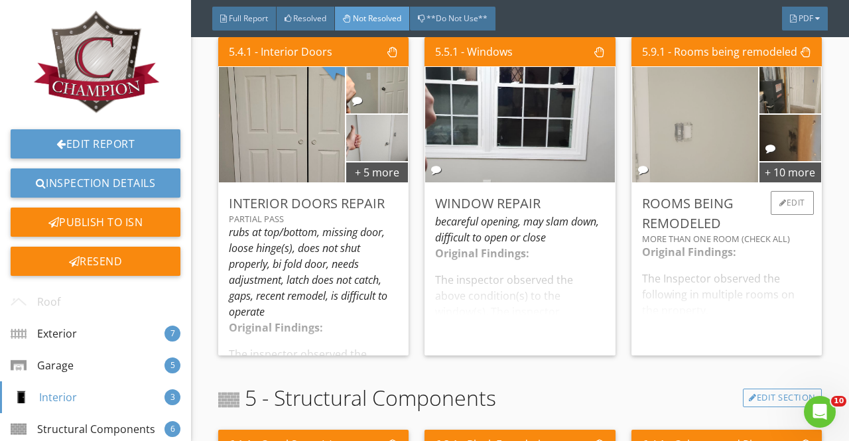
click at [722, 141] on img at bounding box center [694, 125] width 315 height 236
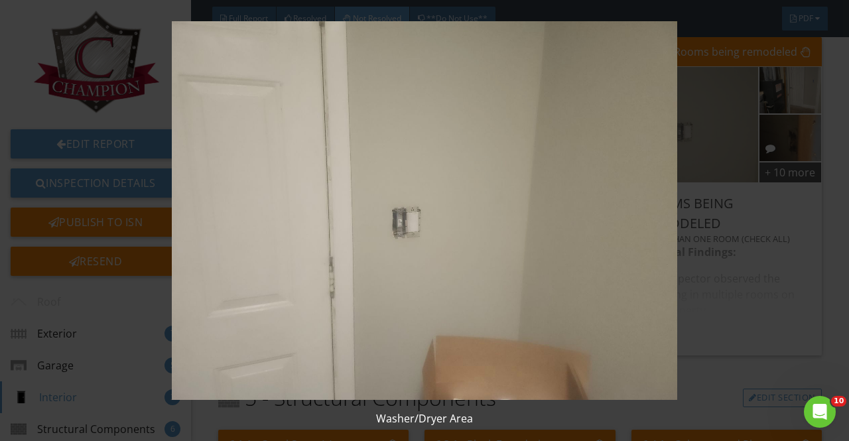
click at [799, 192] on img at bounding box center [424, 210] width 766 height 379
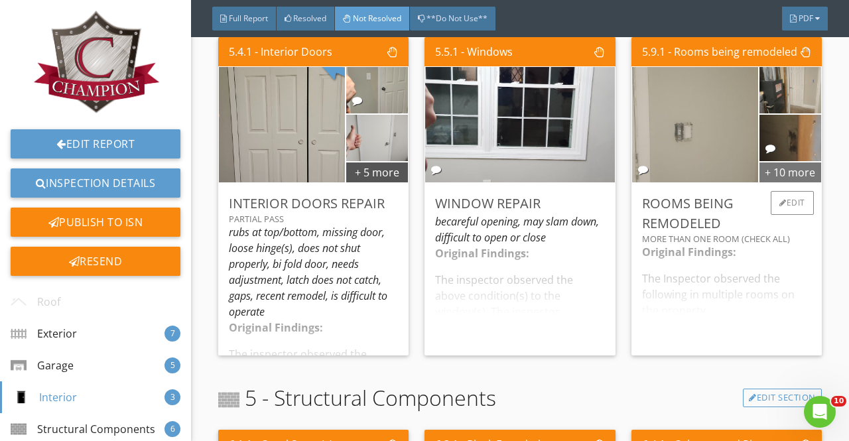
click at [778, 171] on div "+ 10 more" at bounding box center [790, 171] width 62 height 21
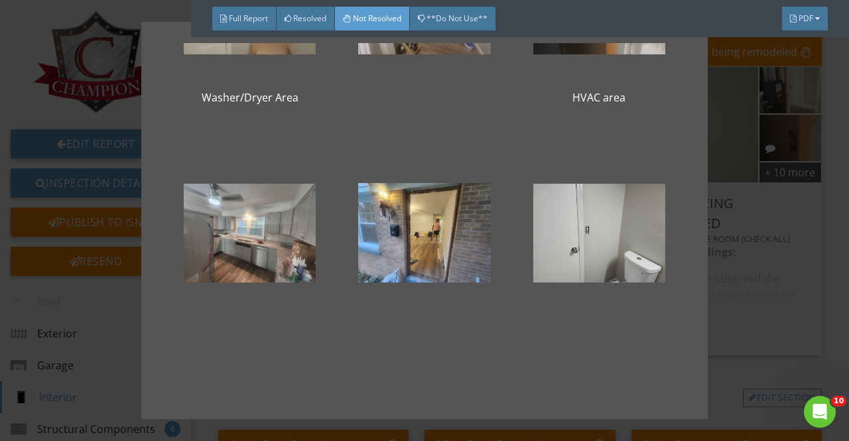
scroll to position [199, 0]
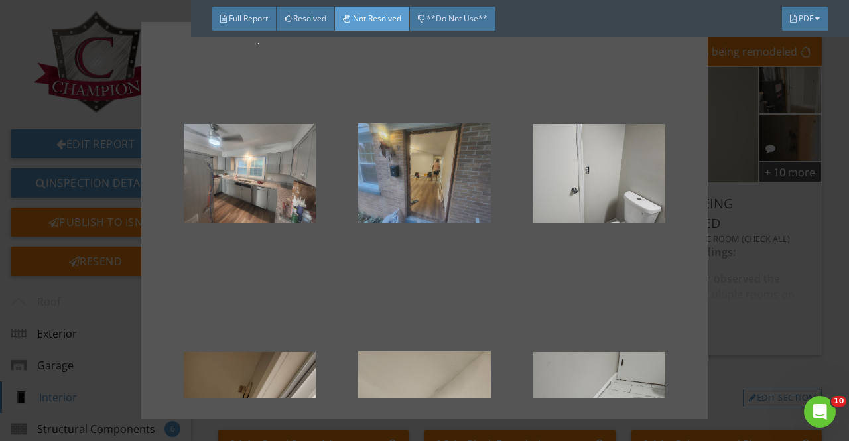
click at [385, 204] on div at bounding box center [424, 173] width 132 height 159
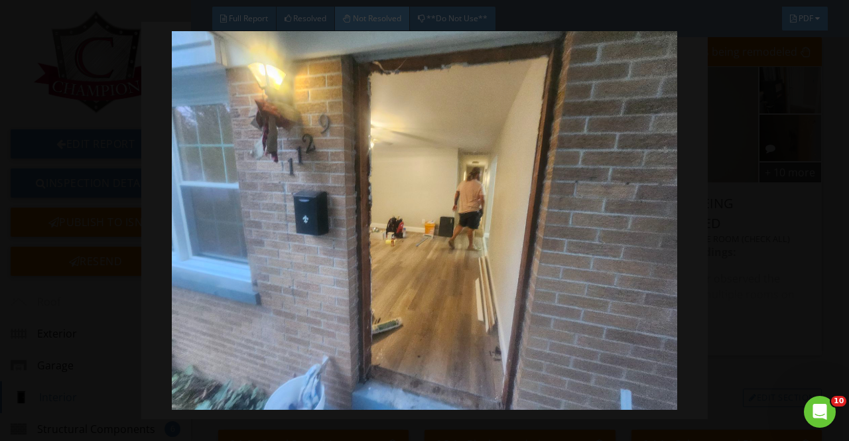
click at [770, 208] on img at bounding box center [424, 220] width 766 height 379
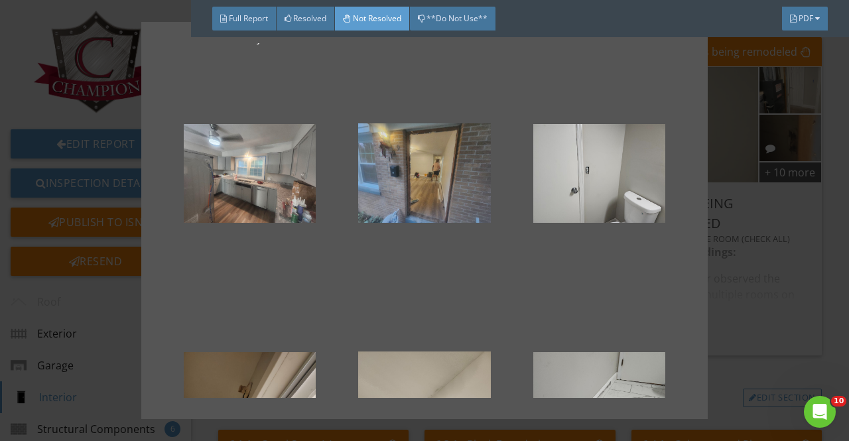
click at [436, 197] on div at bounding box center [424, 173] width 132 height 159
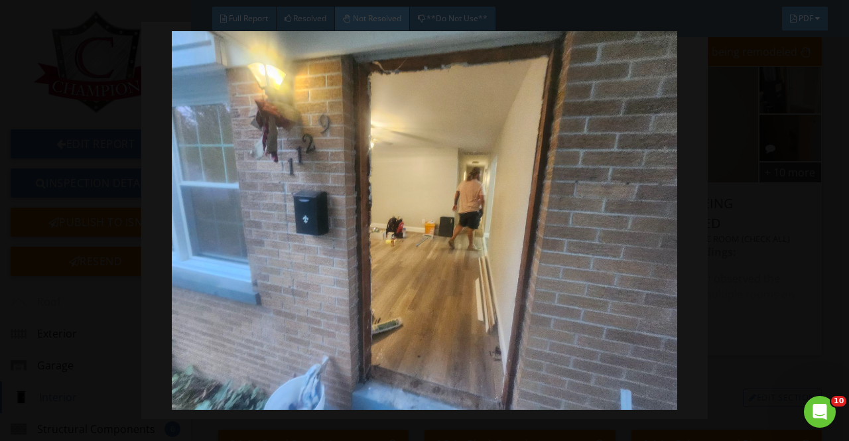
click at [741, 213] on img at bounding box center [424, 220] width 766 height 379
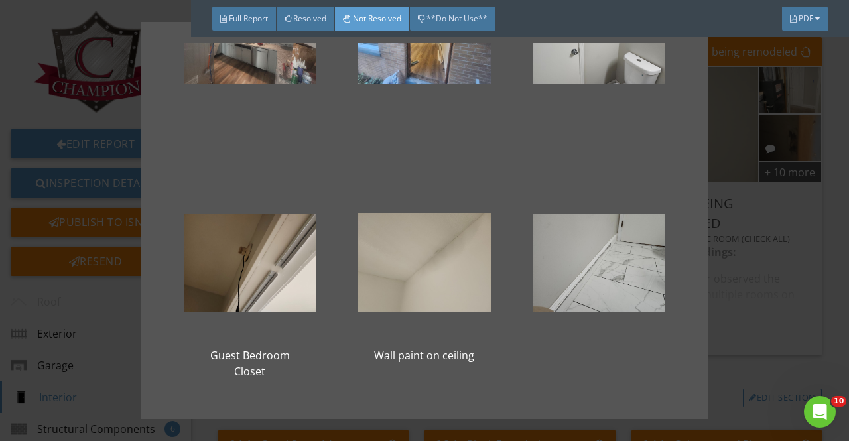
scroll to position [464, 0]
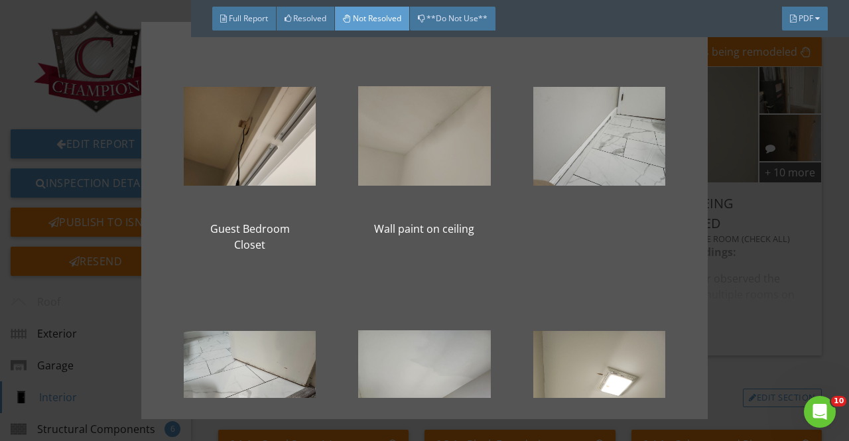
click at [403, 189] on div at bounding box center [424, 135] width 132 height 159
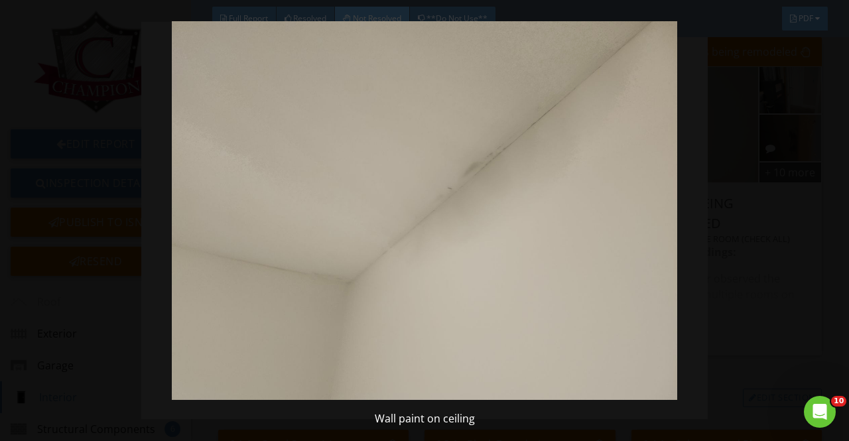
click at [789, 193] on img at bounding box center [424, 210] width 766 height 379
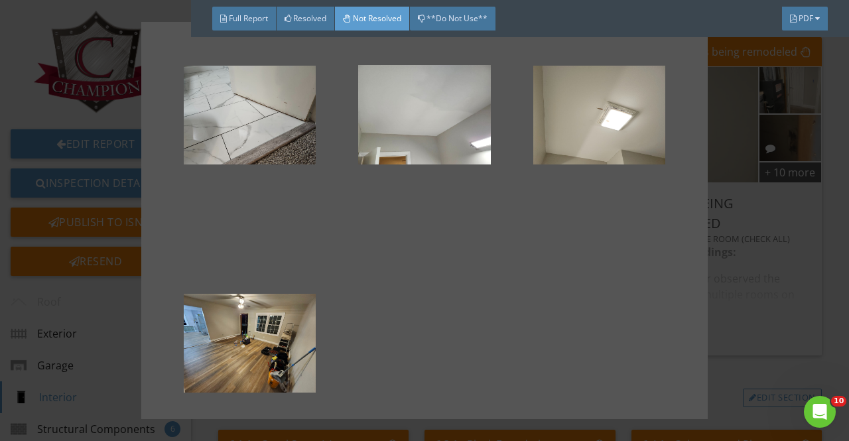
scroll to position [802, 0]
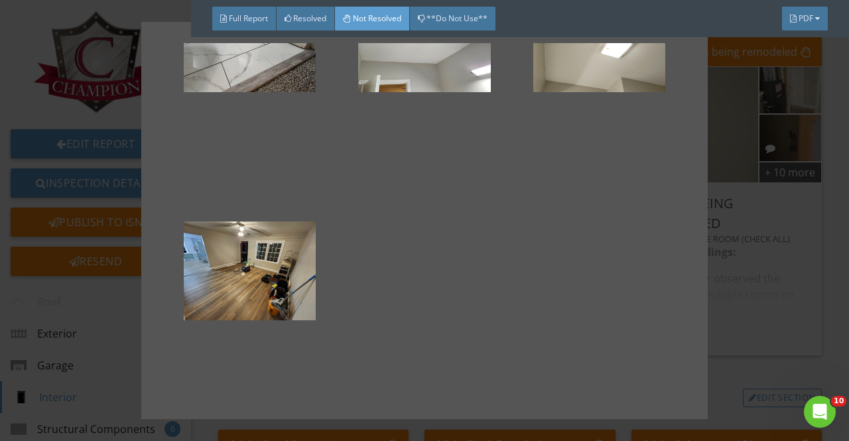
drag, startPoint x: 761, startPoint y: 226, endPoint x: 747, endPoint y: 226, distance: 14.6
click at [762, 226] on div "Washer/Dryer Area HVAC area Guest Bedroom Closet Wall paint on ceiling" at bounding box center [424, 220] width 849 height 441
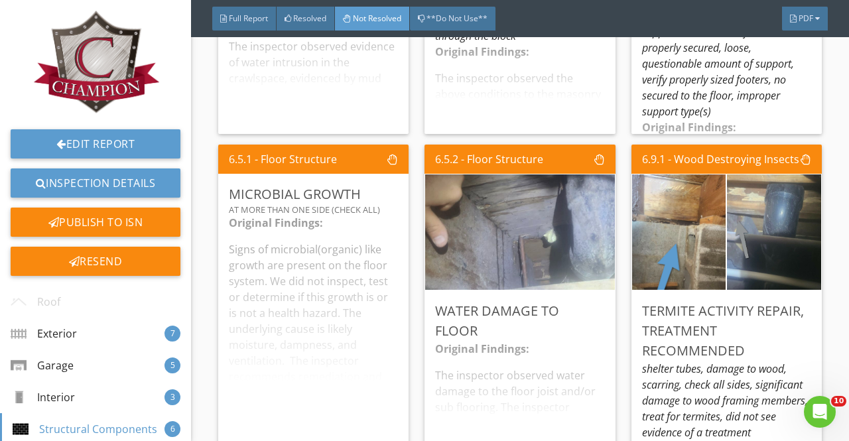
scroll to position [2786, 0]
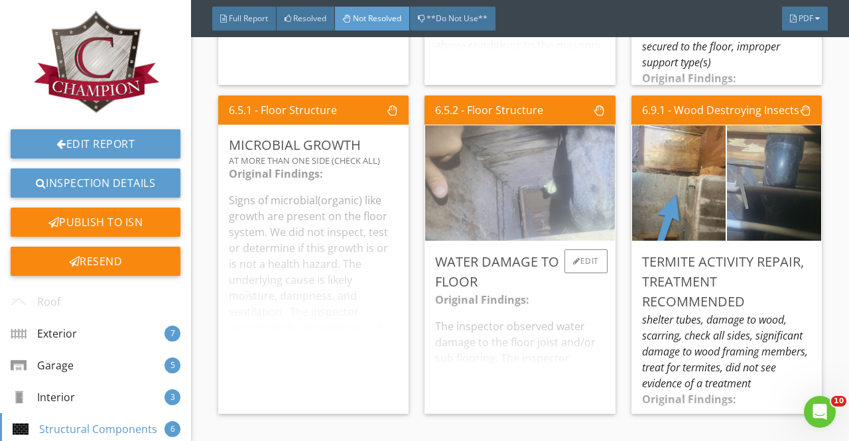
click at [555, 212] on img at bounding box center [520, 183] width 385 height 289
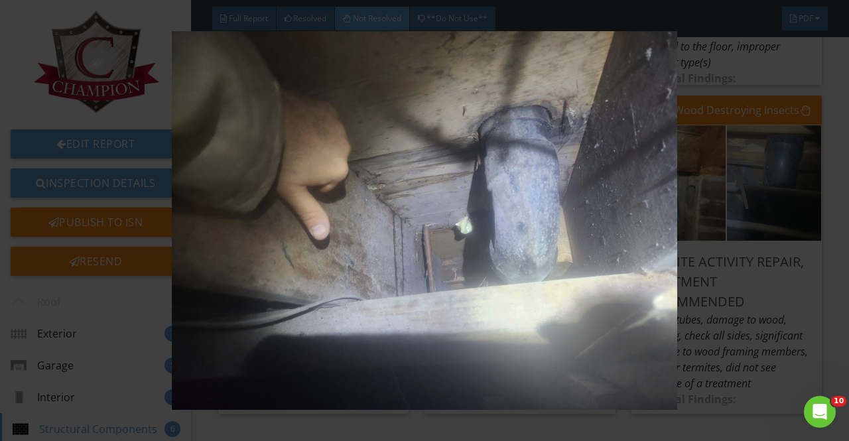
click at [741, 212] on img at bounding box center [424, 220] width 766 height 379
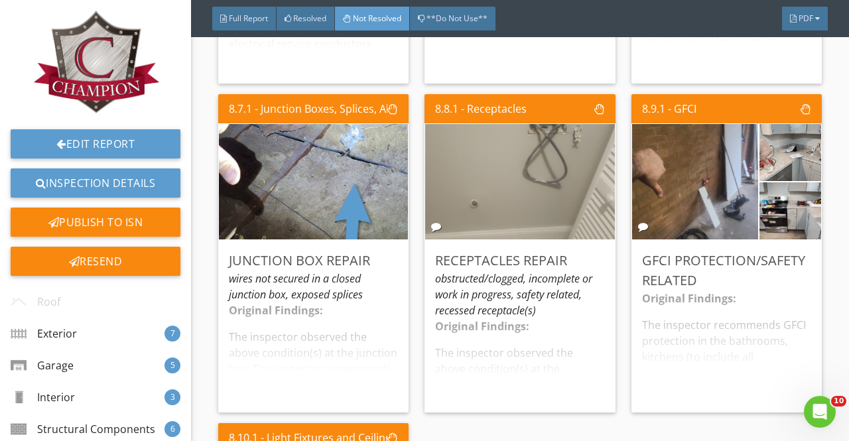
scroll to position [4709, 0]
